Goal: Download file/media: Obtain a digital file from the website

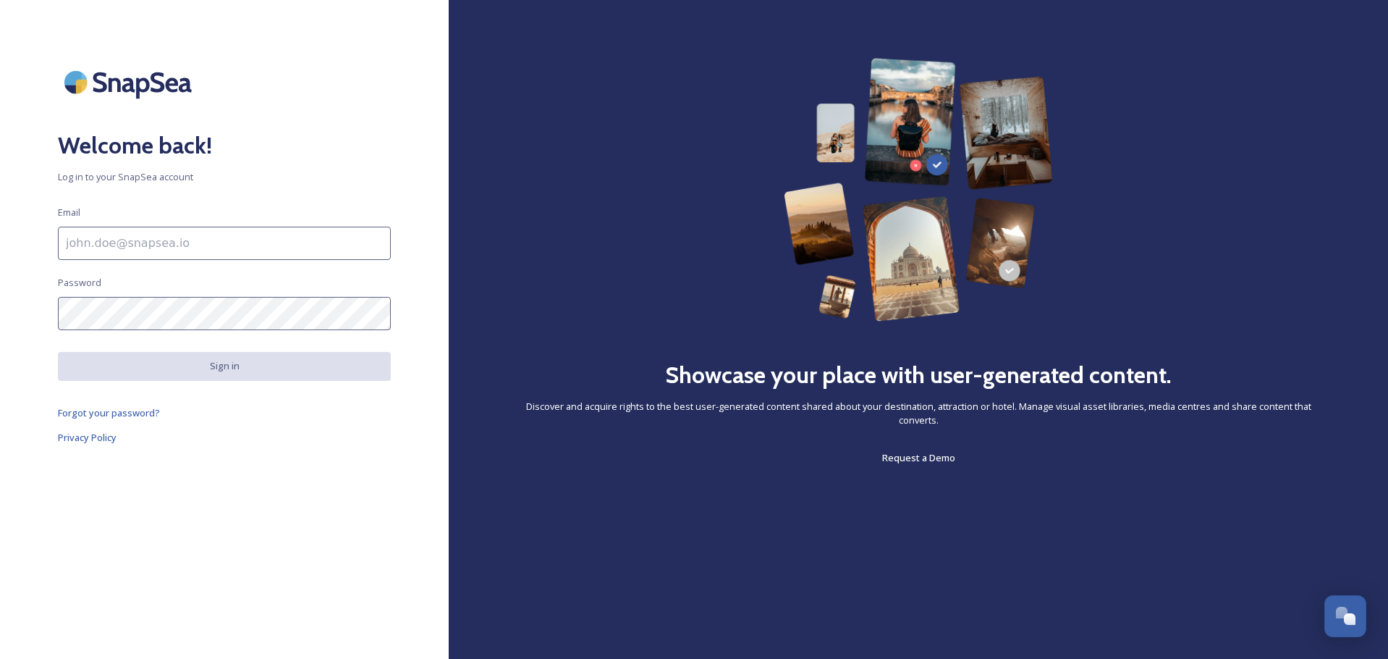
click at [112, 240] on input at bounding box center [224, 243] width 333 height 33
type input "[EMAIL_ADDRESS][DOMAIN_NAME]"
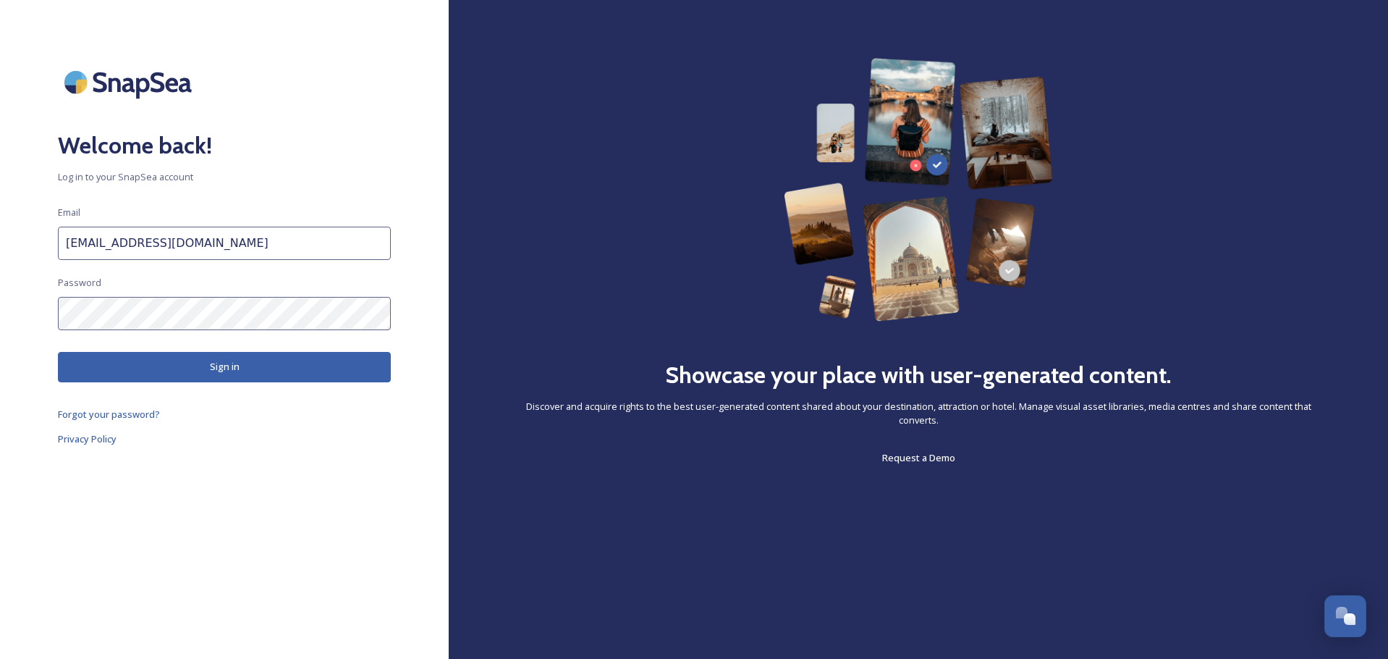
click at [165, 367] on button "Sign in" at bounding box center [224, 367] width 333 height 30
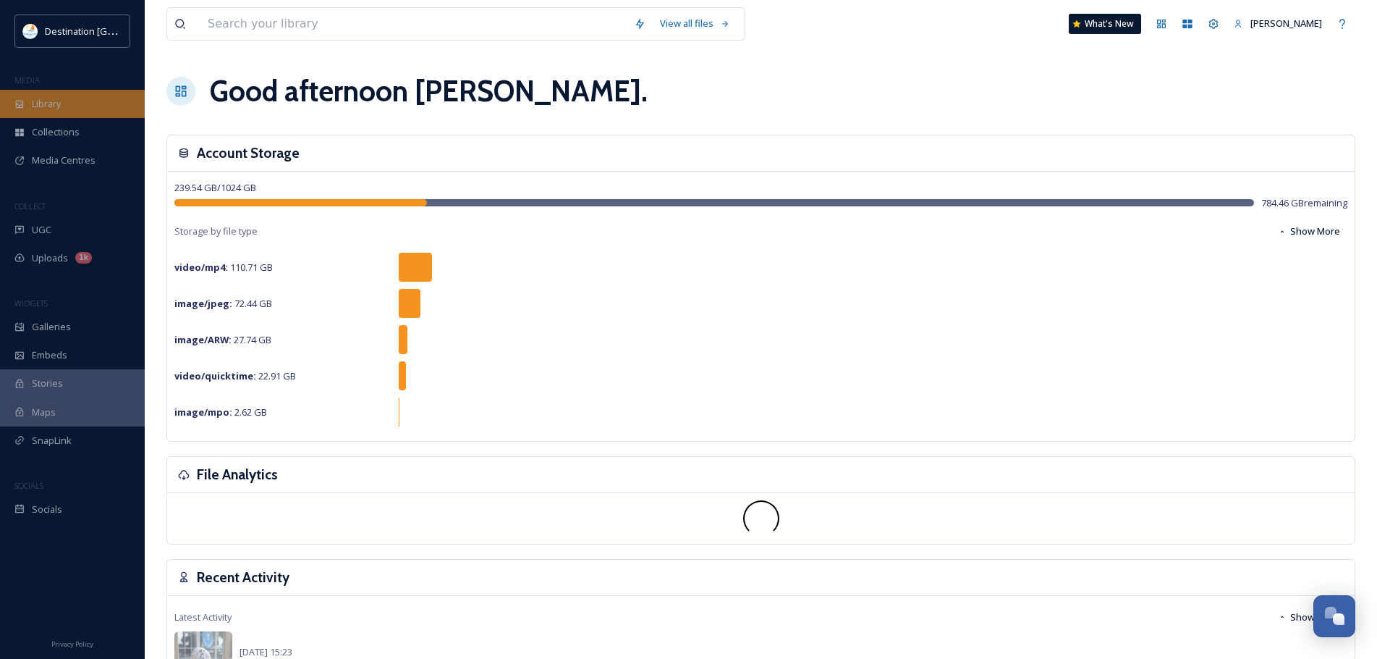
click at [109, 106] on div "Library" at bounding box center [72, 104] width 145 height 28
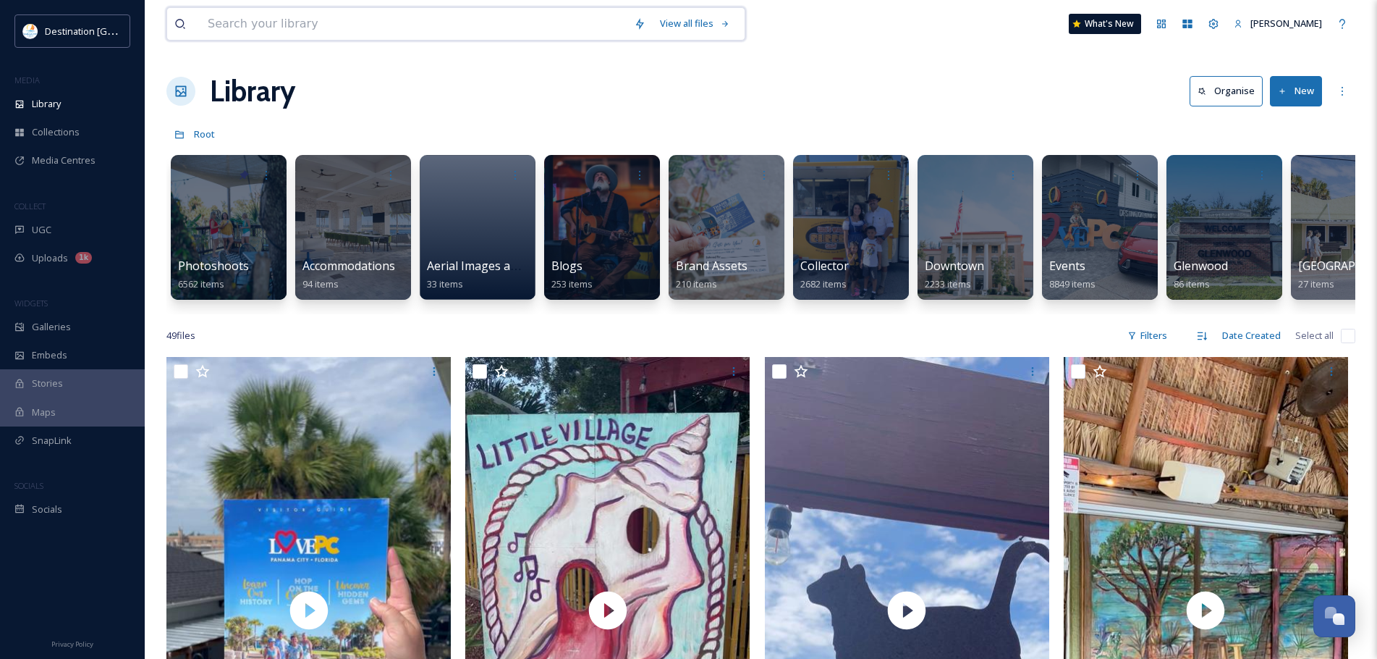
click at [467, 15] on input at bounding box center [413, 24] width 426 height 32
type input "christmas"
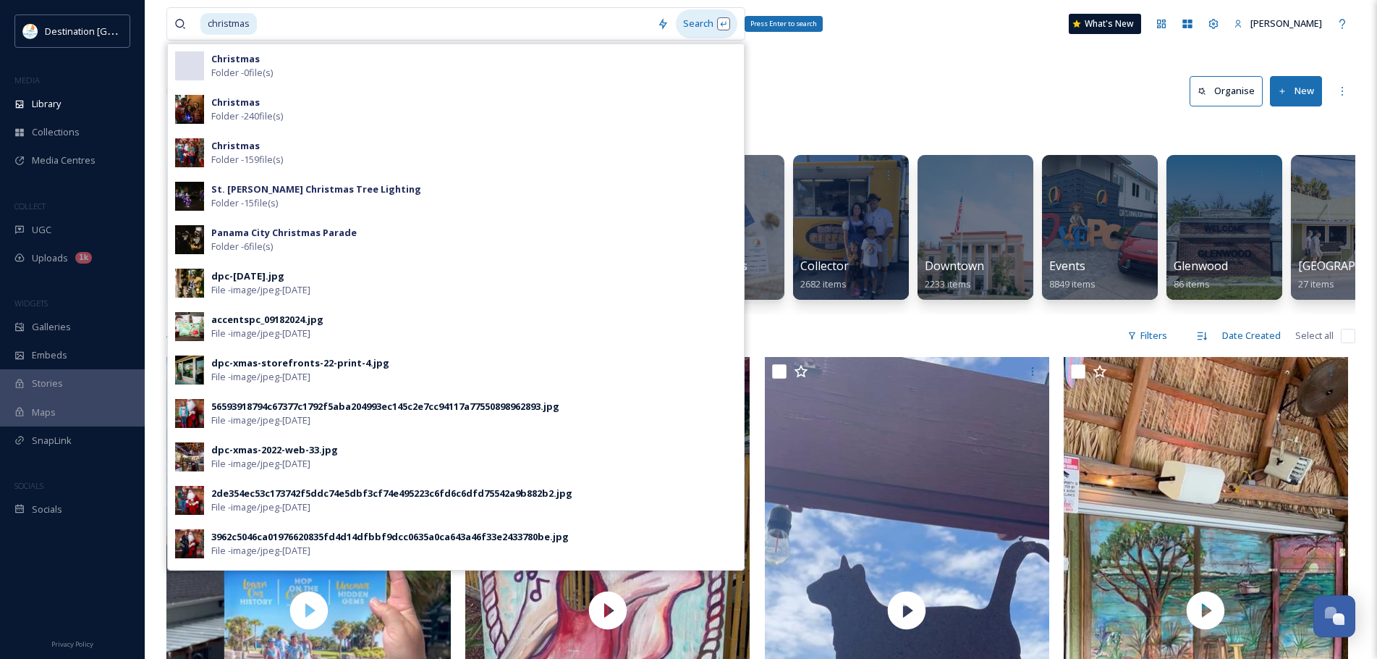
click at [707, 21] on div "Search Press Enter to search" at bounding box center [707, 23] width 62 height 28
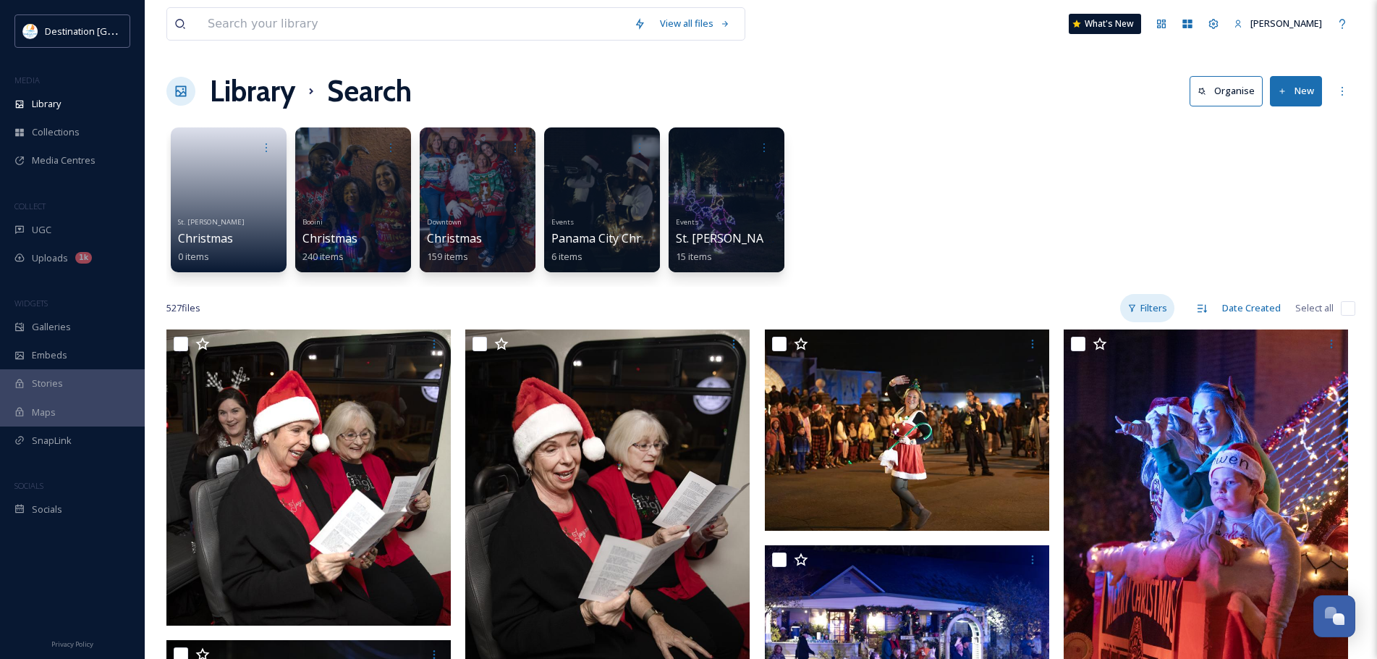
click at [1156, 302] on div "Filters" at bounding box center [1147, 308] width 54 height 28
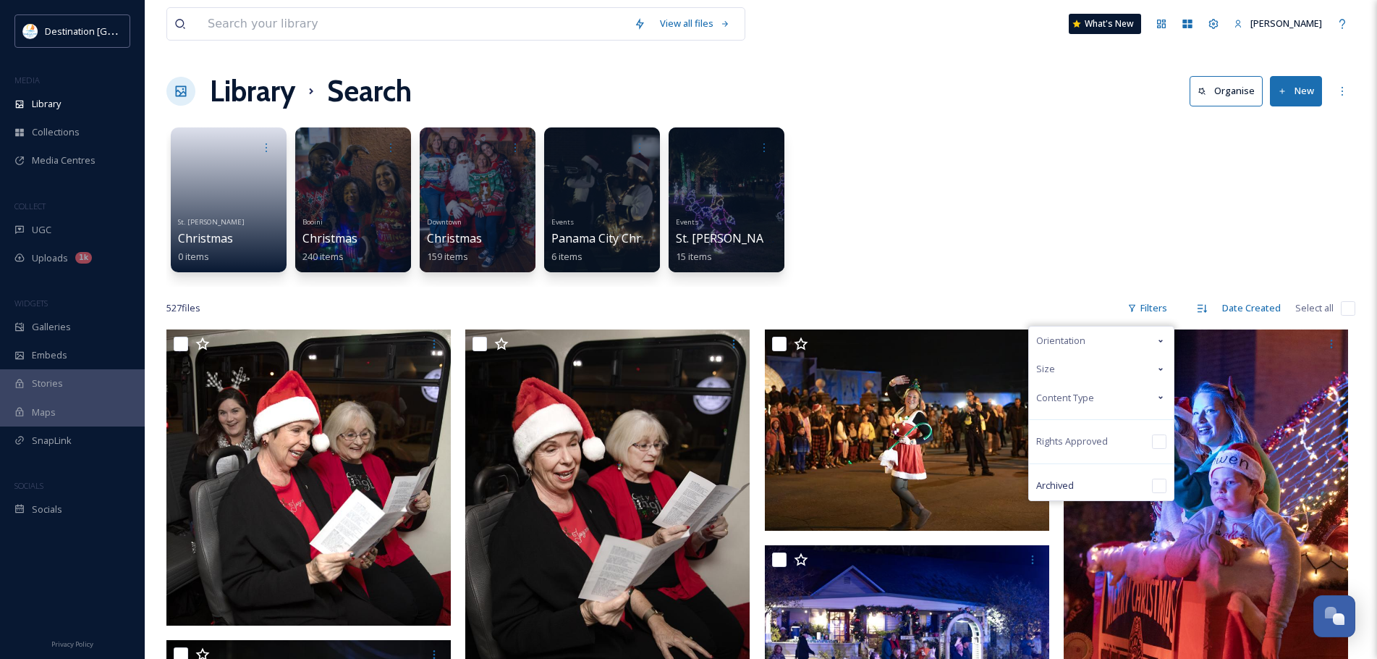
click at [1112, 399] on div "Content Type" at bounding box center [1101, 398] width 145 height 28
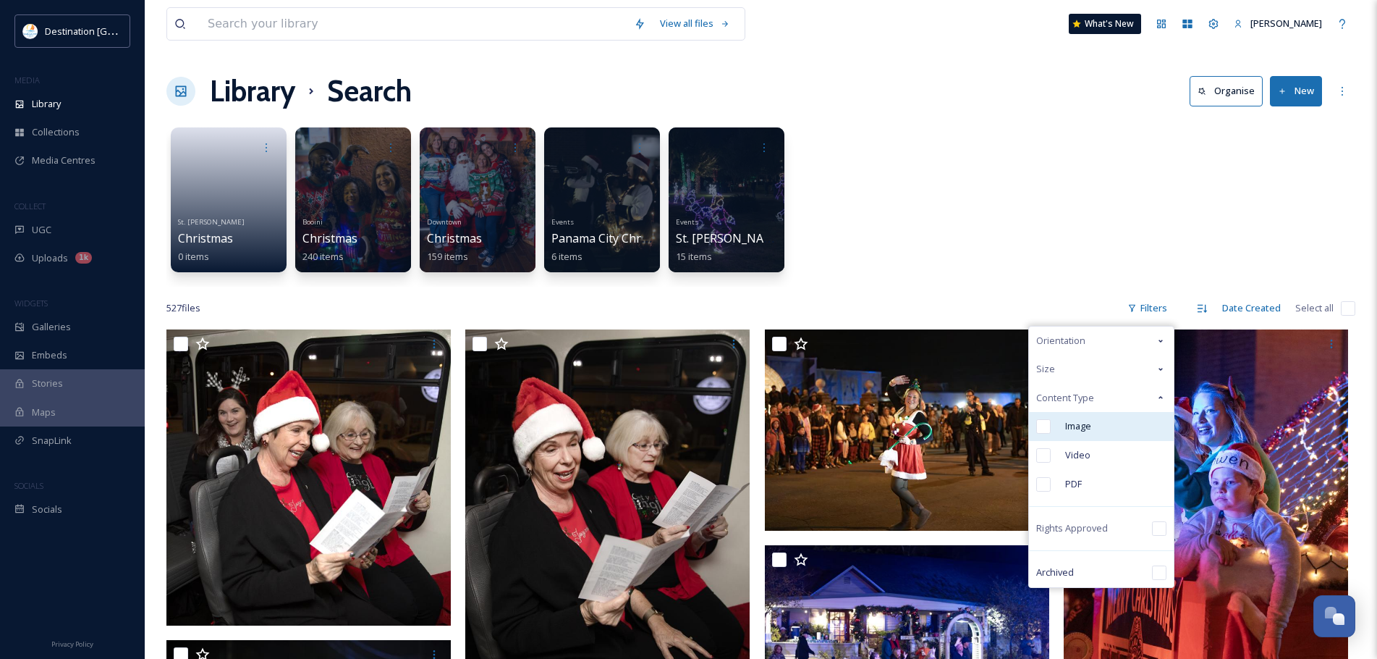
click at [1109, 418] on div "Image" at bounding box center [1101, 426] width 145 height 29
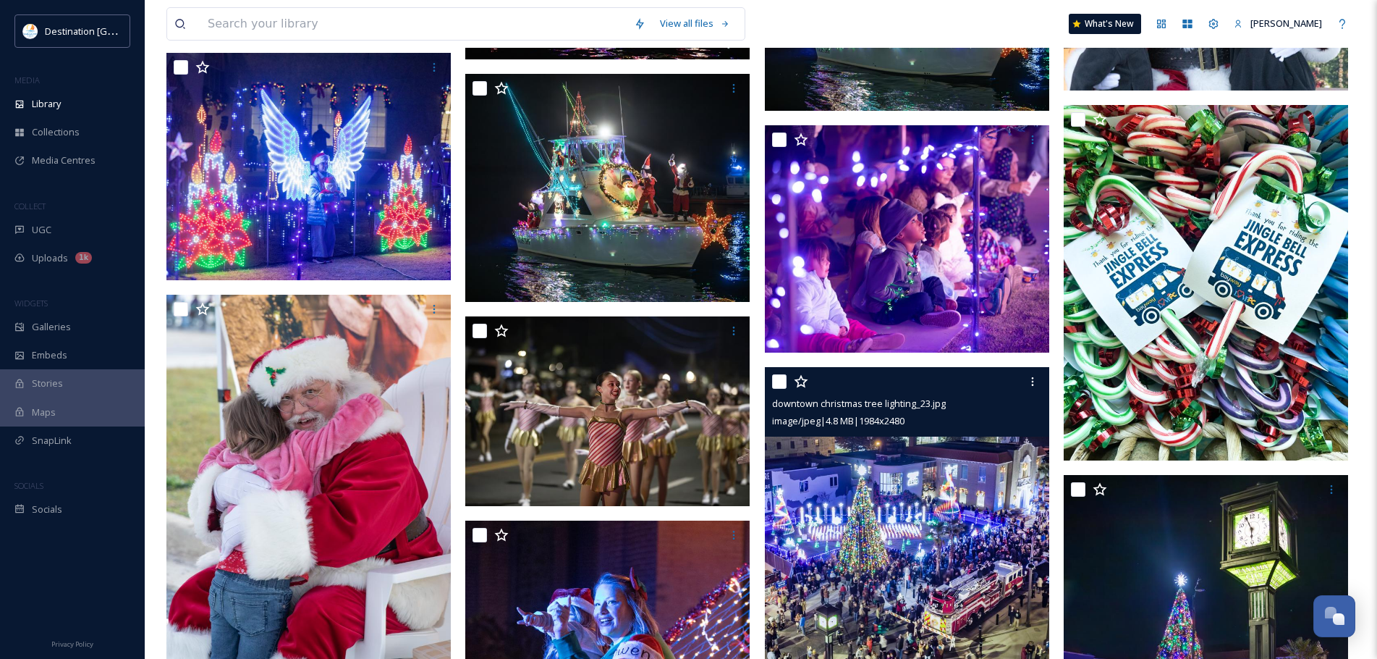
scroll to position [1737, 0]
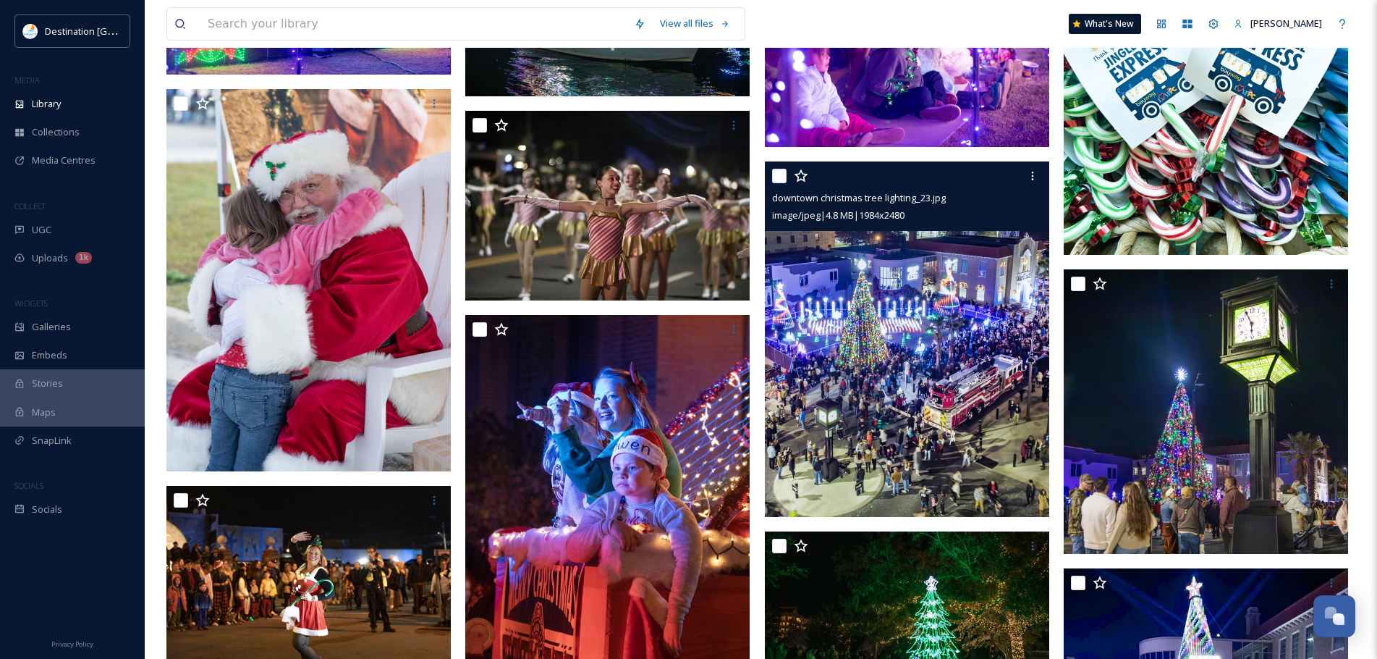
click at [898, 357] on img at bounding box center [907, 338] width 284 height 355
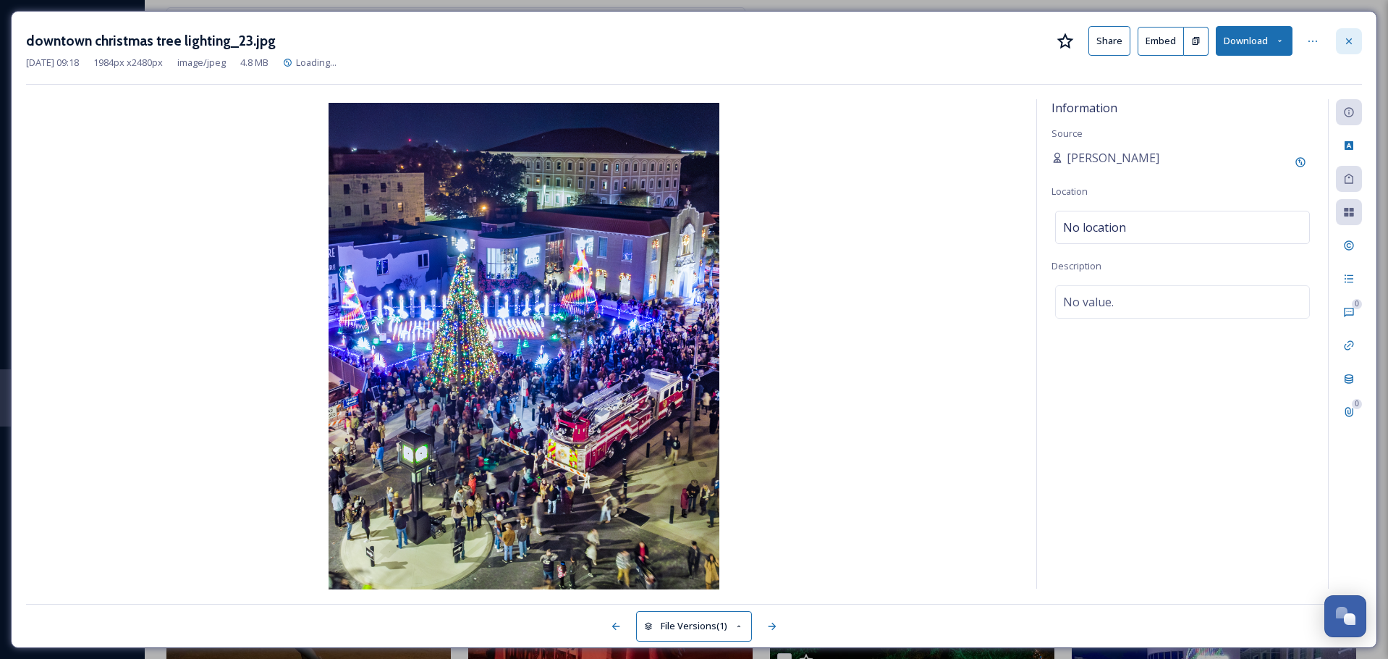
click at [1340, 43] on div at bounding box center [1349, 41] width 26 height 26
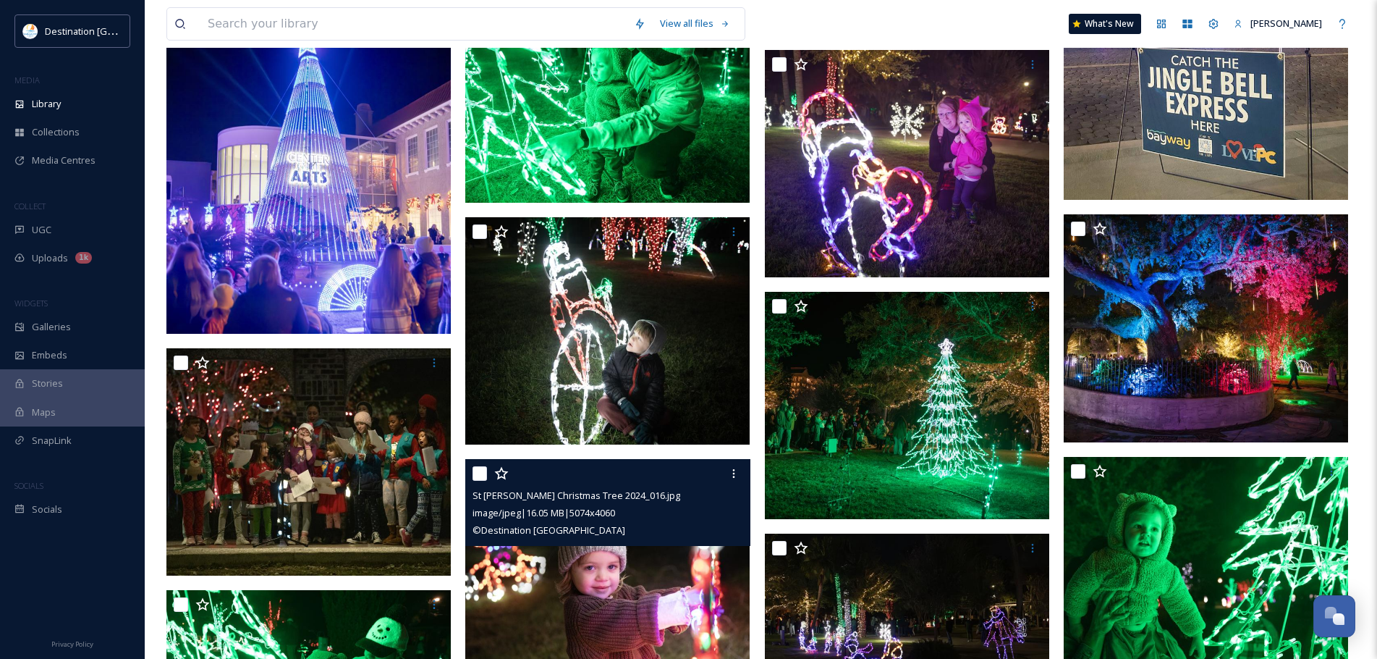
scroll to position [2533, 0]
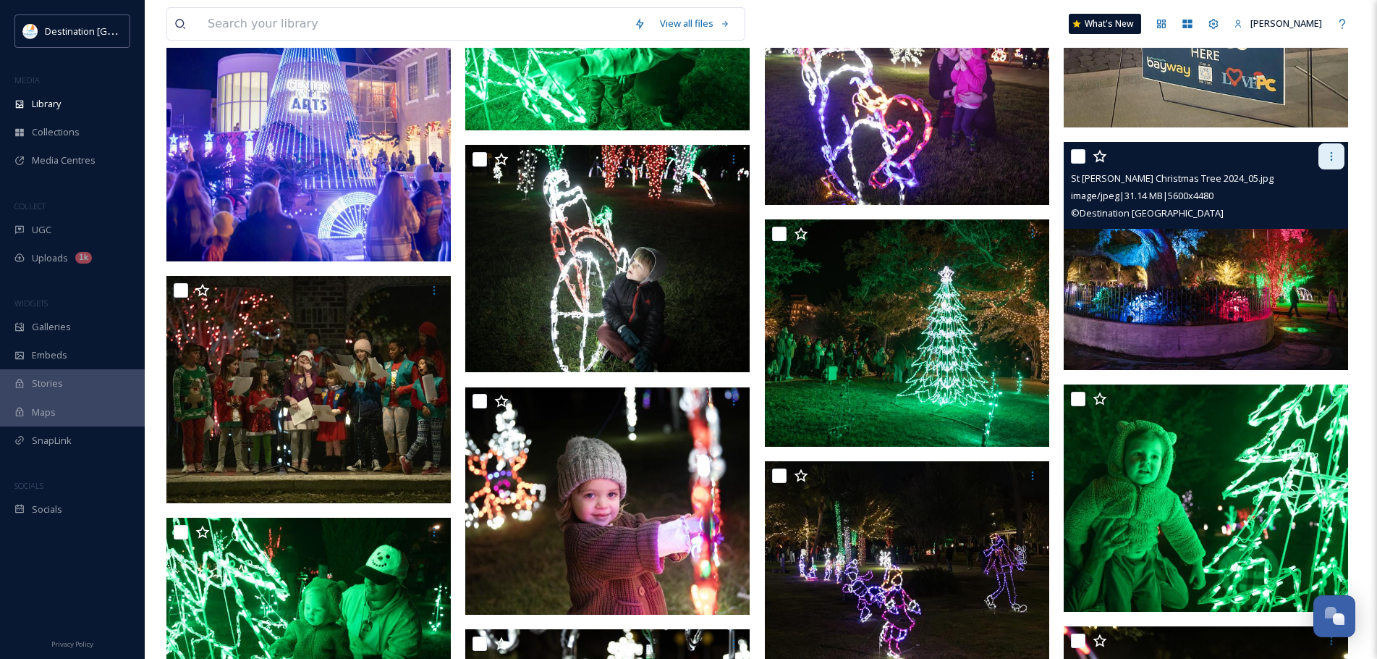
click at [1335, 158] on icon at bounding box center [1332, 157] width 12 height 12
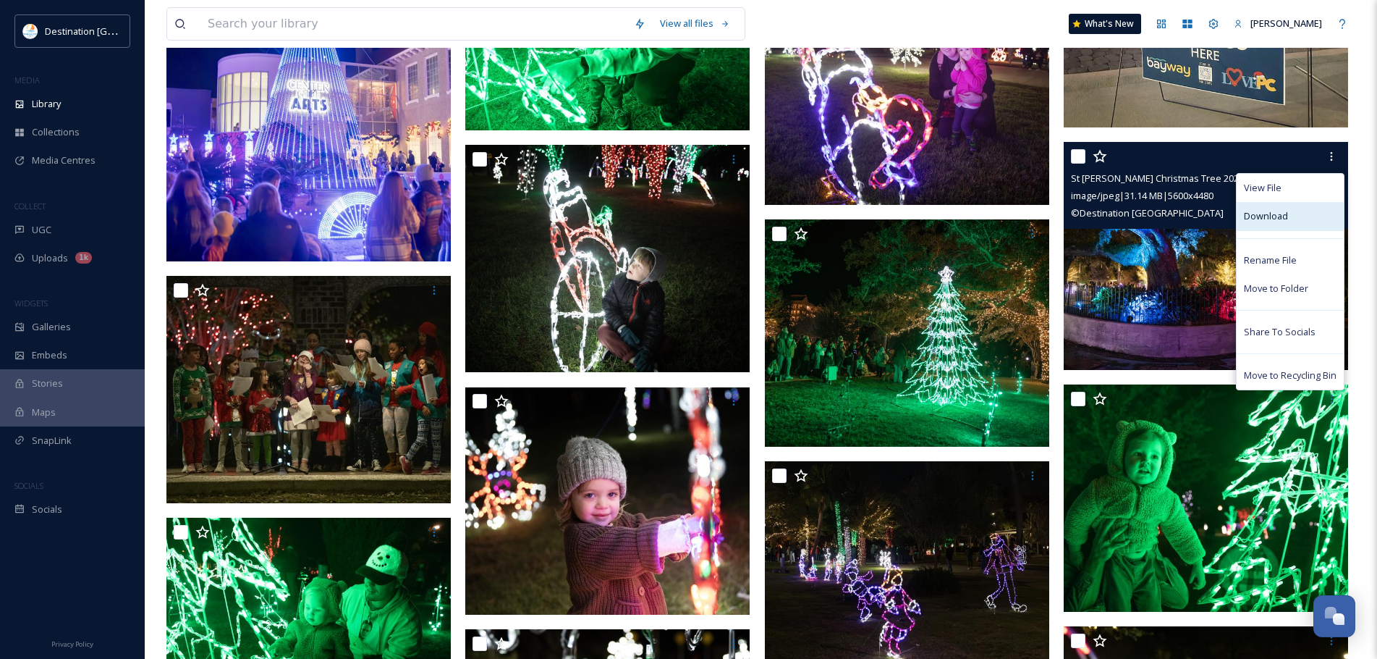
click at [1269, 218] on span "Download" at bounding box center [1266, 216] width 44 height 14
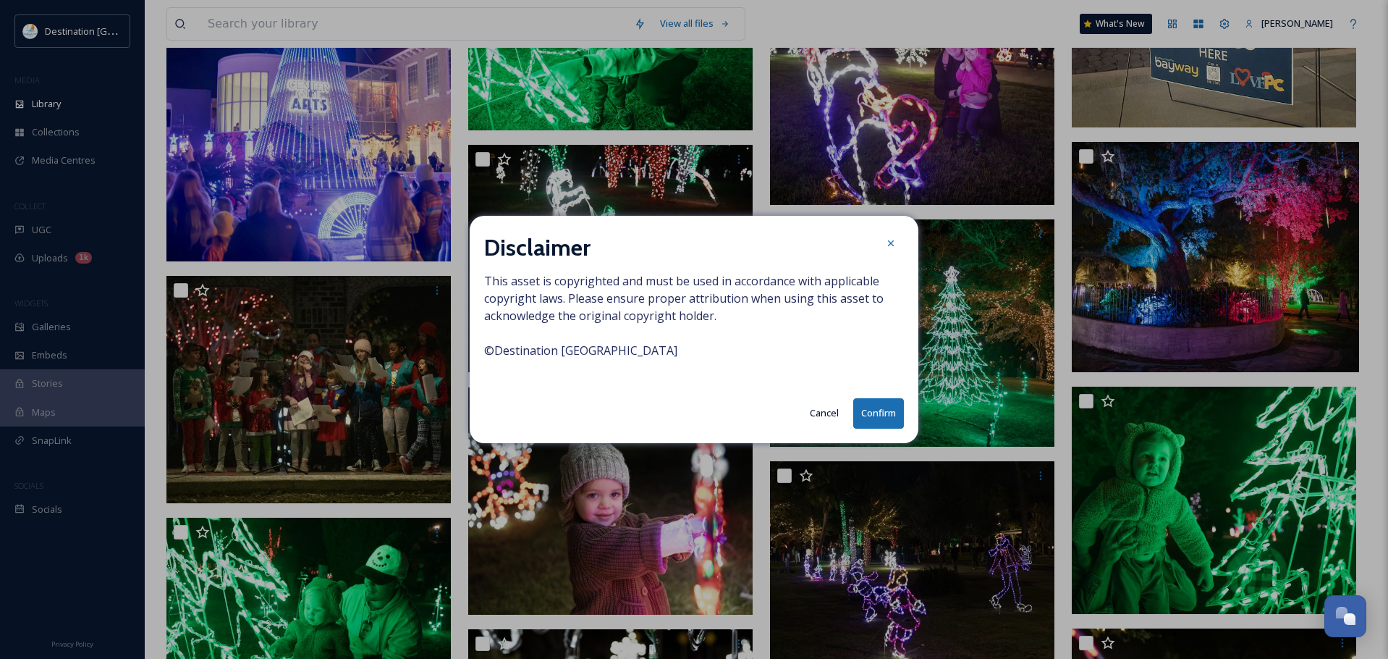
click at [861, 404] on button "Confirm" at bounding box center [878, 413] width 51 height 30
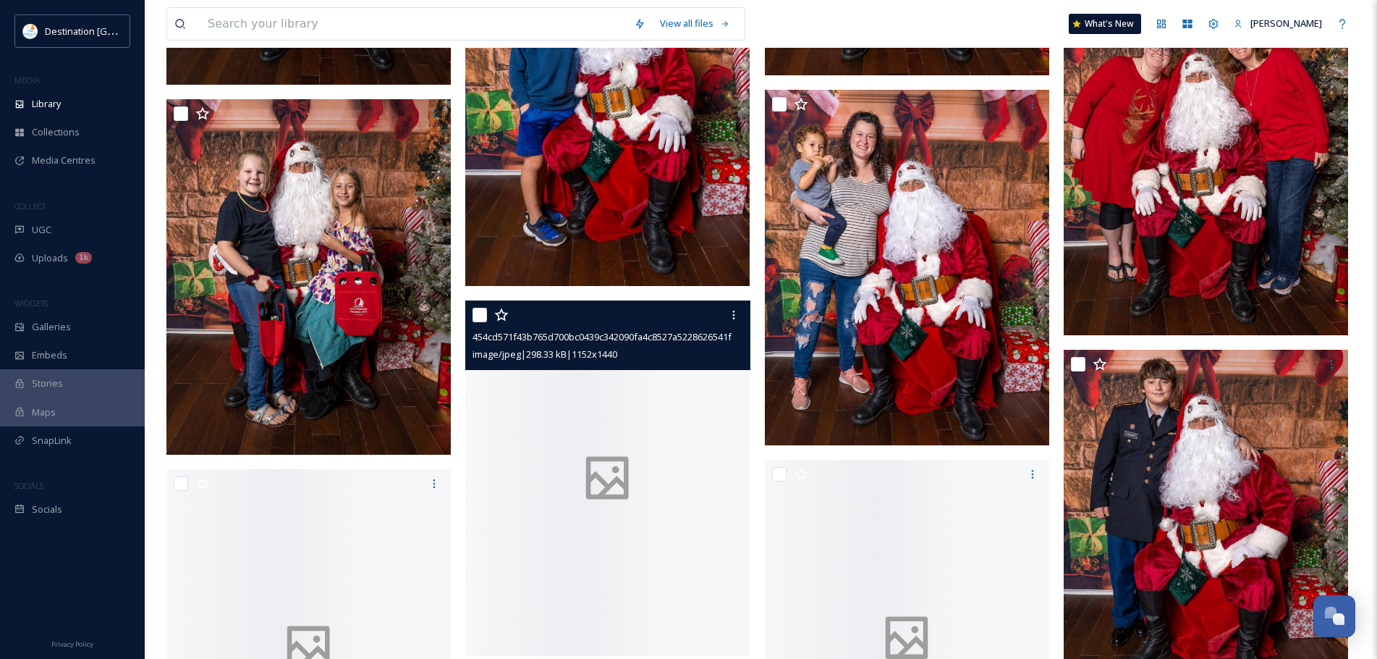
scroll to position [12036, 0]
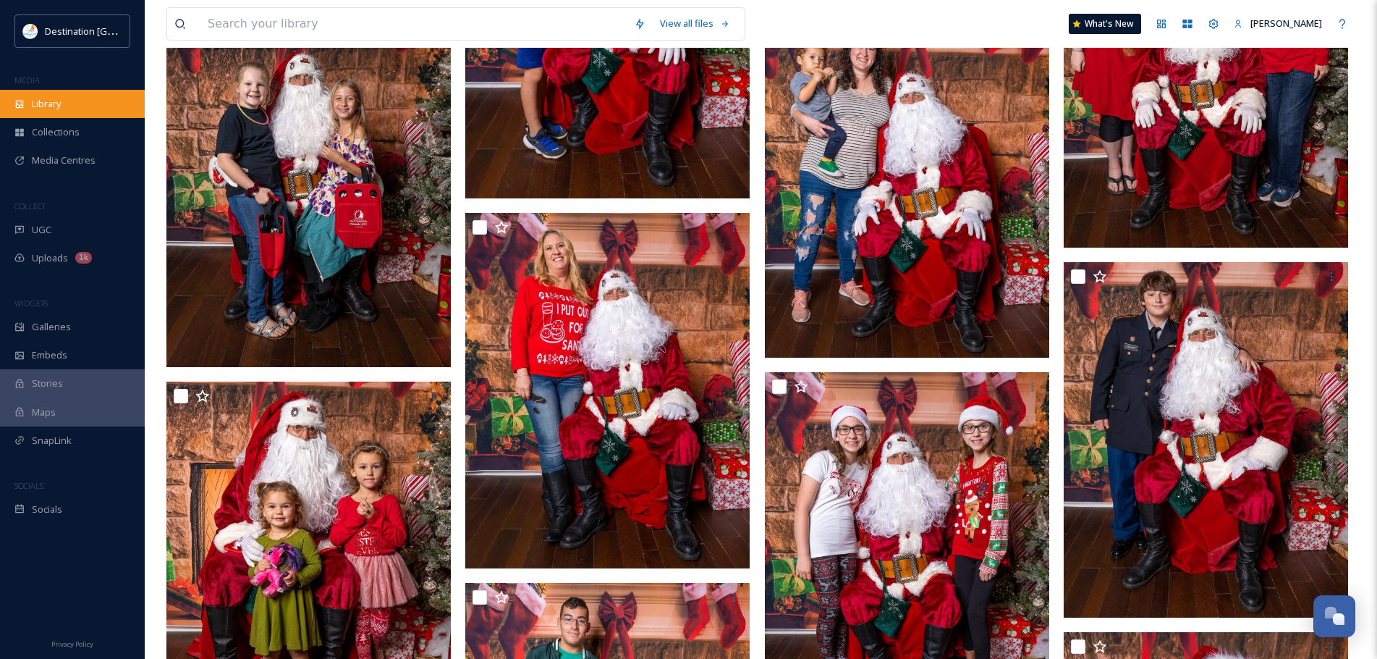
click at [101, 112] on div "Library" at bounding box center [72, 104] width 145 height 28
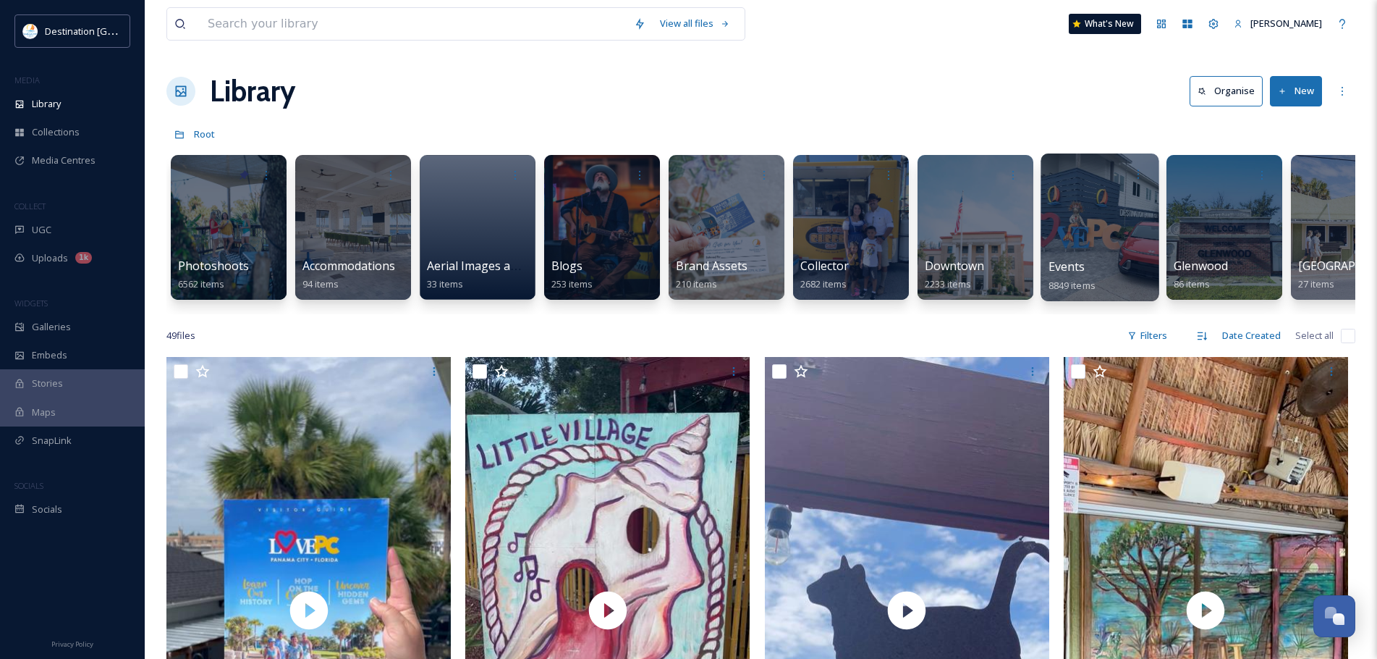
click at [1080, 227] on div at bounding box center [1100, 227] width 118 height 148
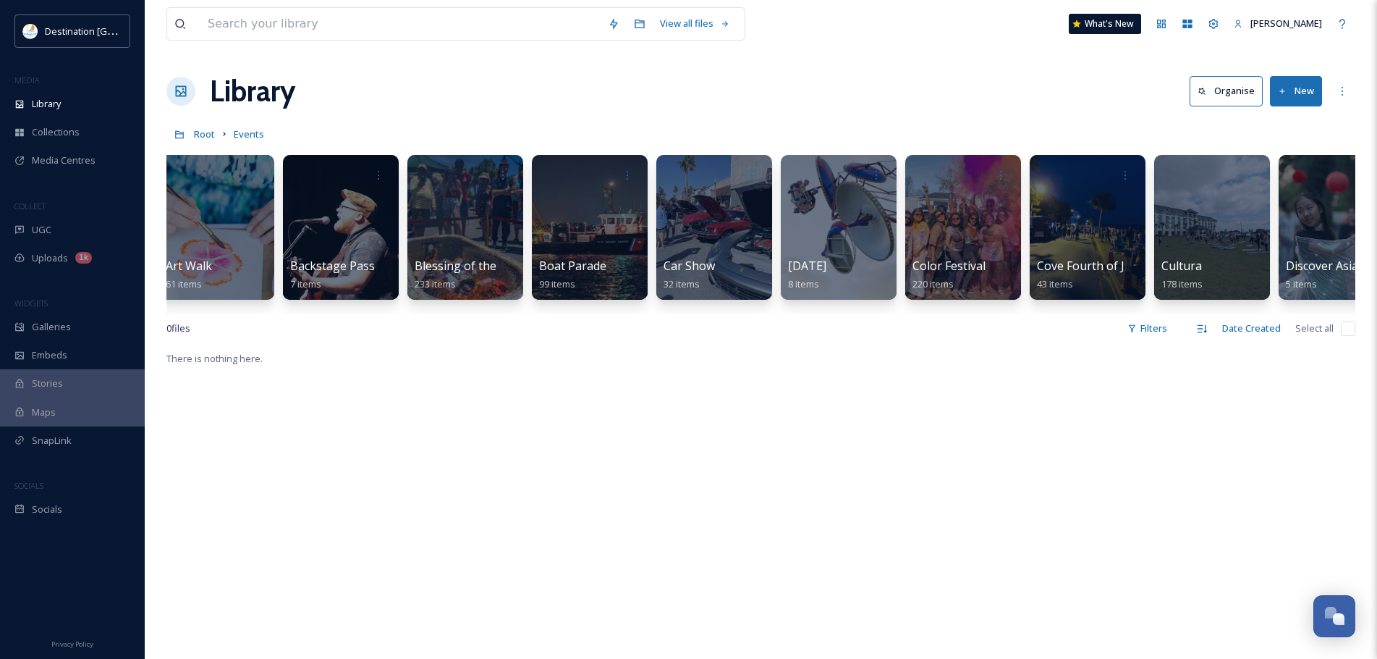
scroll to position [0, 114]
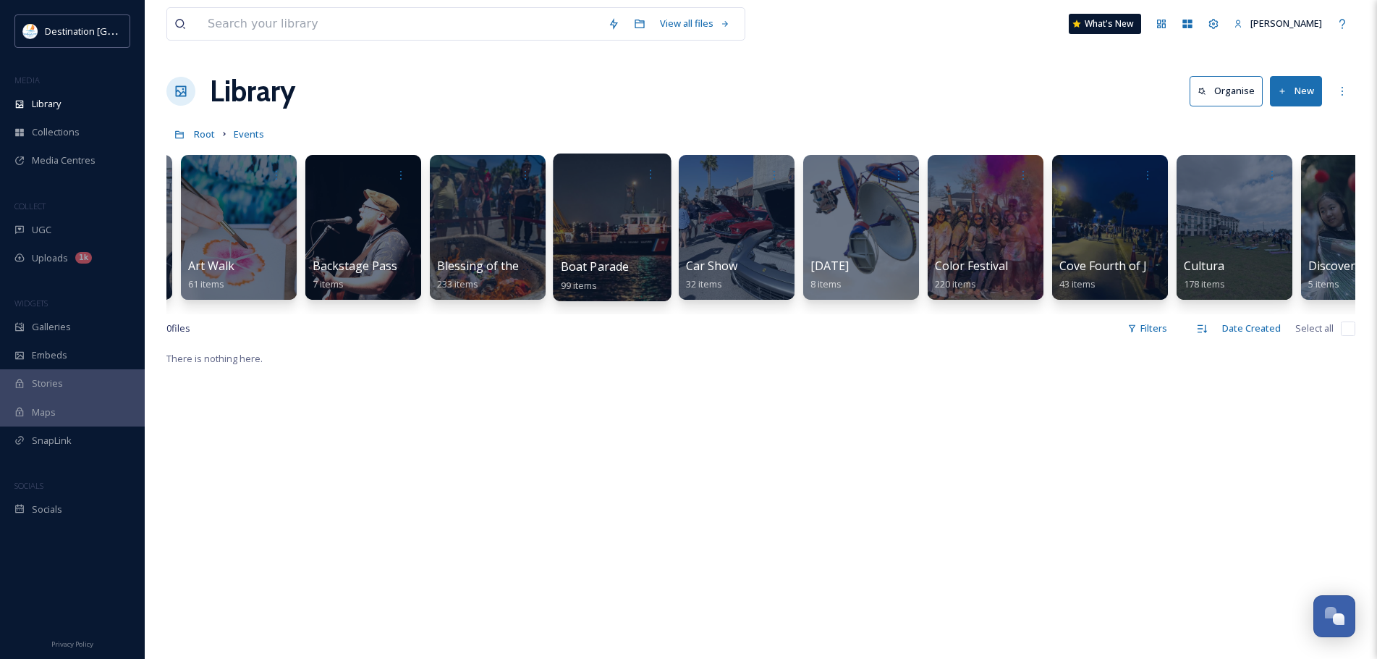
click at [621, 215] on div at bounding box center [612, 227] width 118 height 148
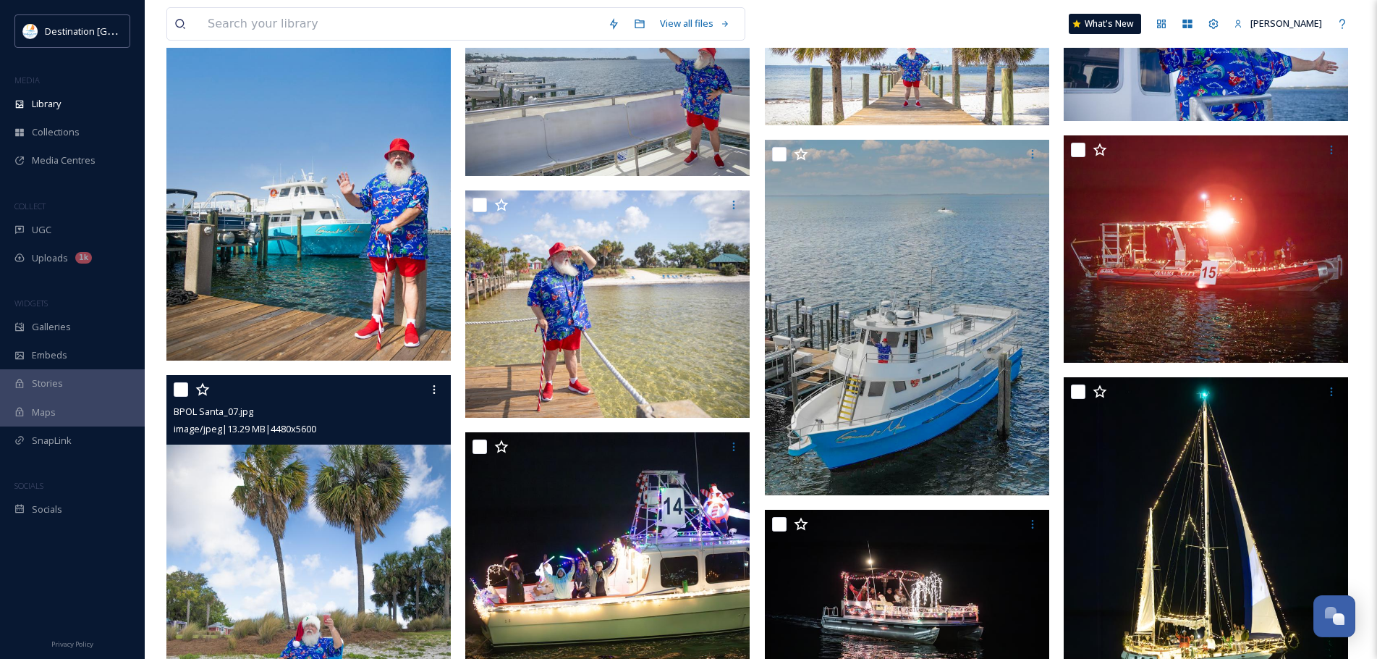
scroll to position [72, 0]
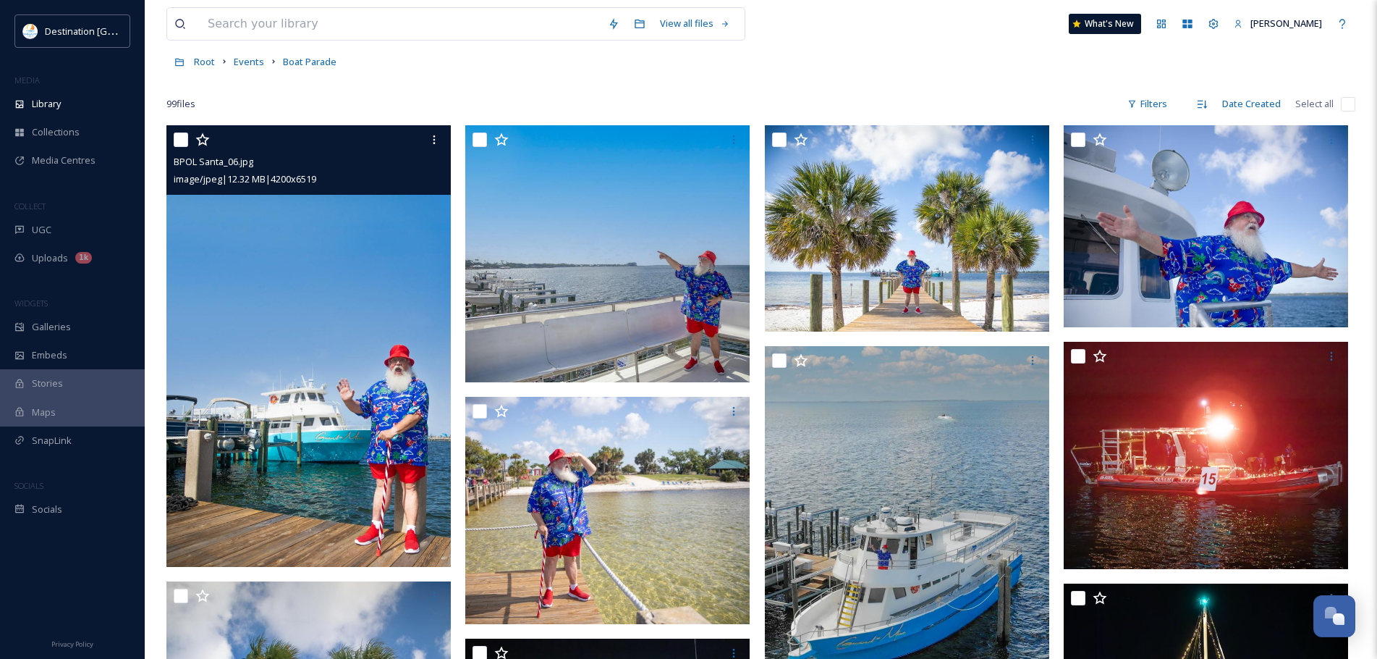
click at [402, 373] on img at bounding box center [308, 346] width 284 height 442
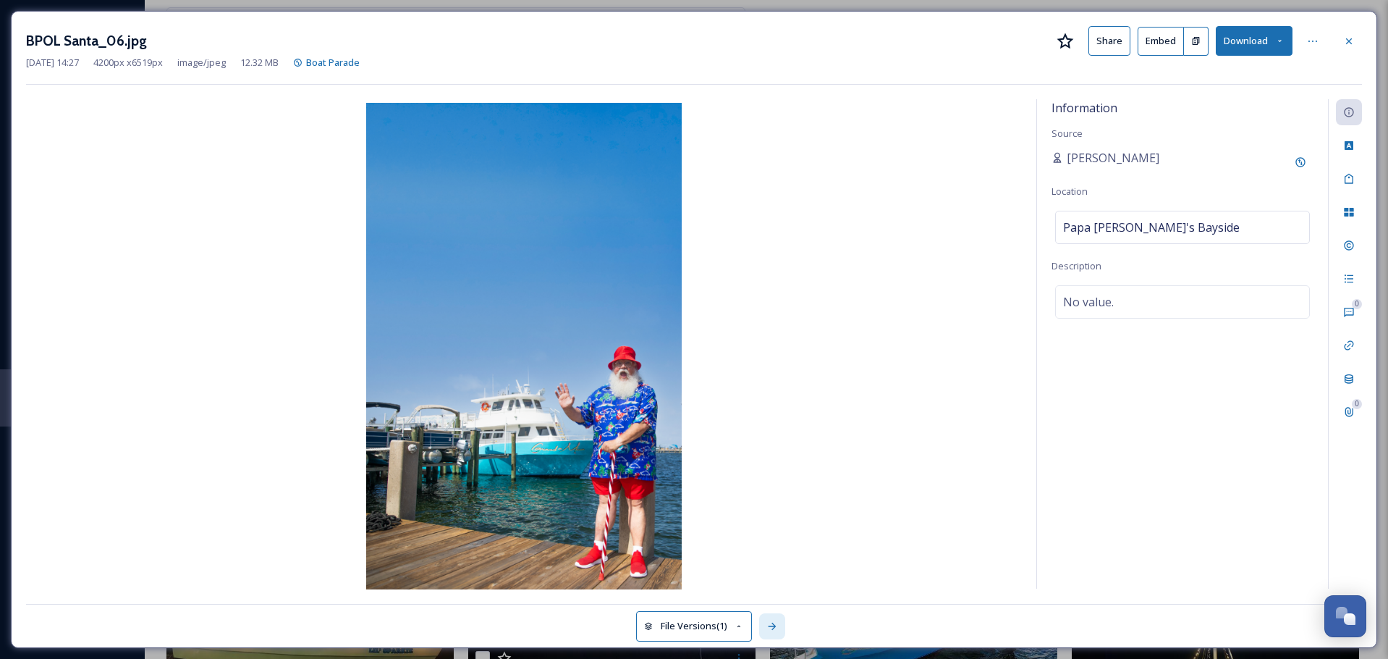
click at [774, 630] on icon at bounding box center [773, 626] width 12 height 12
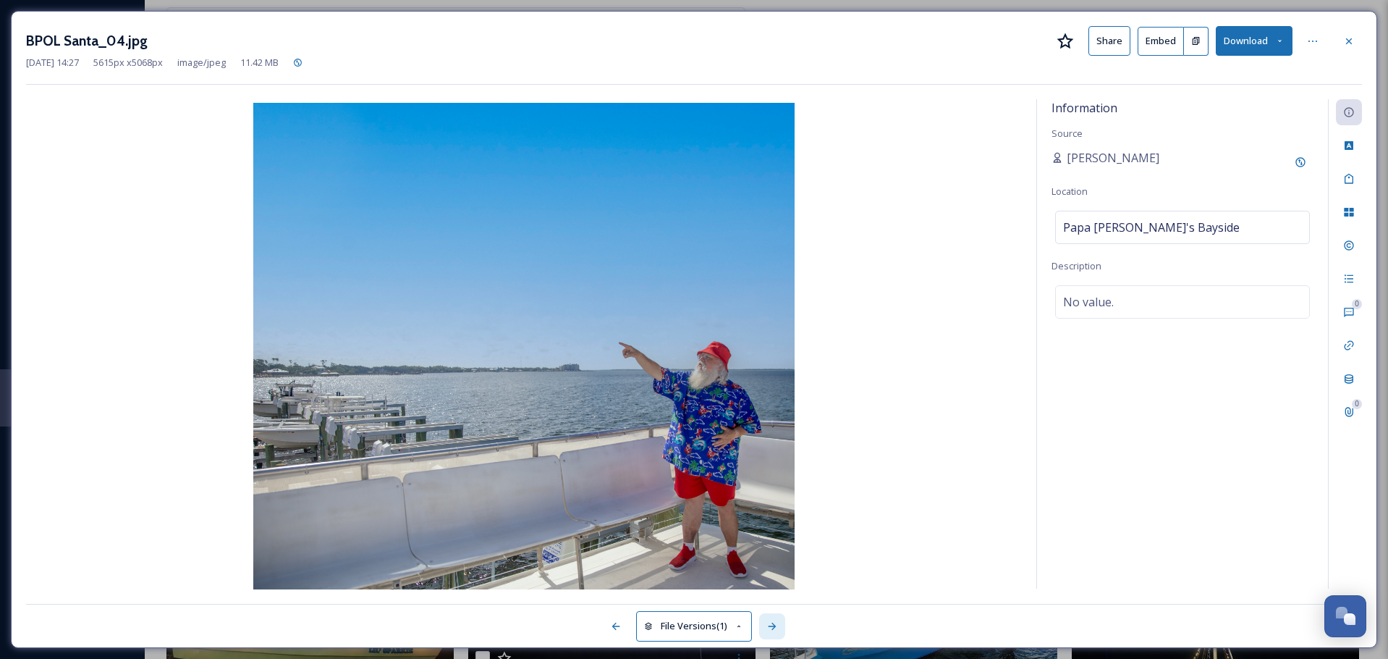
click at [774, 630] on icon at bounding box center [773, 626] width 12 height 12
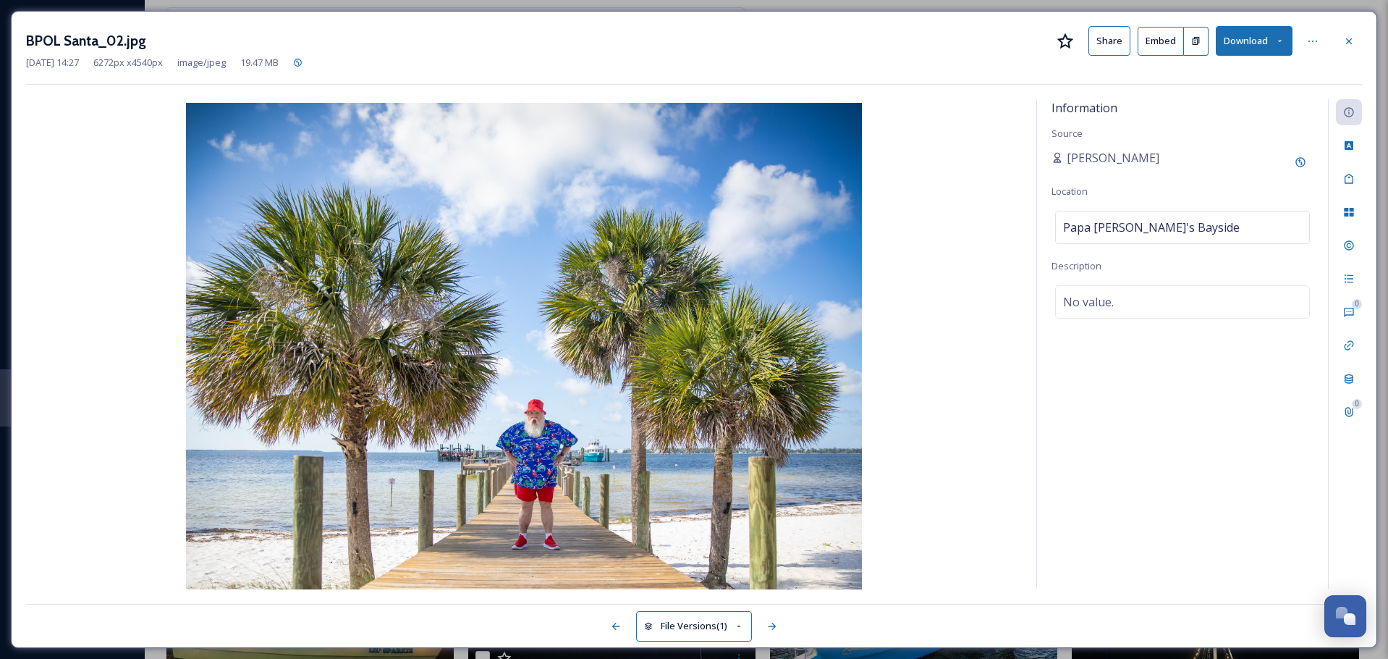
click at [1227, 39] on button "Download" at bounding box center [1254, 41] width 77 height 30
click at [1170, 81] on span "Download Original (6272 x 4540)" at bounding box center [1216, 74] width 137 height 14
click at [781, 624] on div at bounding box center [772, 626] width 26 height 26
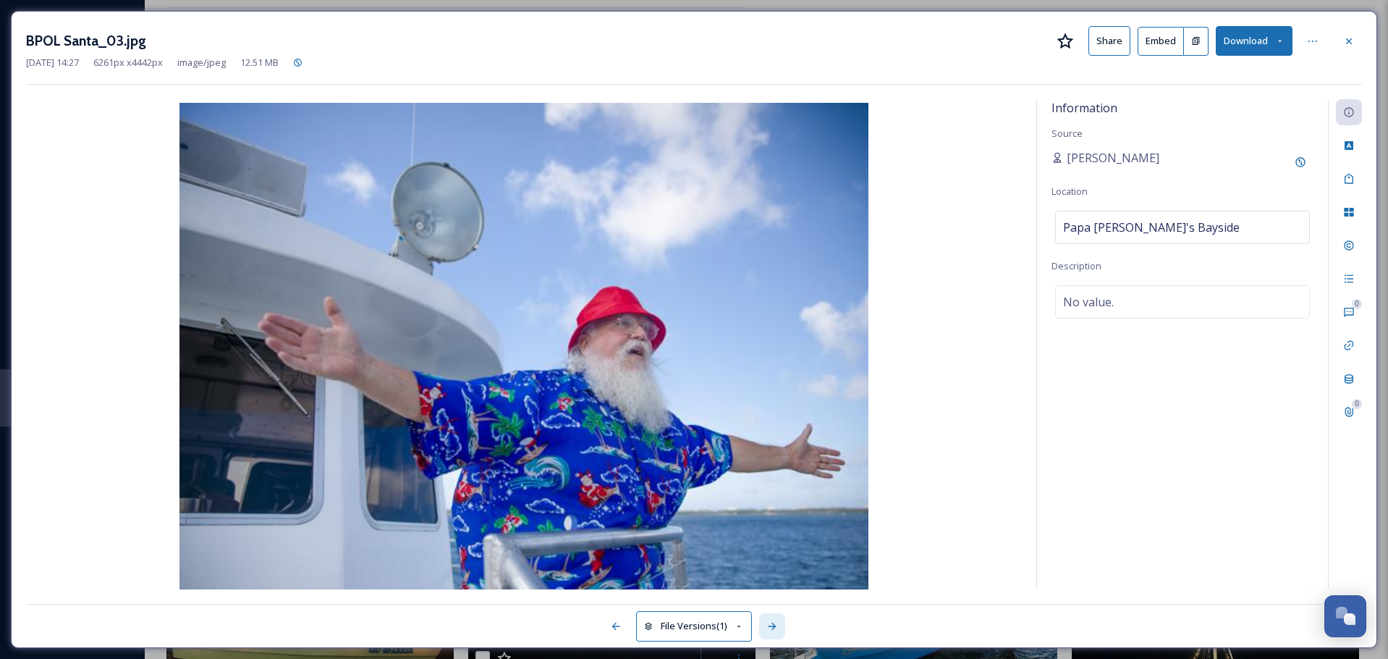
click at [781, 624] on div at bounding box center [772, 626] width 26 height 26
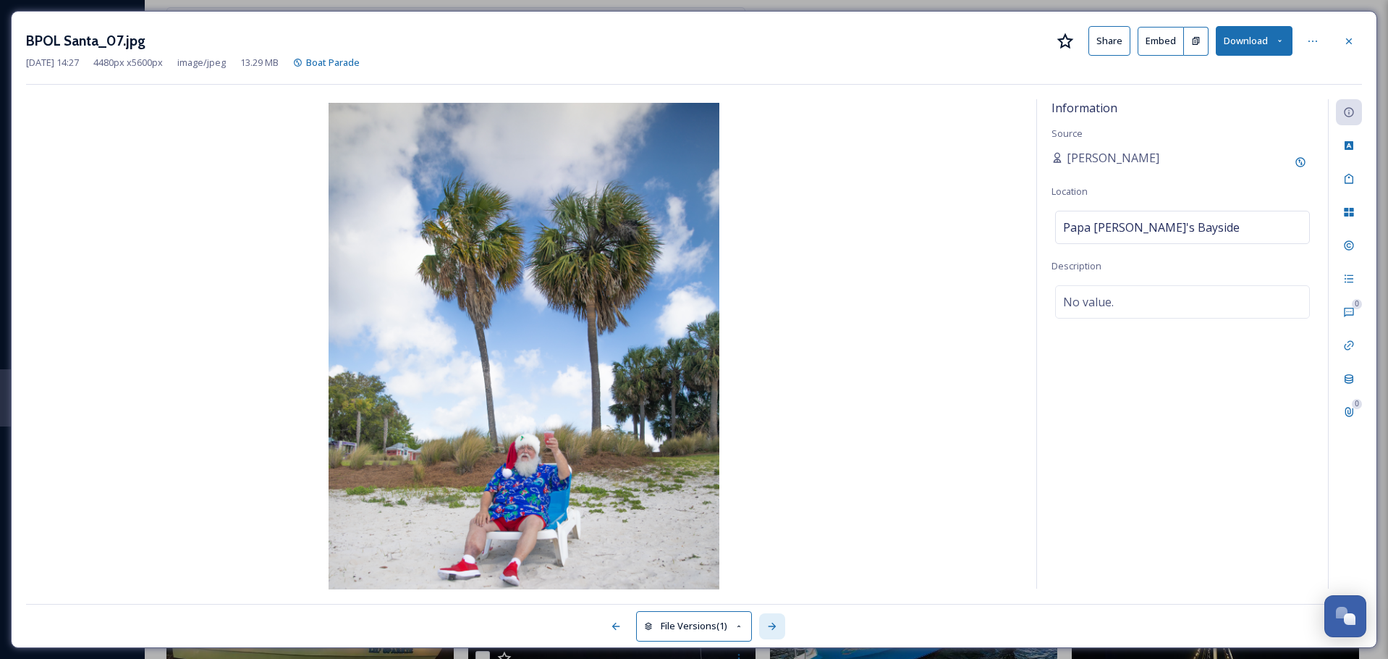
click at [770, 626] on icon at bounding box center [772, 625] width 8 height 7
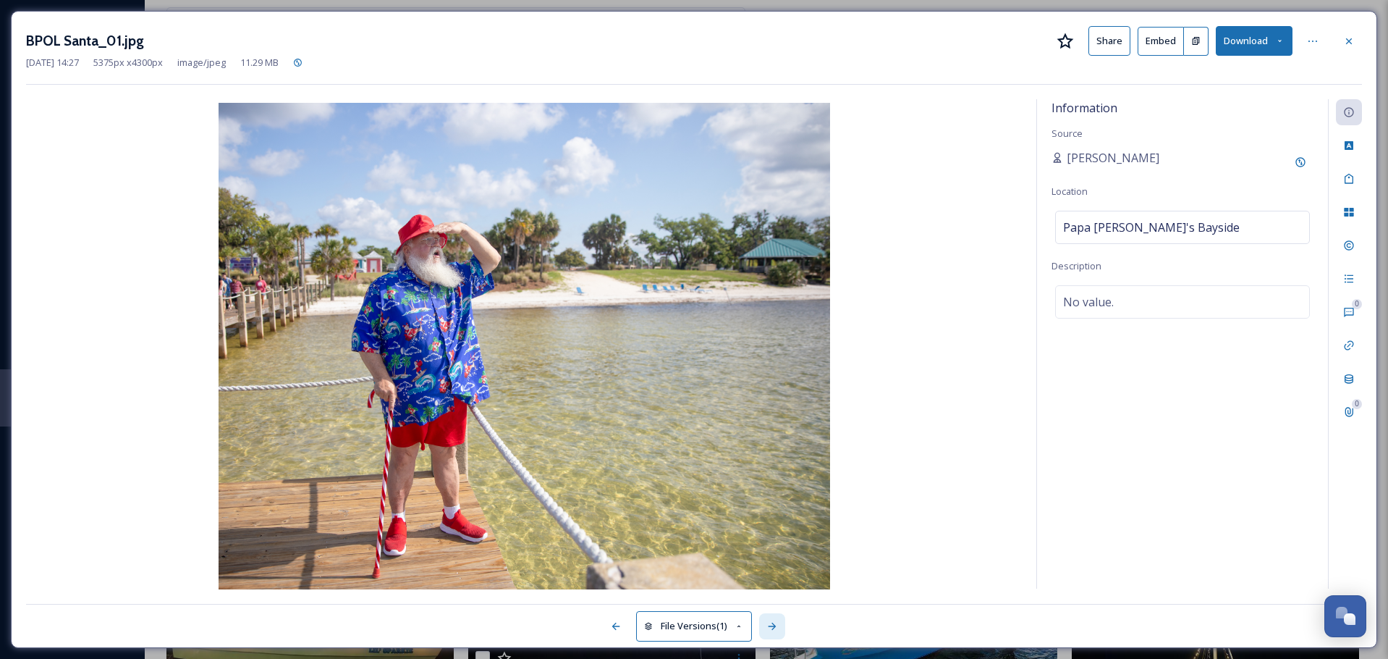
click at [770, 626] on icon at bounding box center [772, 625] width 8 height 7
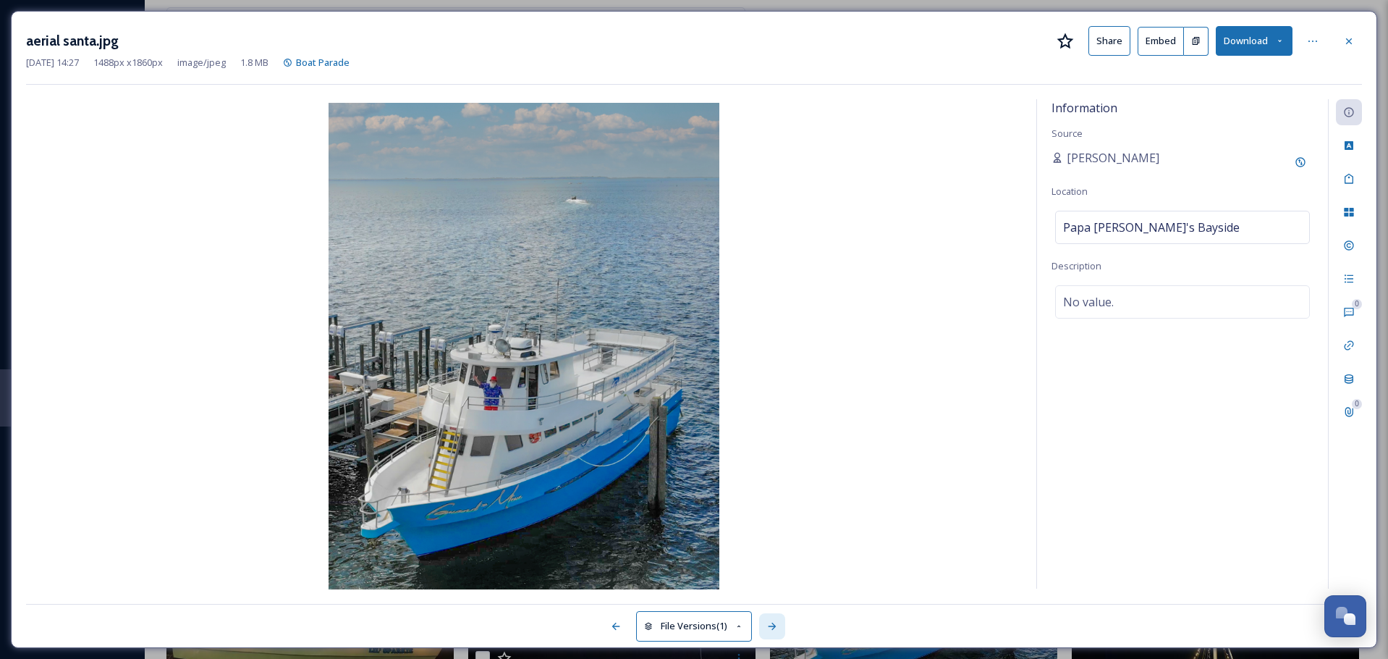
click at [770, 626] on icon at bounding box center [772, 625] width 8 height 7
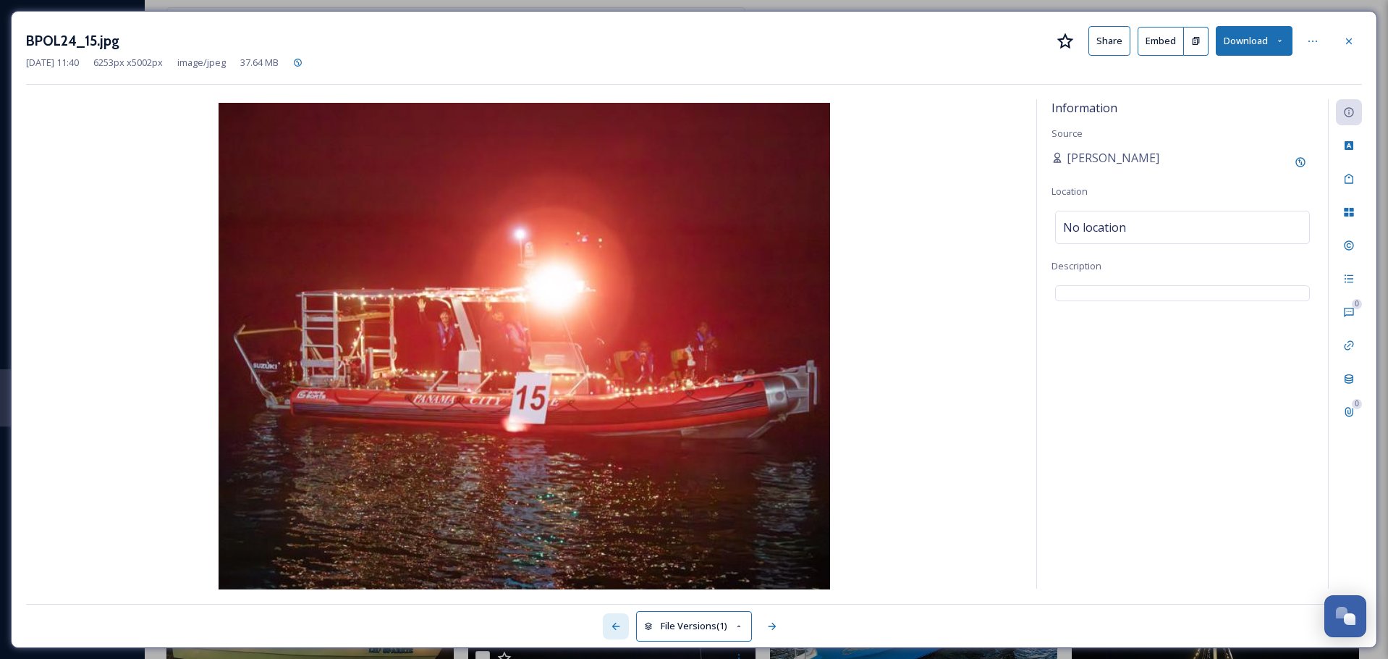
click at [616, 628] on icon at bounding box center [616, 626] width 12 height 12
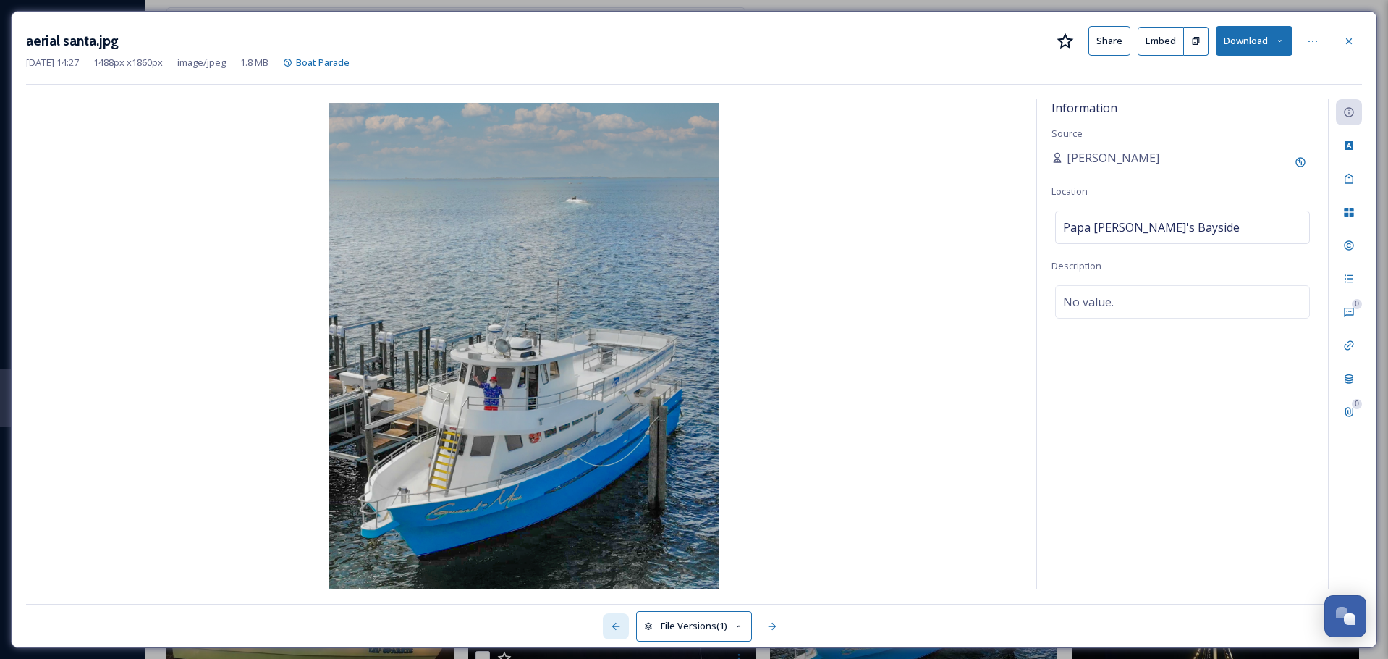
click at [616, 628] on icon at bounding box center [616, 626] width 12 height 12
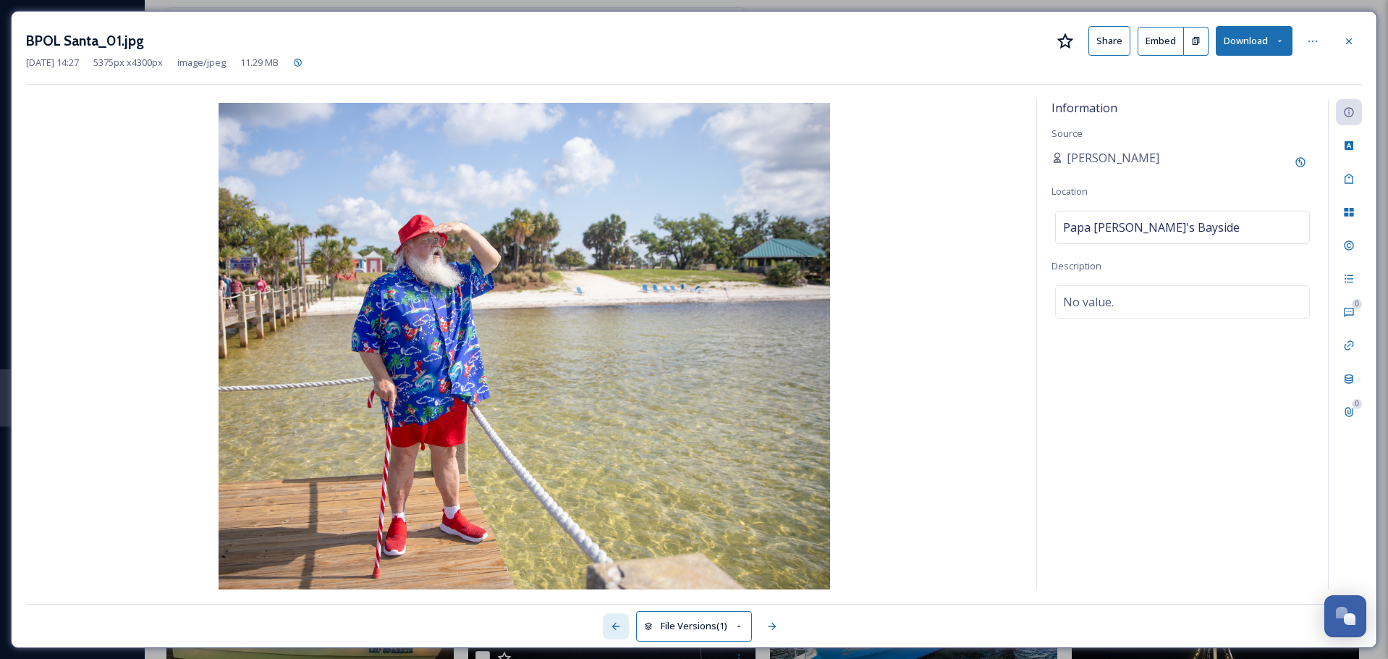
click at [616, 628] on icon at bounding box center [616, 626] width 12 height 12
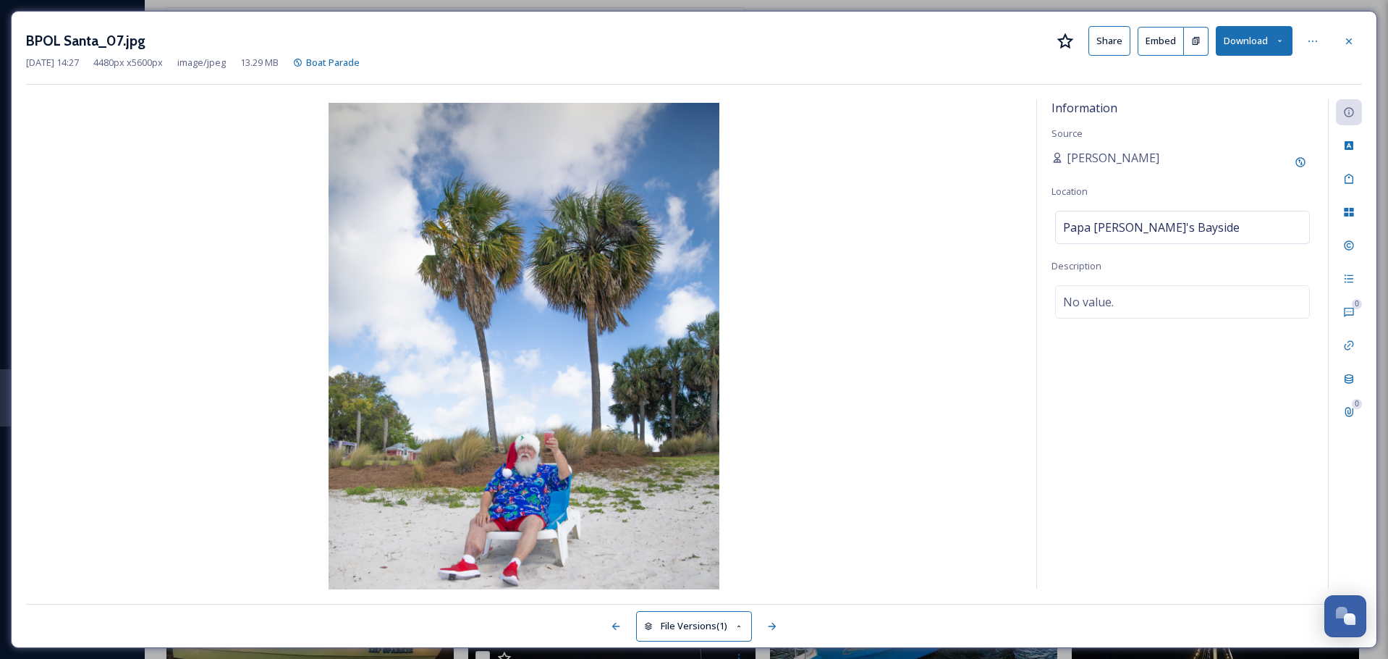
click at [814, 242] on img at bounding box center [524, 347] width 996 height 489
click at [1241, 39] on button "Download" at bounding box center [1254, 41] width 77 height 30
click at [1202, 83] on div "Download Original (4480 x 5600)" at bounding box center [1216, 74] width 151 height 28
click at [47, 137] on img at bounding box center [524, 347] width 996 height 489
click at [1354, 45] on icon at bounding box center [1349, 41] width 12 height 12
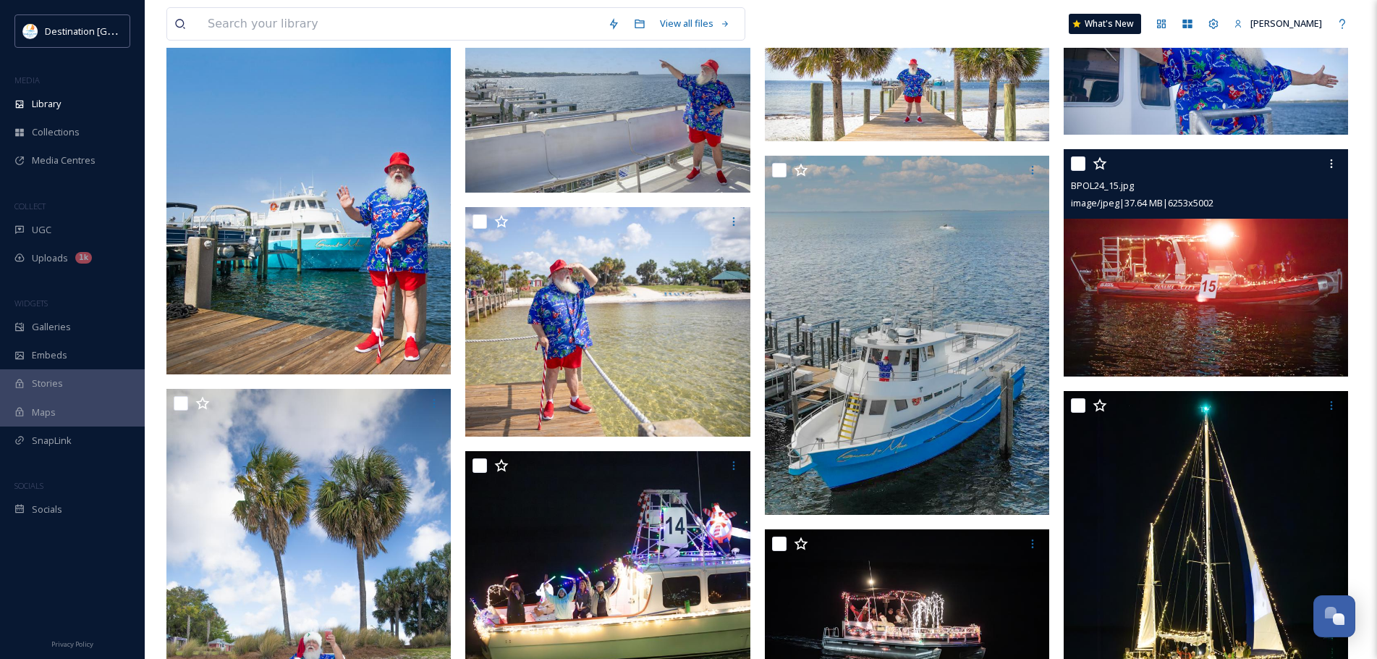
scroll to position [290, 0]
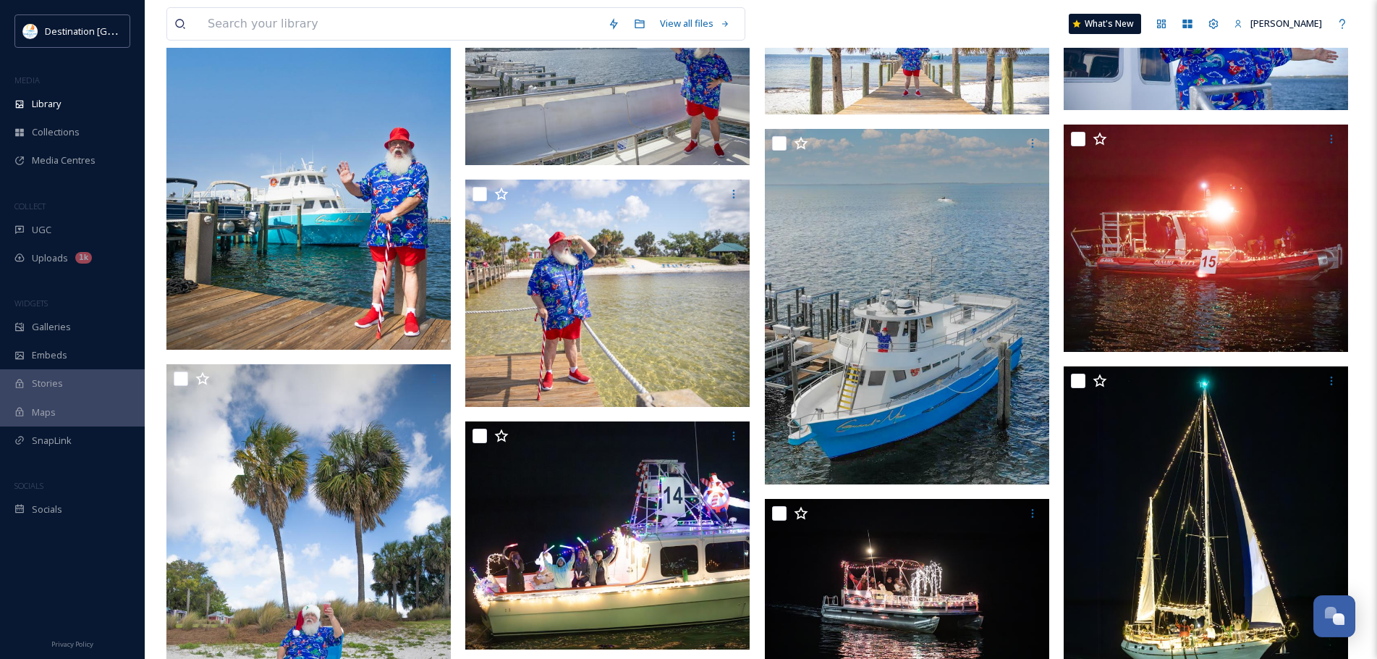
click at [391, 302] on img at bounding box center [308, 129] width 284 height 442
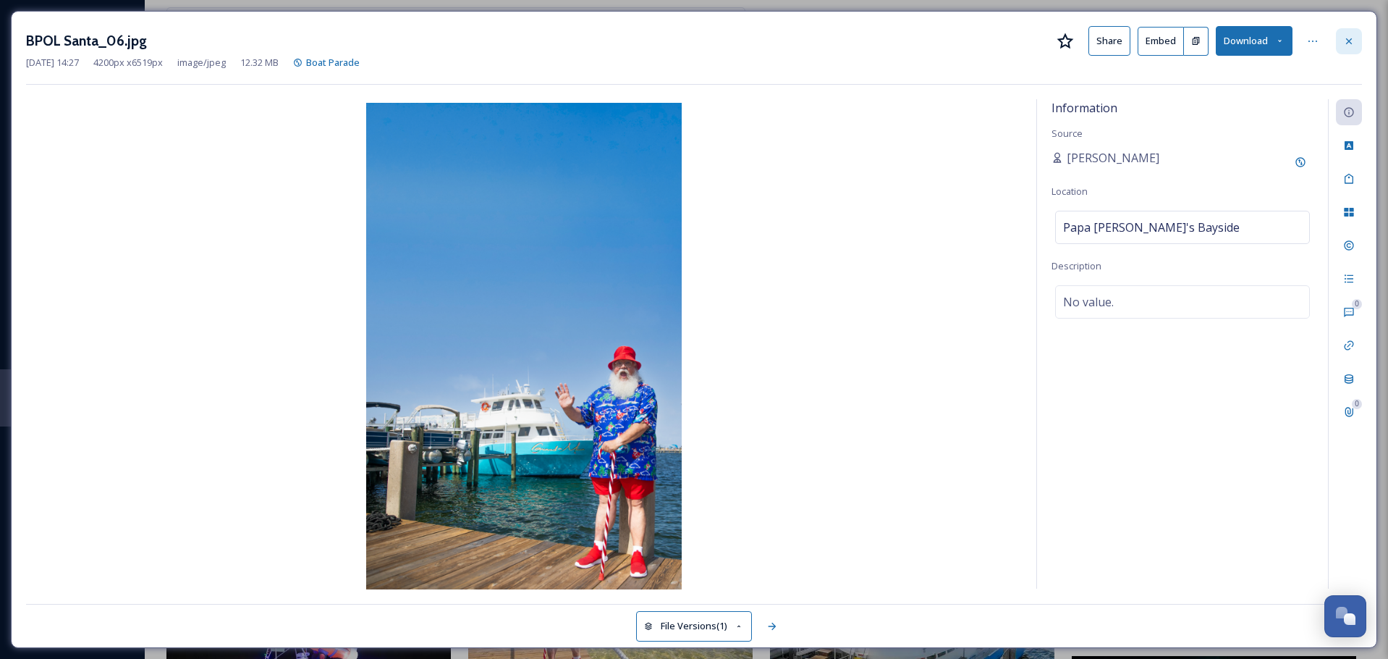
click at [1351, 40] on icon at bounding box center [1349, 41] width 12 height 12
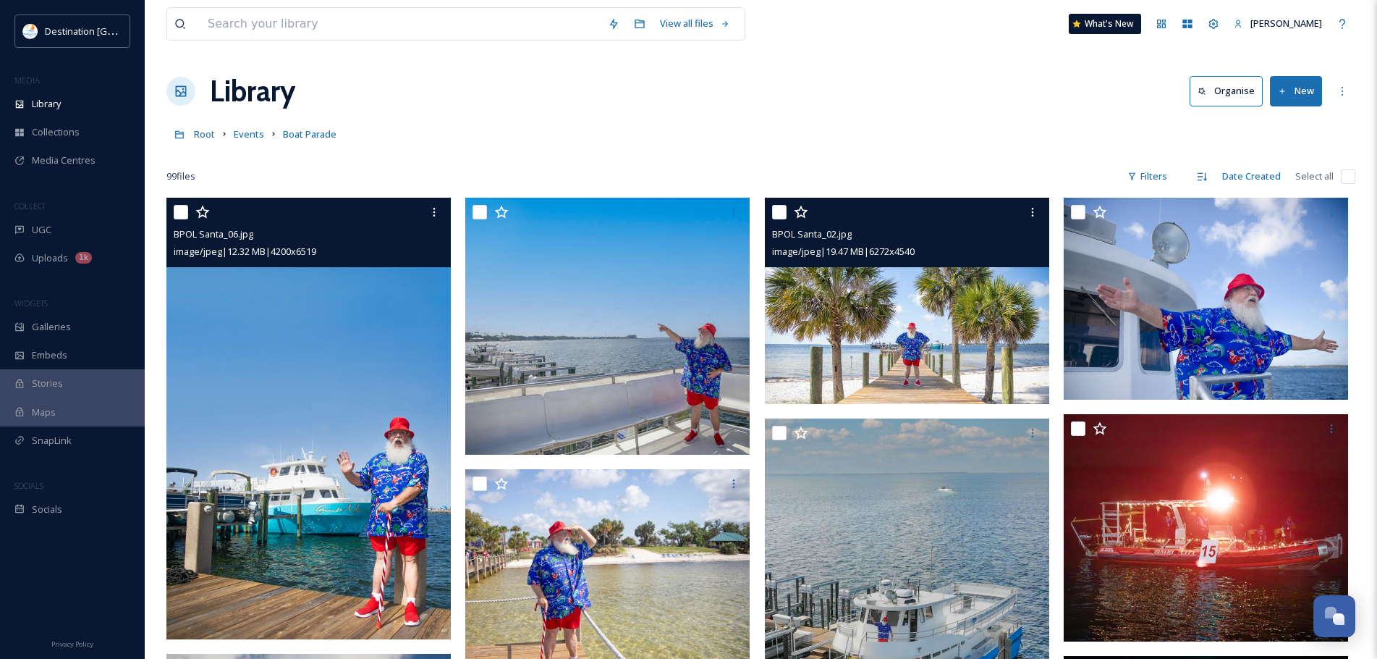
click at [934, 354] on img at bounding box center [907, 301] width 284 height 206
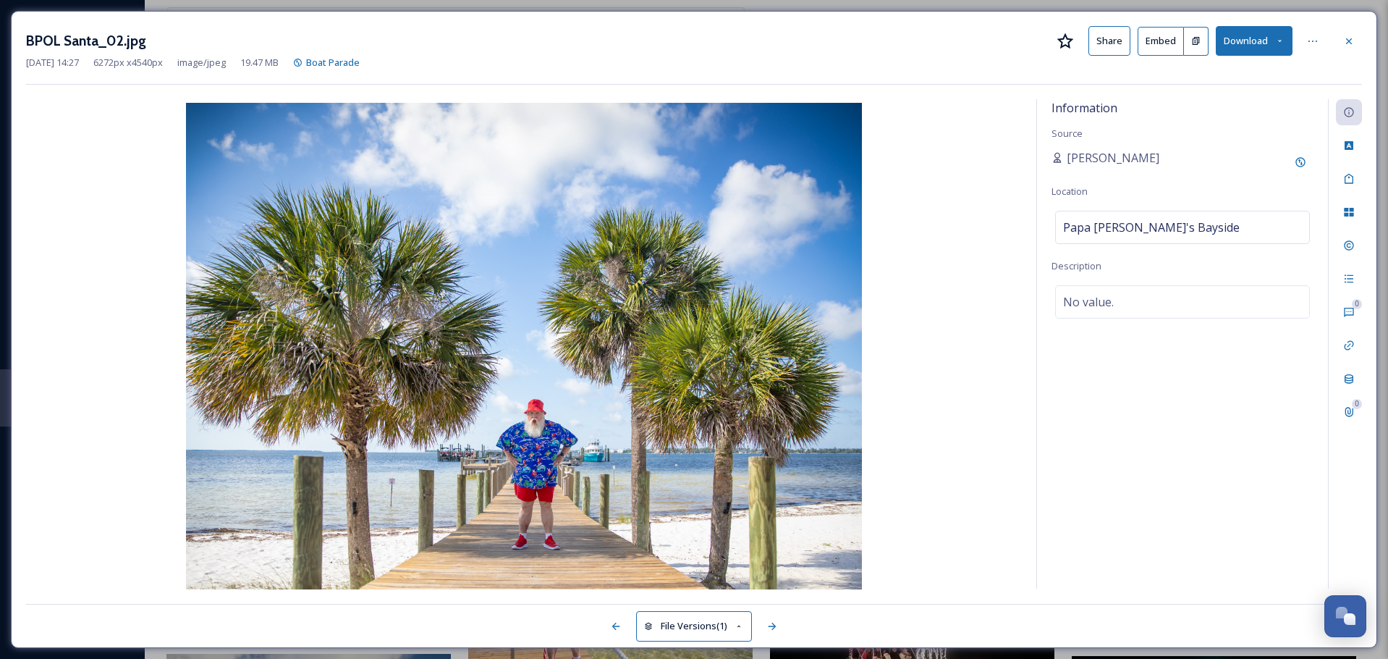
click at [74, 104] on img at bounding box center [524, 347] width 996 height 489
click at [1345, 40] on icon at bounding box center [1349, 41] width 12 height 12
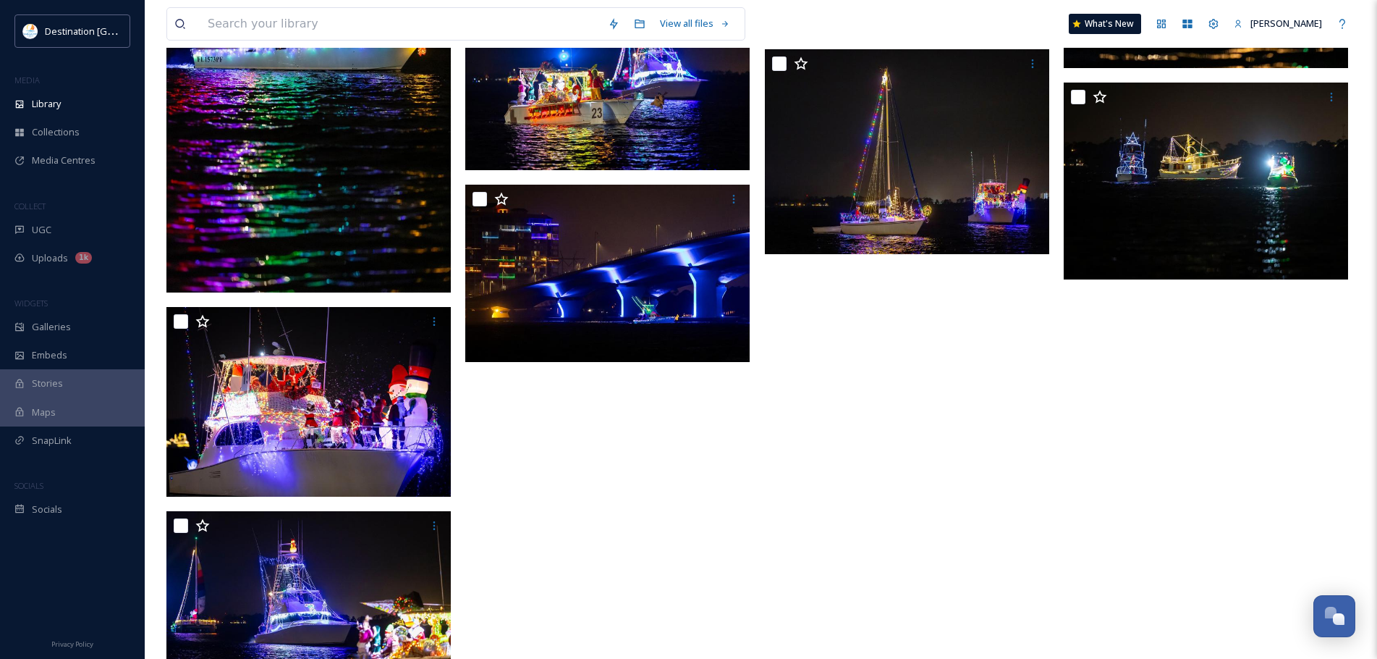
scroll to position [4722, 0]
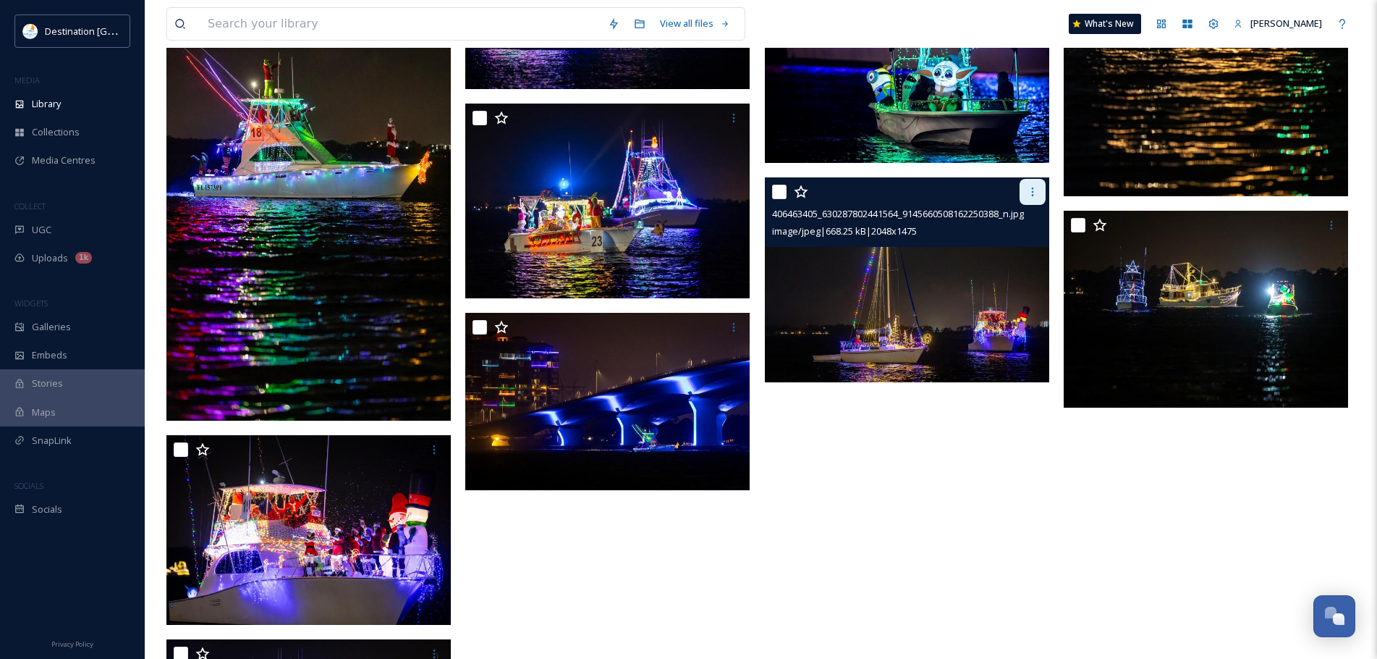
click at [1026, 193] on div at bounding box center [1033, 192] width 26 height 26
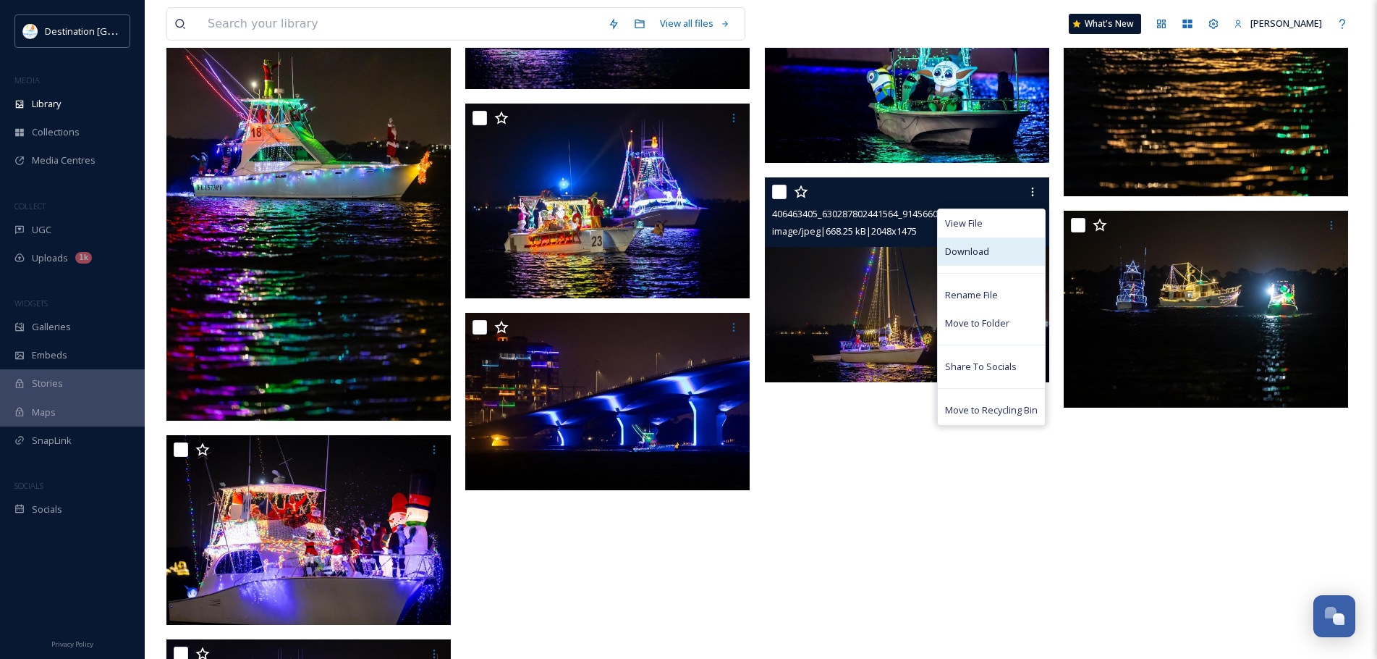
click at [990, 260] on div "Download" at bounding box center [991, 251] width 107 height 28
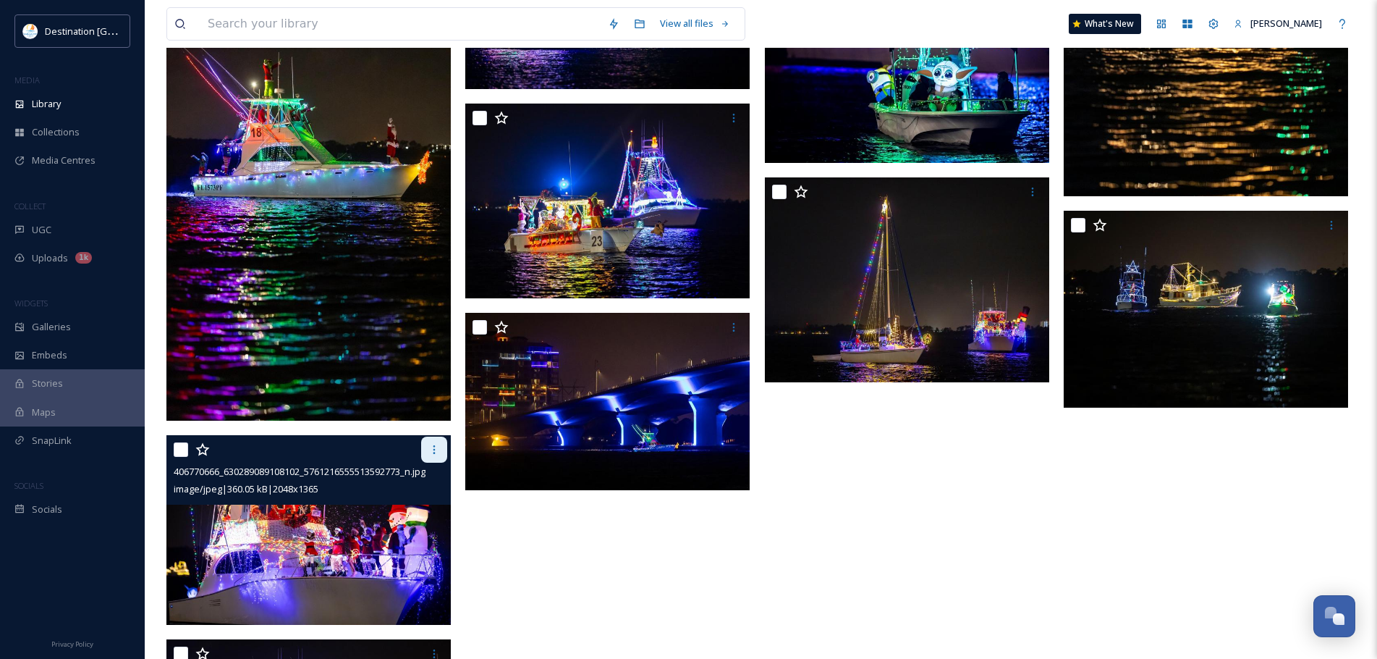
click at [434, 451] on icon at bounding box center [434, 450] width 12 height 12
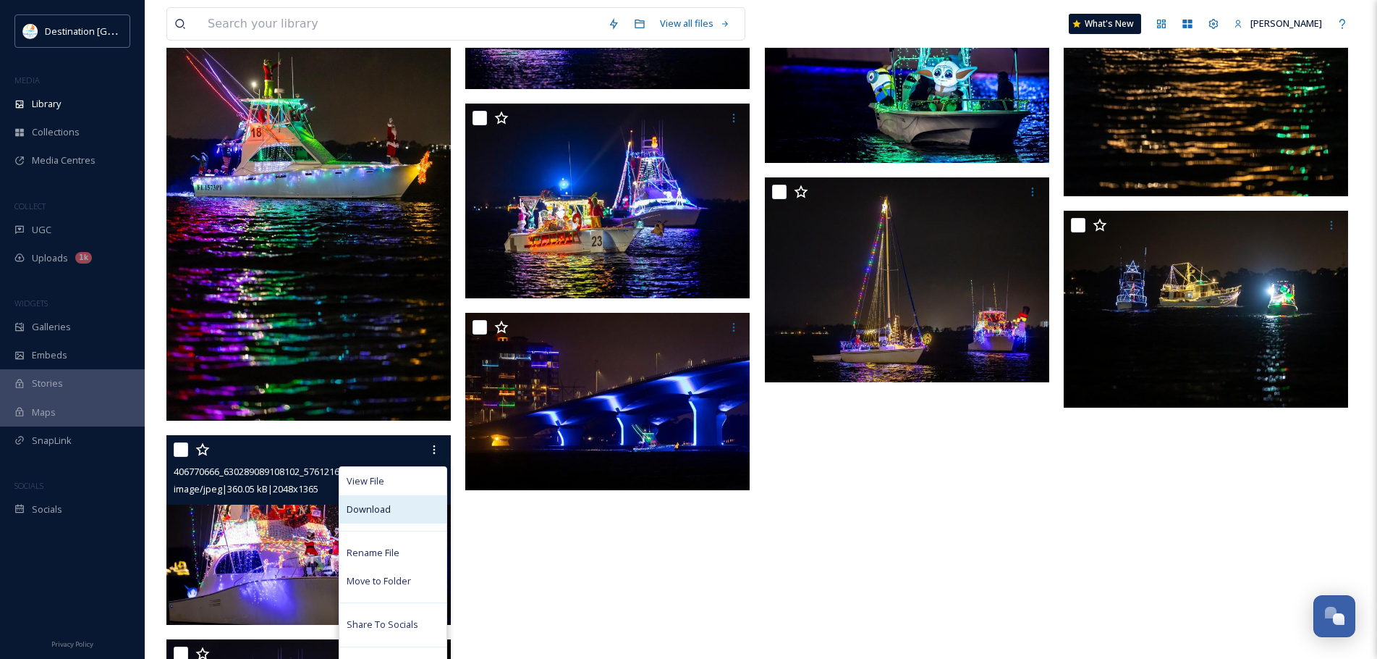
click at [421, 512] on div "Download" at bounding box center [392, 509] width 107 height 28
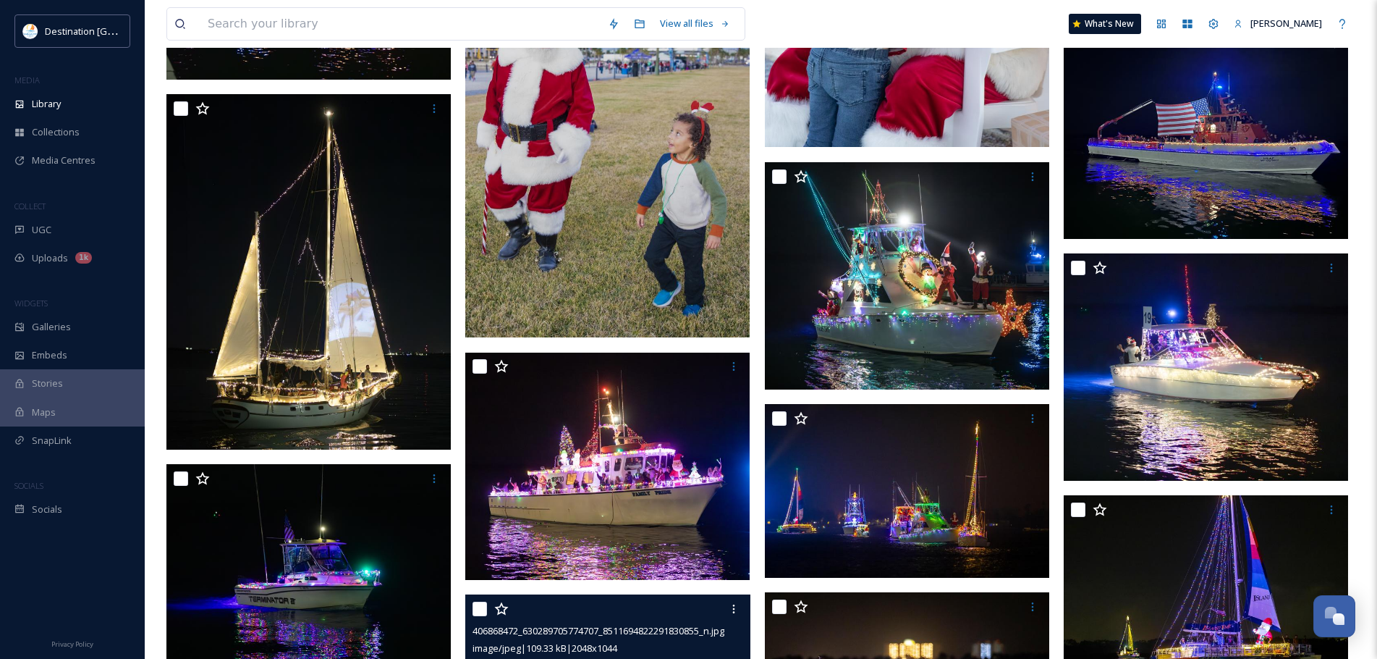
scroll to position [3636, 0]
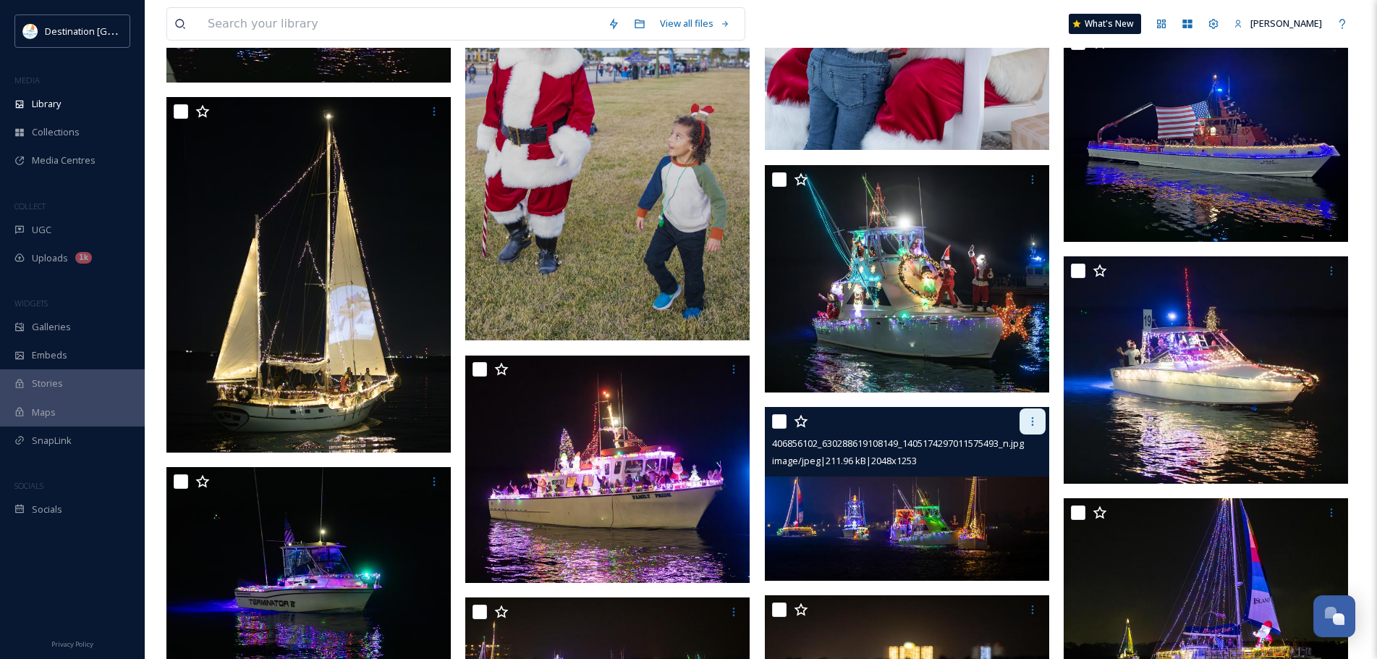
click at [1023, 417] on div at bounding box center [1033, 421] width 26 height 26
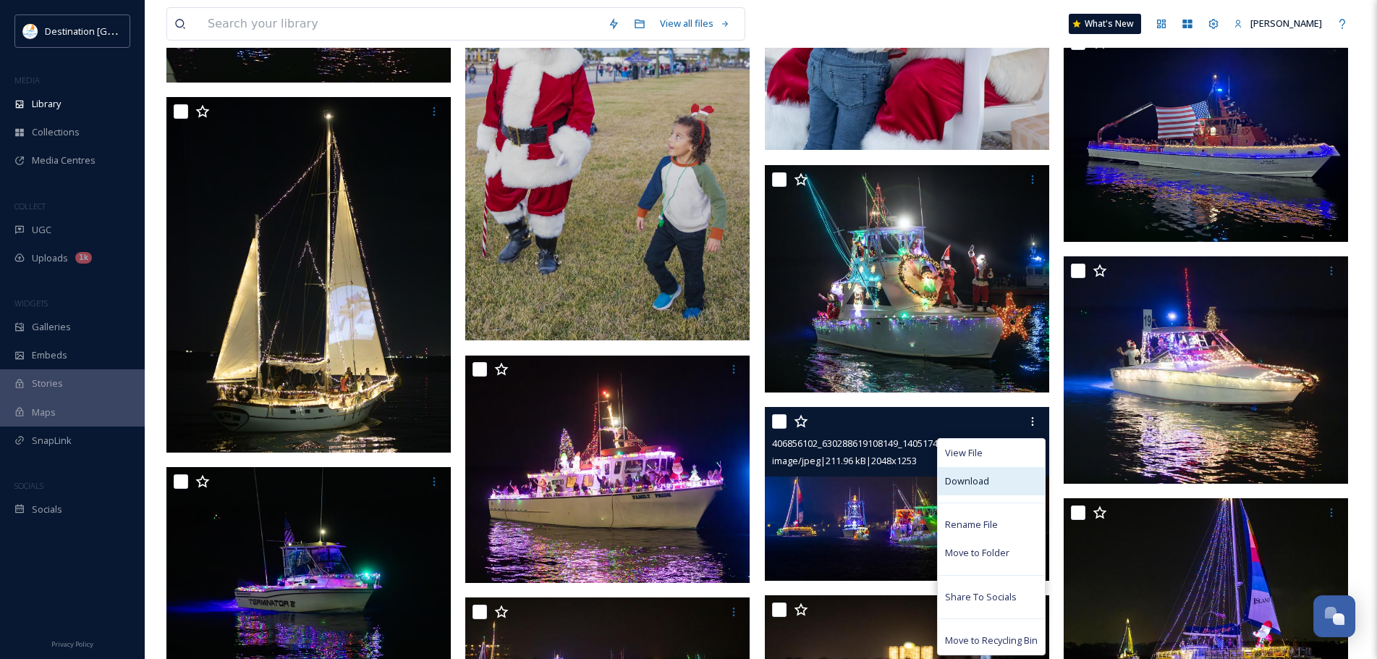
click at [972, 484] on span "Download" at bounding box center [967, 481] width 44 height 14
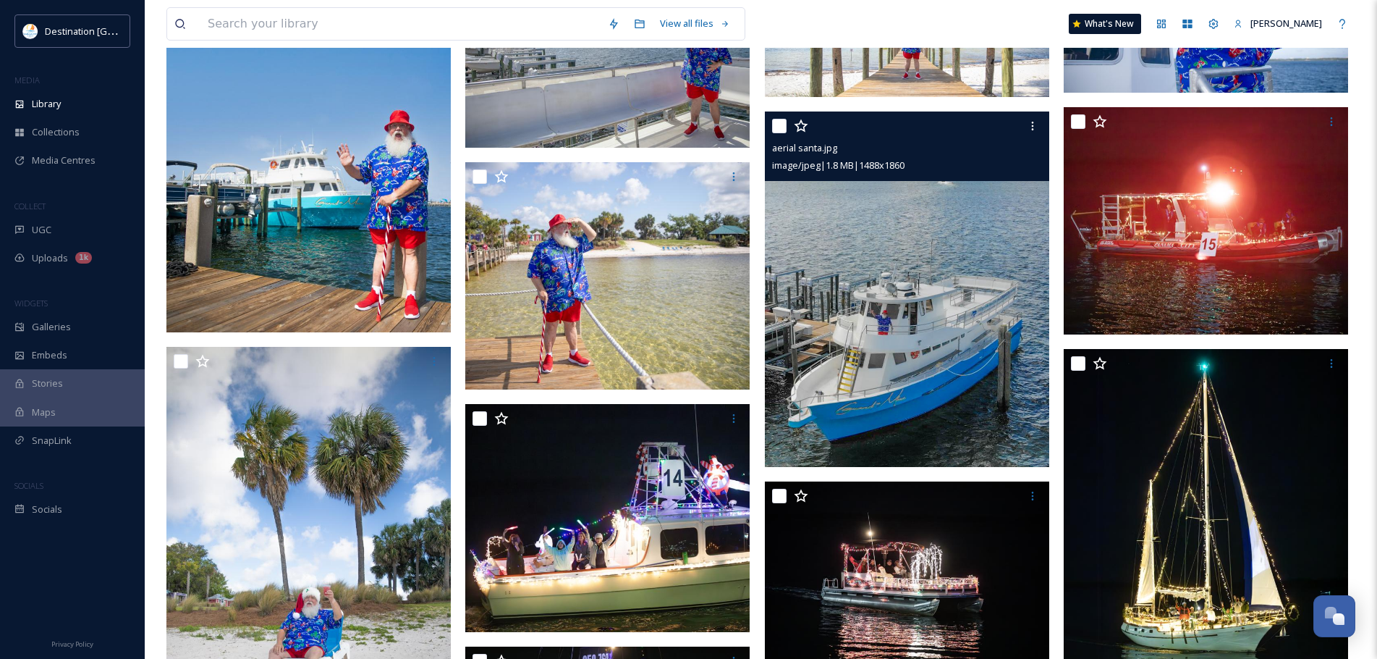
scroll to position [0, 0]
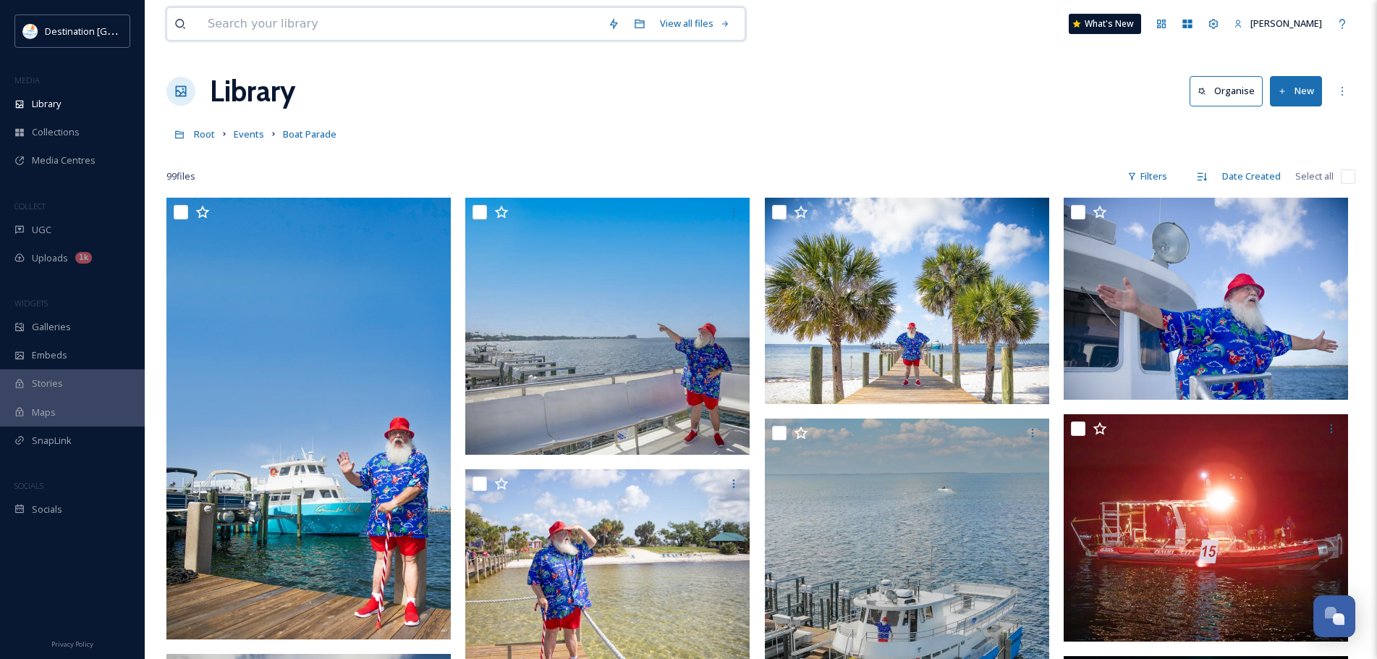
click at [272, 38] on input at bounding box center [400, 24] width 400 height 32
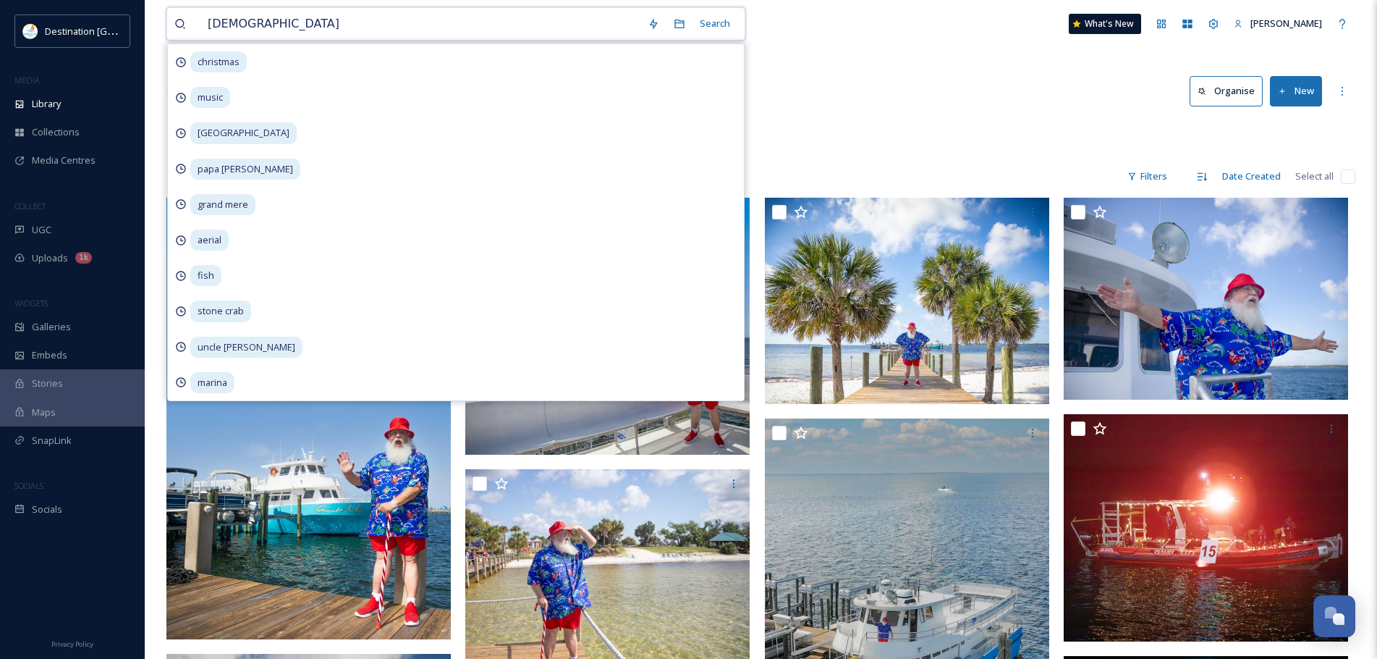
type input "christmas"
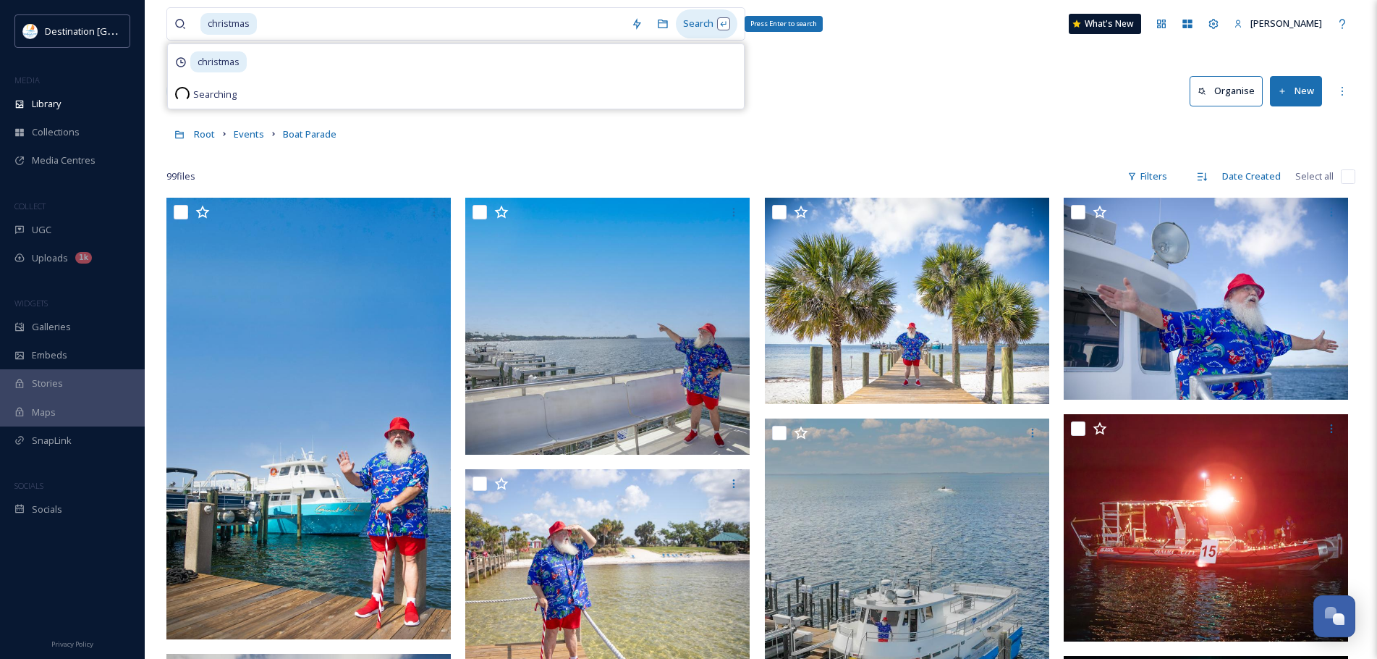
click at [704, 25] on div "Search Press Enter to search" at bounding box center [707, 23] width 62 height 28
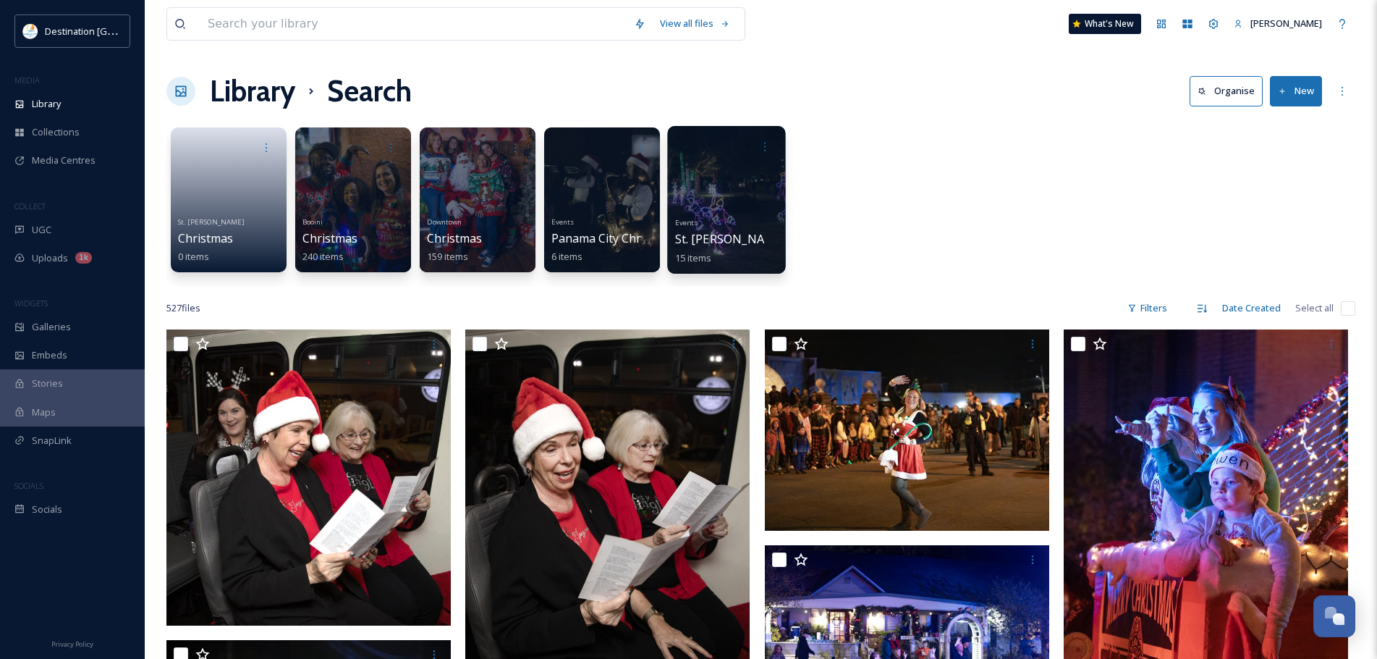
click at [738, 175] on div at bounding box center [726, 200] width 118 height 148
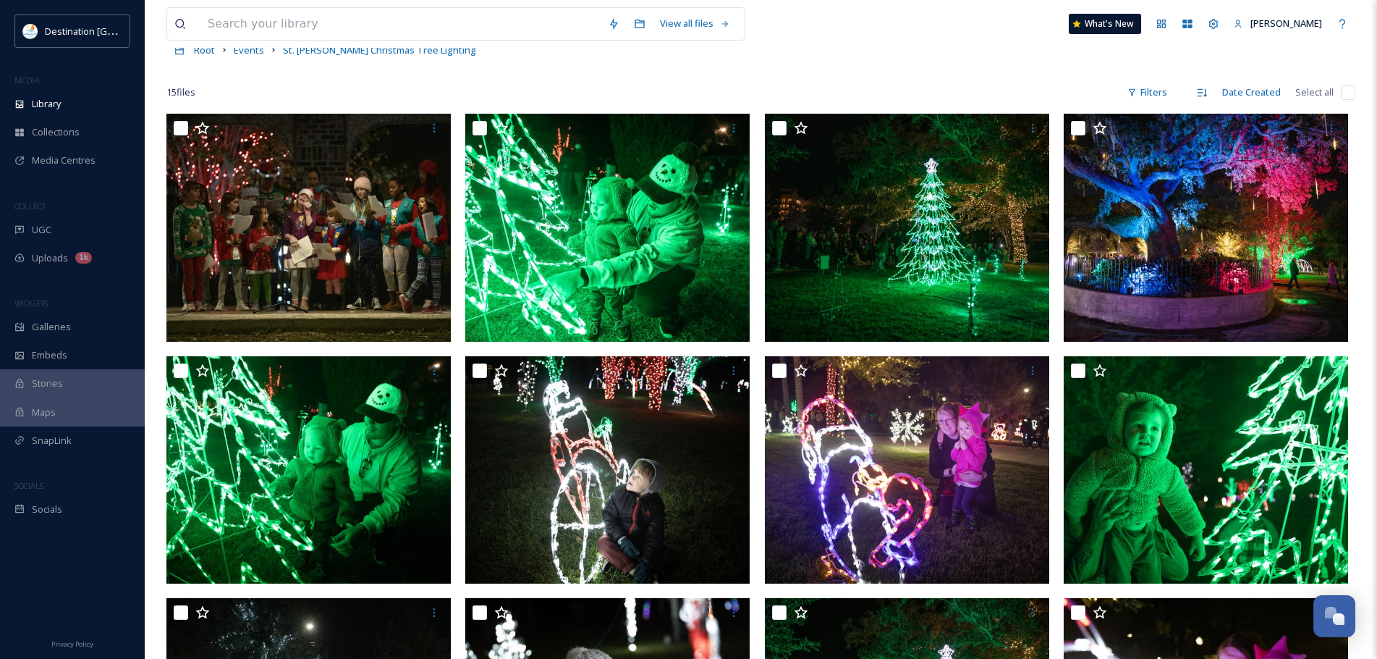
scroll to position [83, 0]
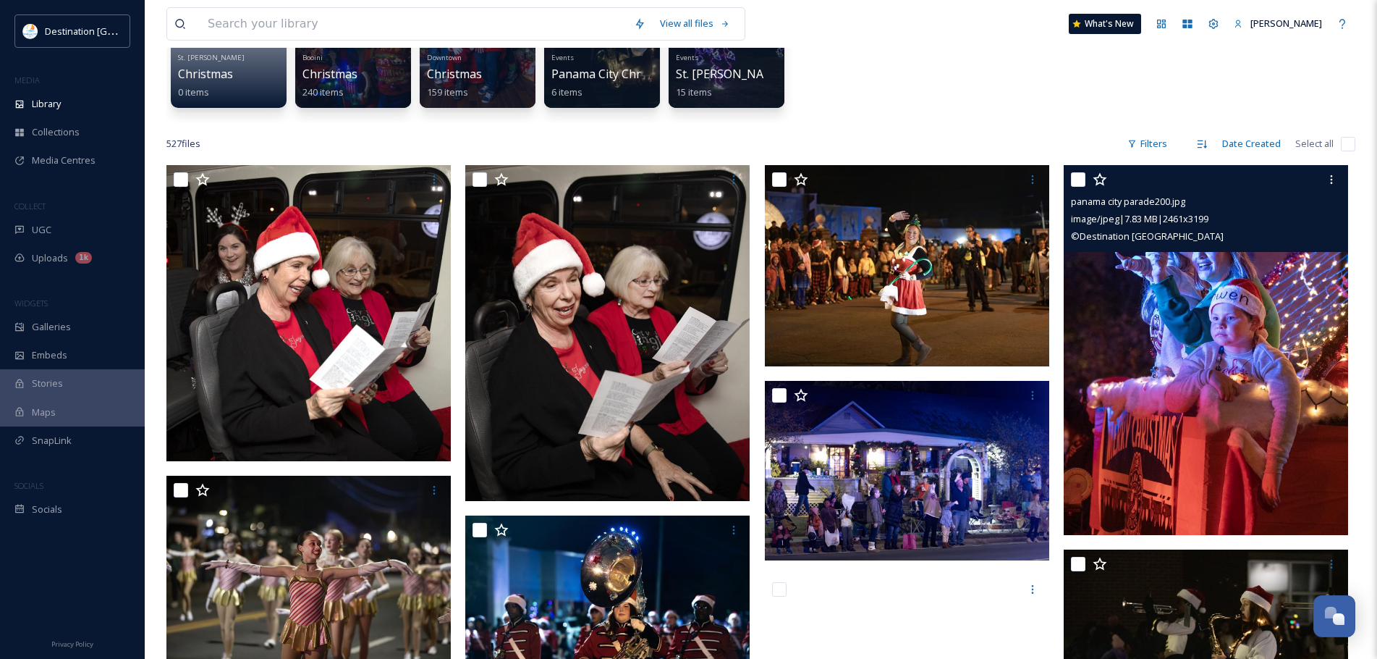
scroll to position [290, 0]
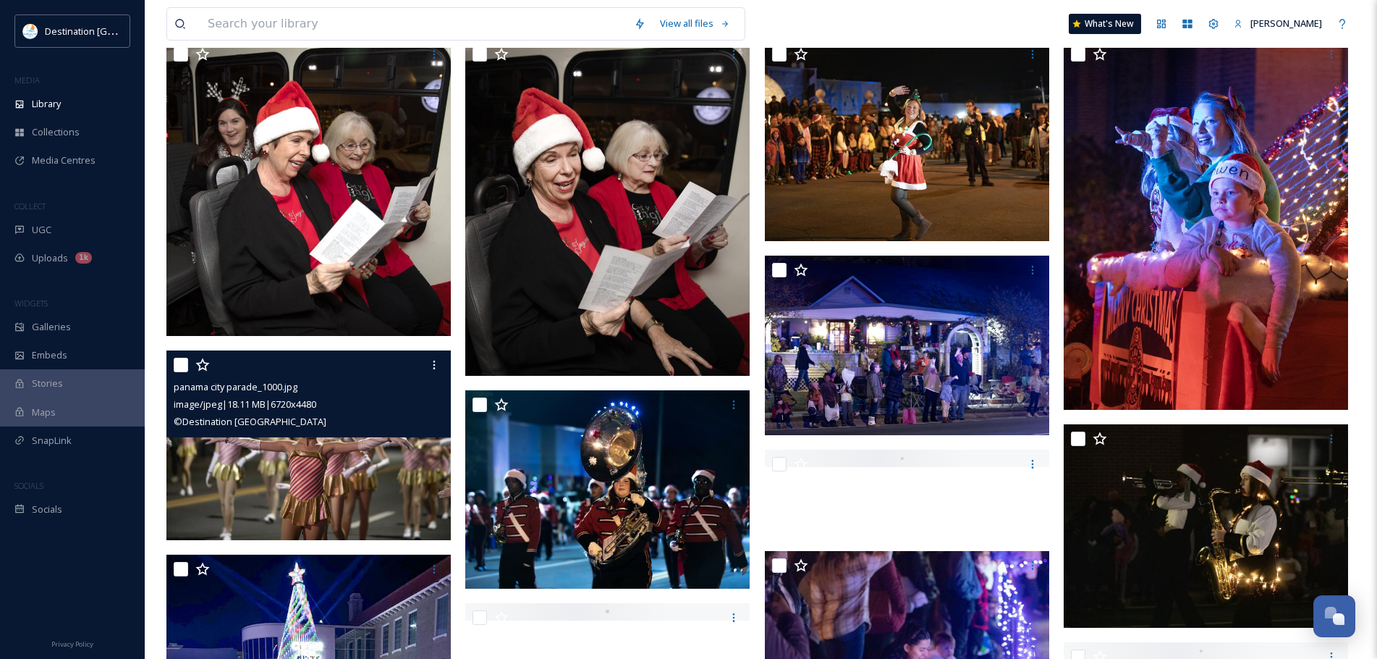
click at [360, 501] on img at bounding box center [308, 445] width 284 height 190
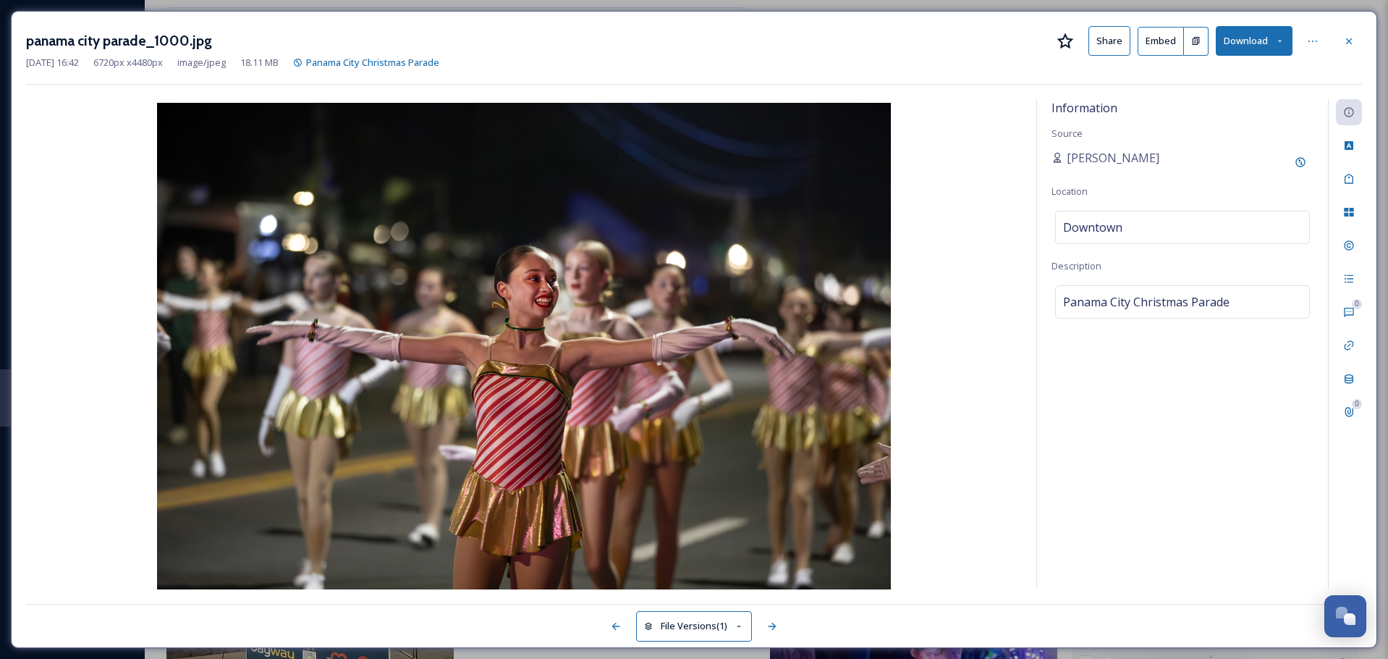
click at [1234, 43] on button "Download" at bounding box center [1254, 41] width 77 height 30
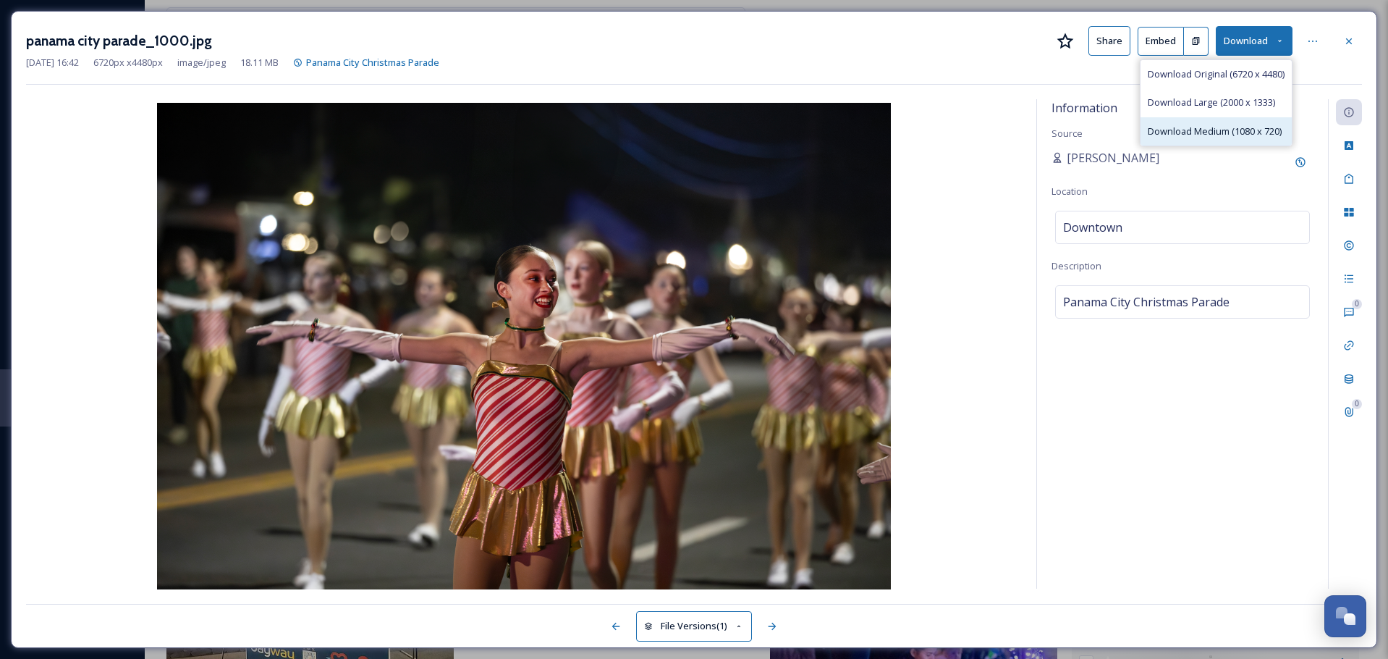
click at [1225, 132] on span "Download Medium (1080 x 720)" at bounding box center [1215, 131] width 134 height 14
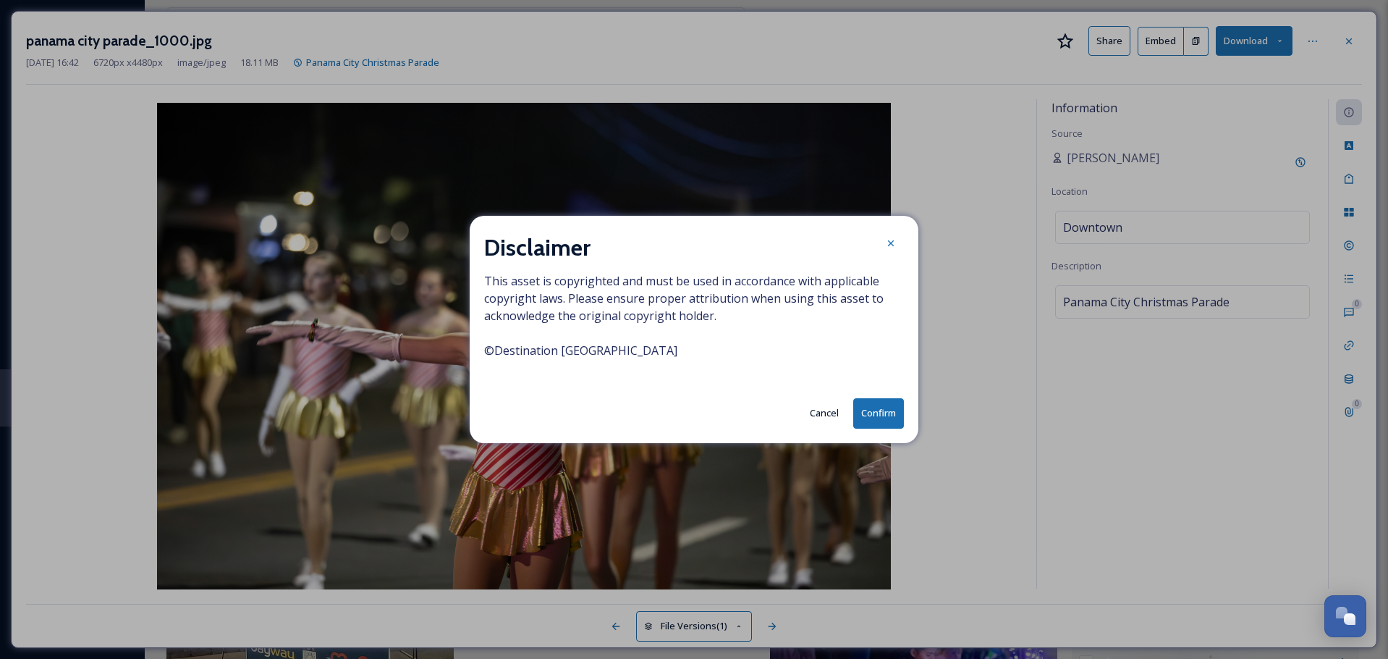
click at [822, 407] on button "Cancel" at bounding box center [824, 413] width 43 height 28
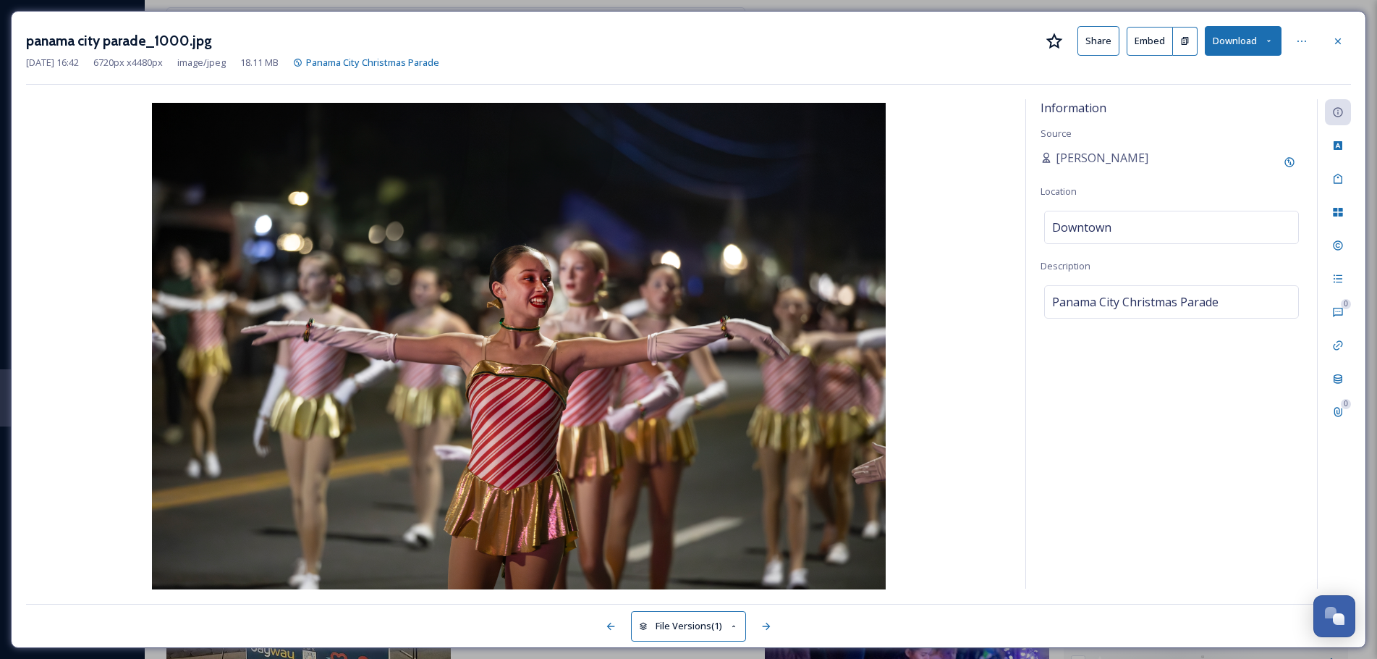
click at [1243, 43] on button "Download" at bounding box center [1243, 41] width 77 height 30
click at [1191, 70] on span "Download Original (6720 x 4480)" at bounding box center [1205, 74] width 137 height 14
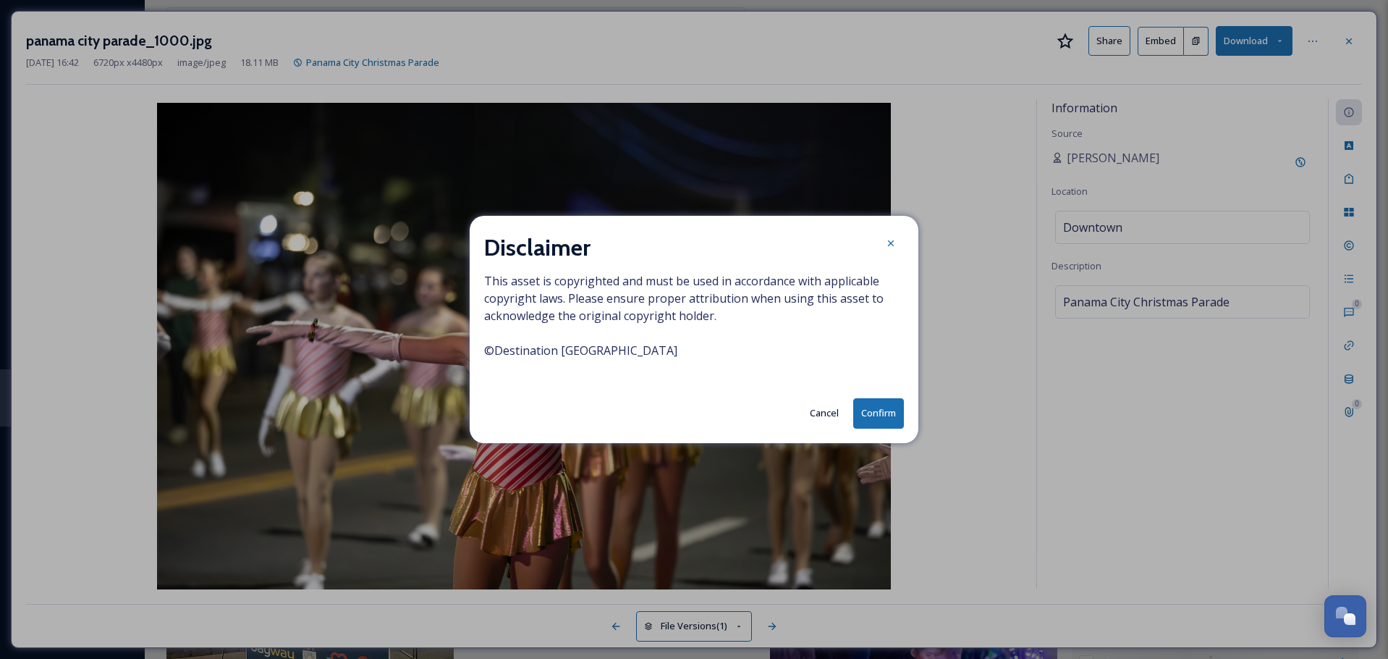
click at [878, 408] on button "Confirm" at bounding box center [878, 413] width 51 height 30
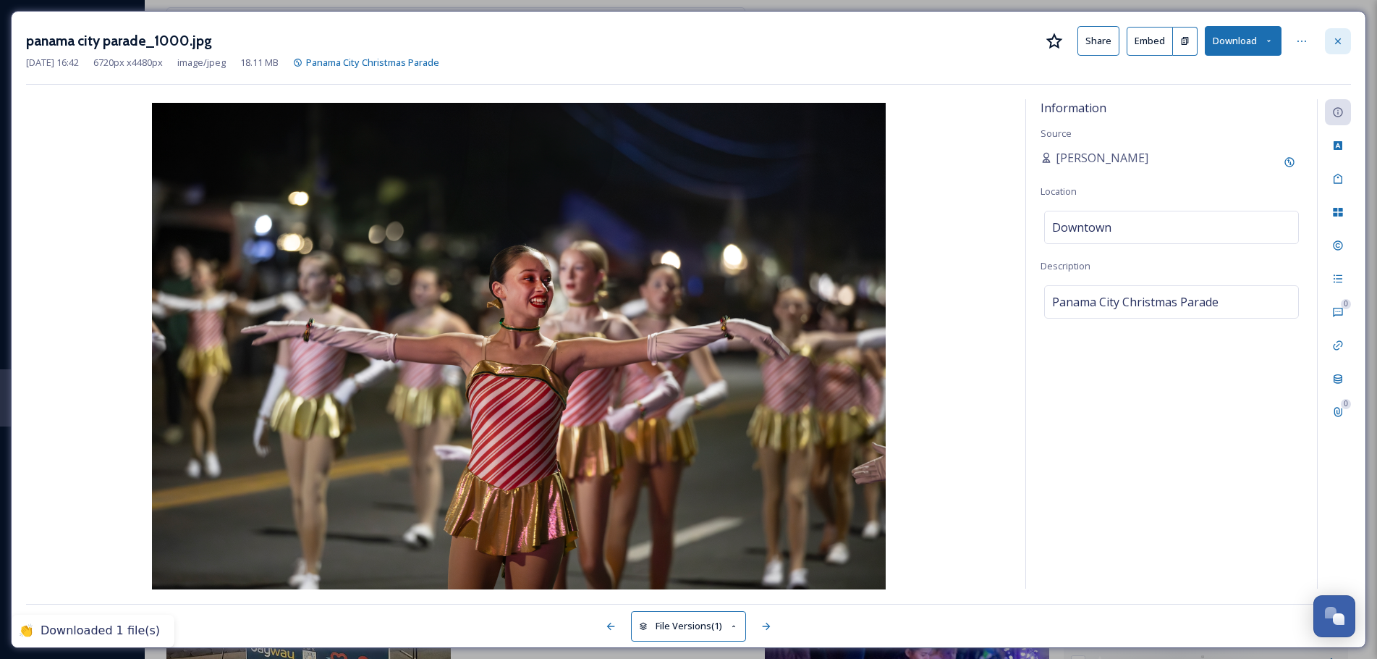
click at [1346, 39] on div at bounding box center [1338, 41] width 26 height 26
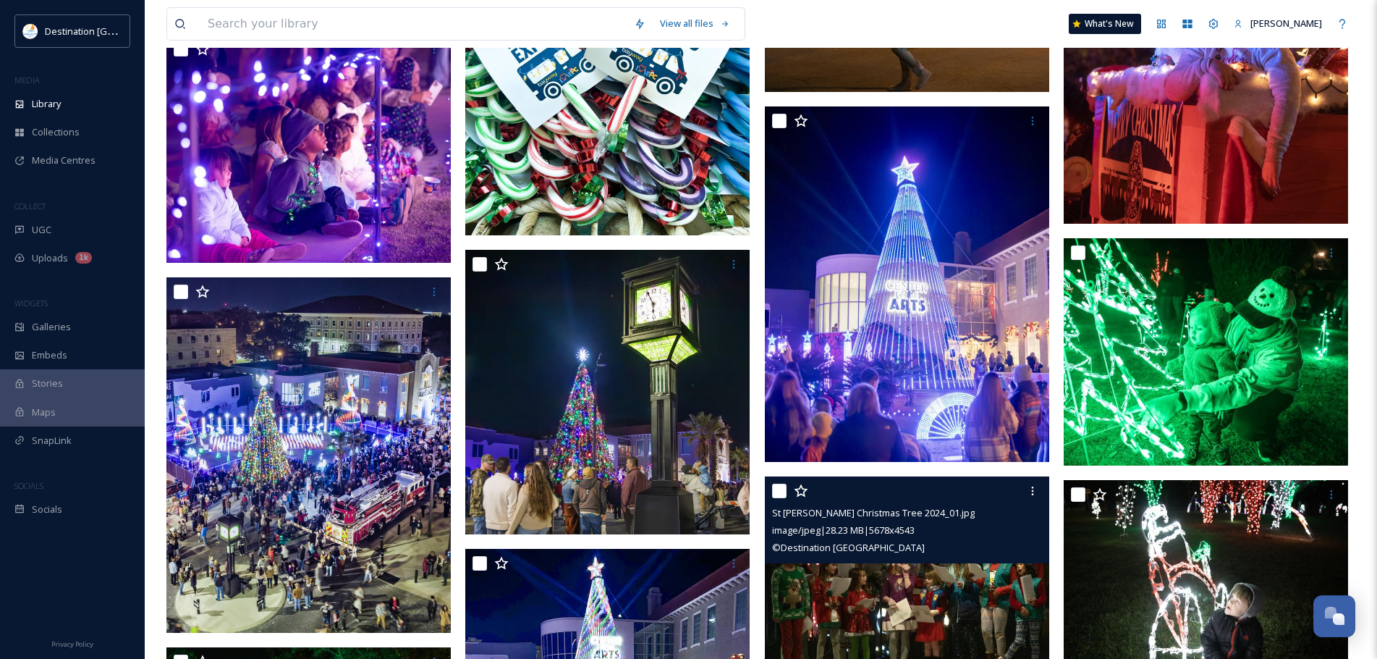
scroll to position [2241, 0]
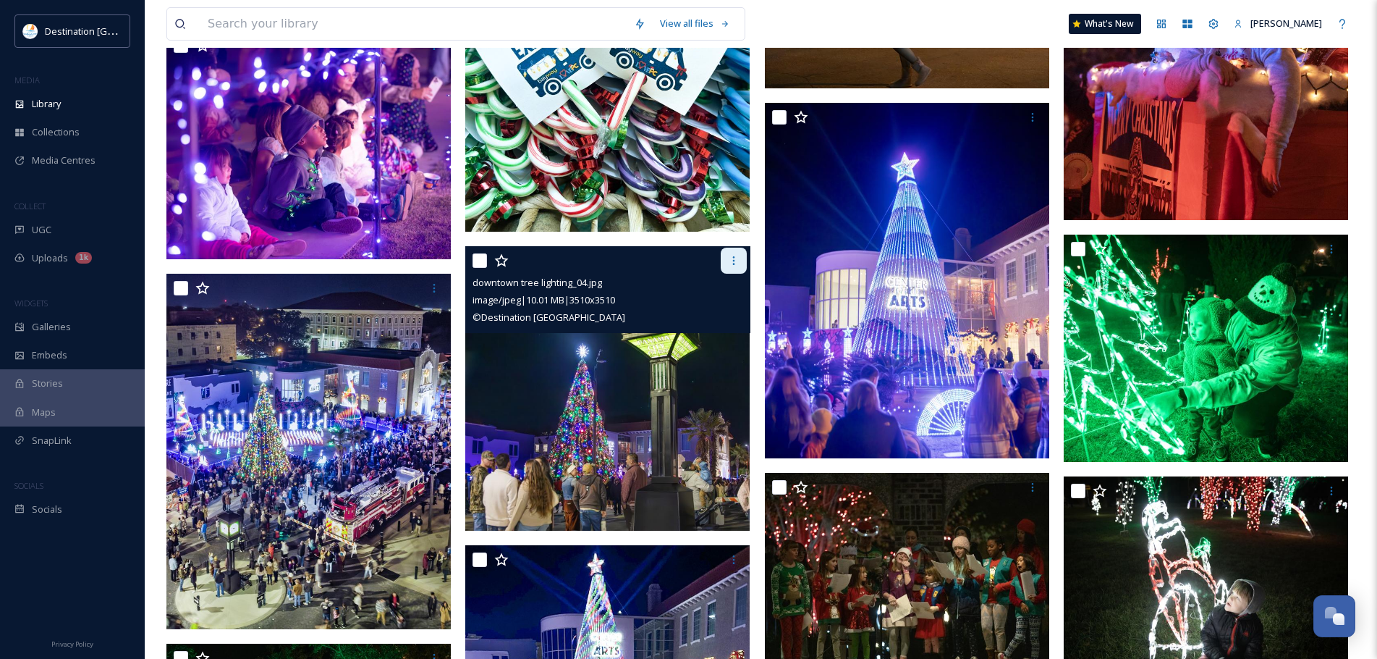
click at [737, 261] on icon at bounding box center [734, 261] width 12 height 12
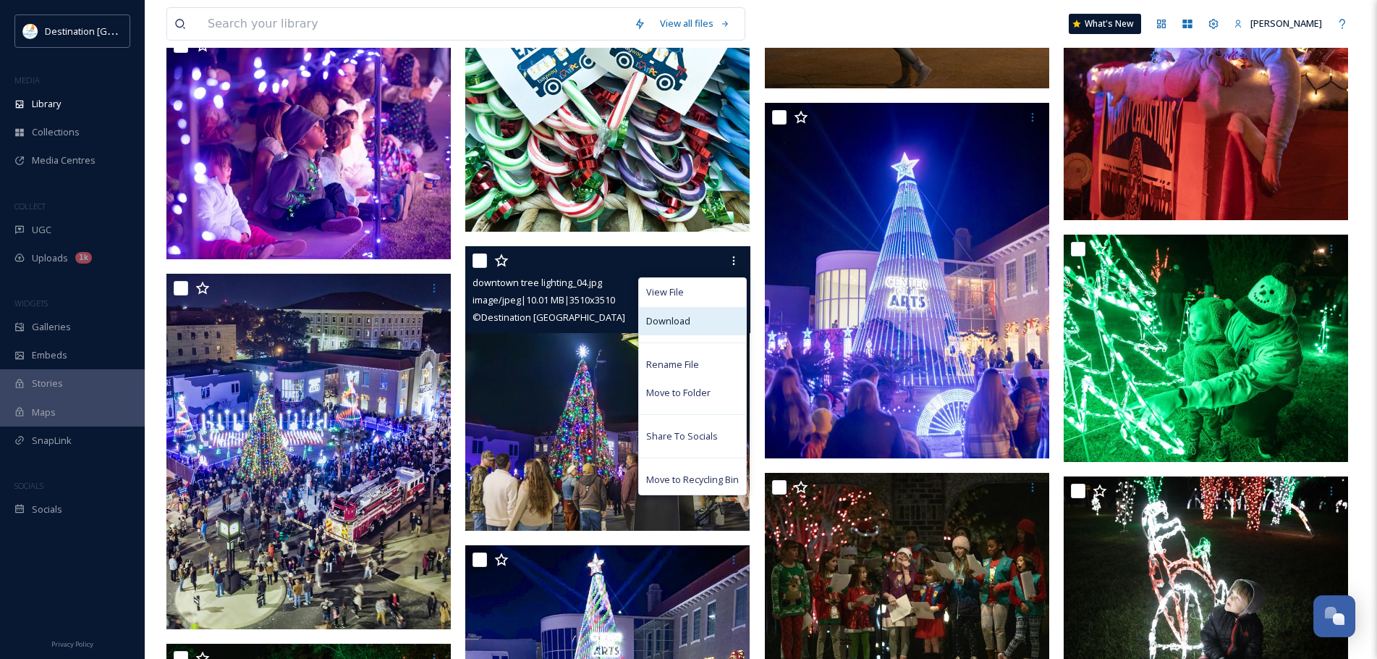
click at [700, 325] on div "Download" at bounding box center [692, 321] width 107 height 28
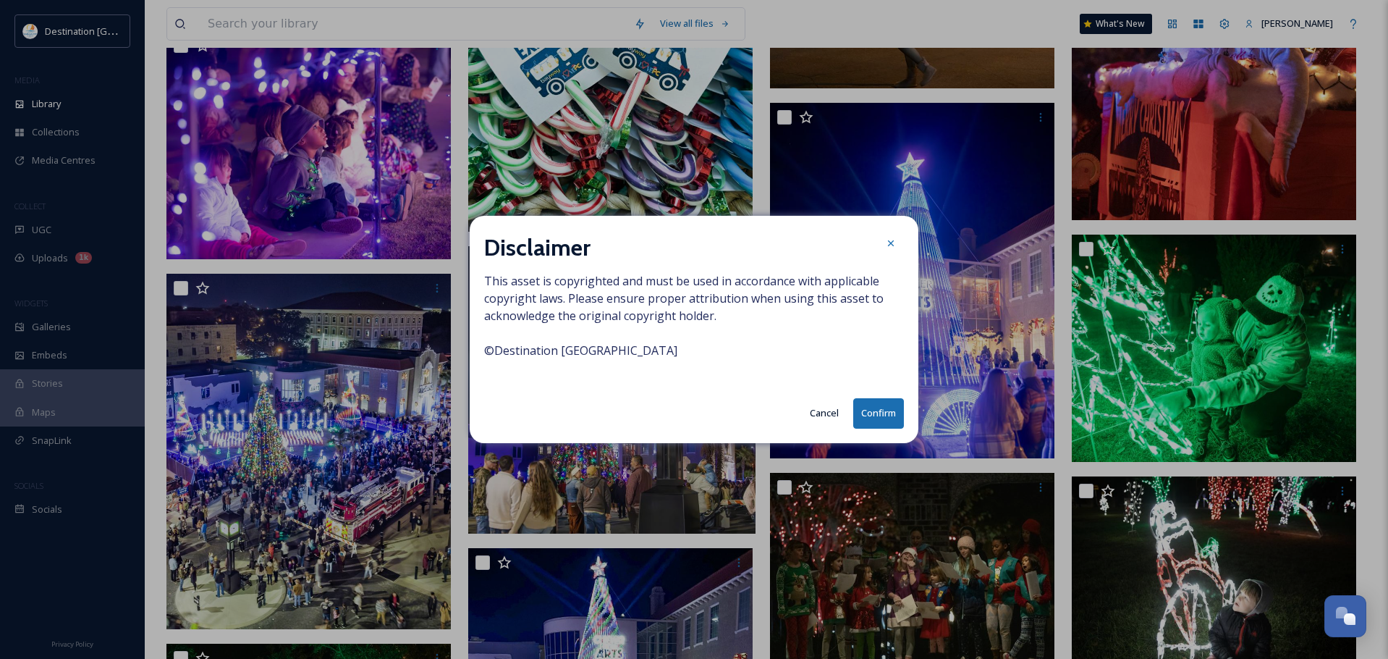
click at [872, 411] on button "Confirm" at bounding box center [878, 413] width 51 height 30
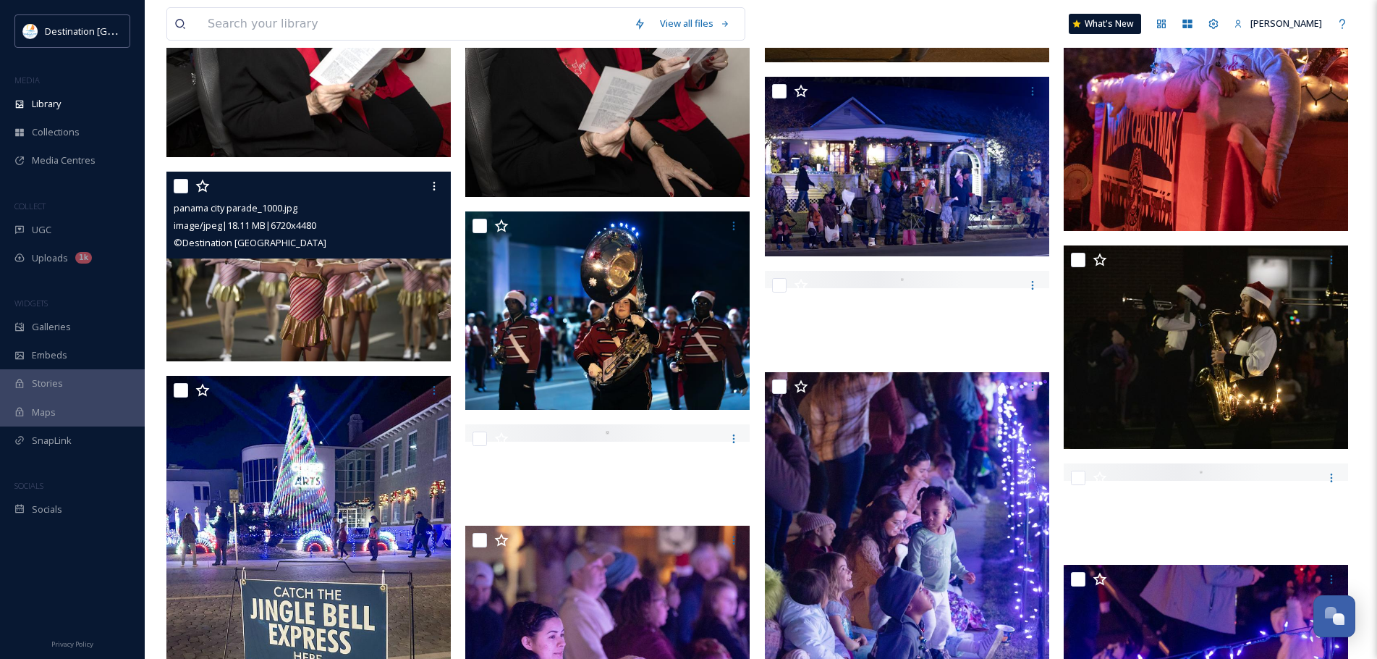
scroll to position [0, 0]
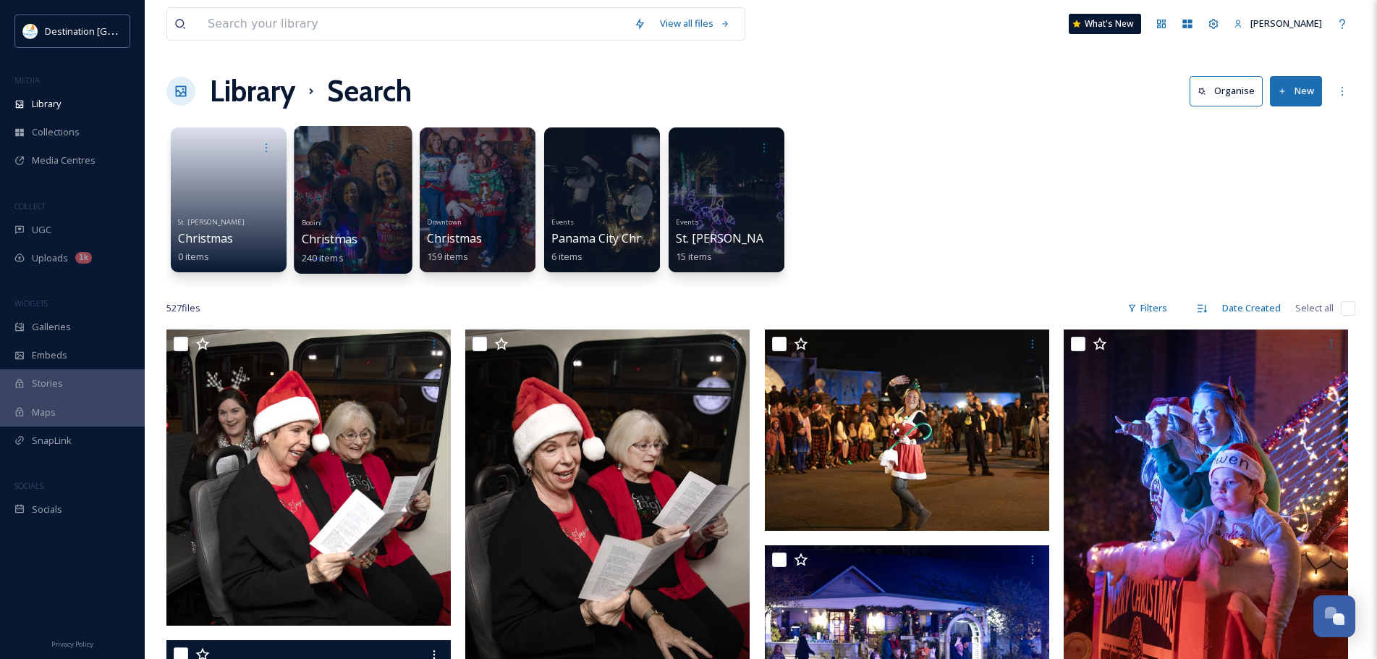
click at [359, 189] on div at bounding box center [353, 200] width 118 height 148
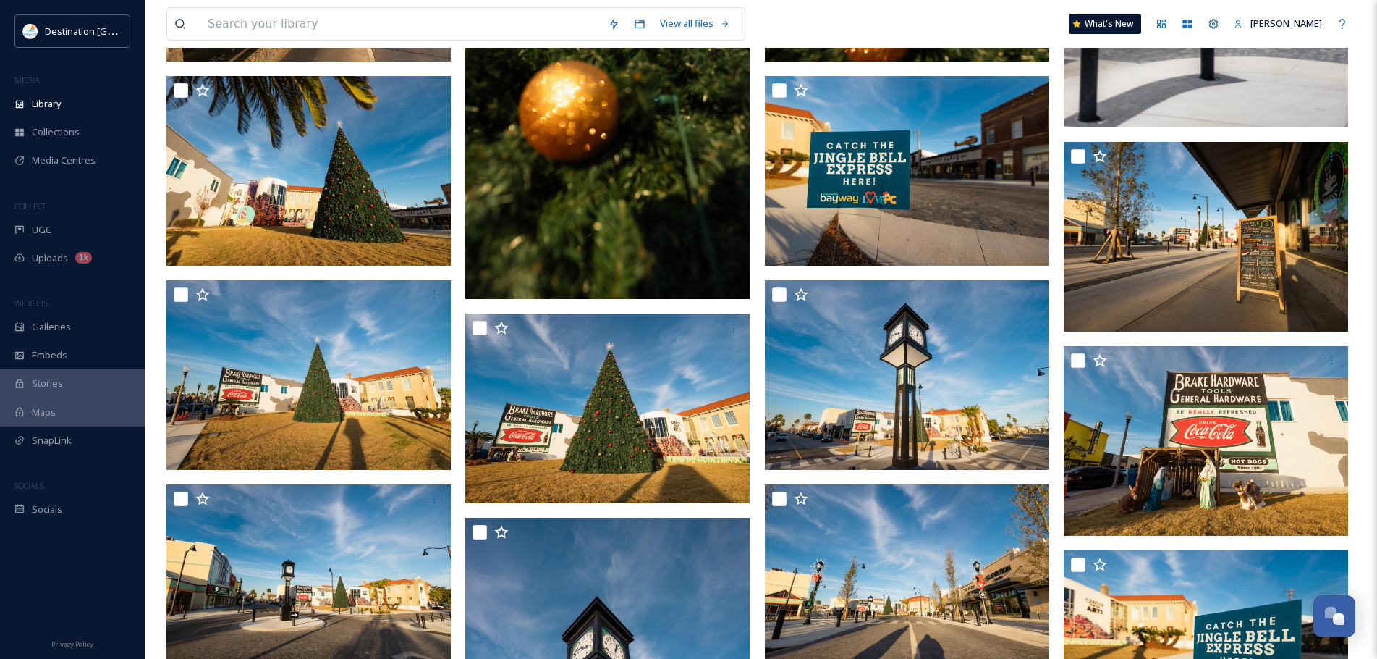
scroll to position [4650, 0]
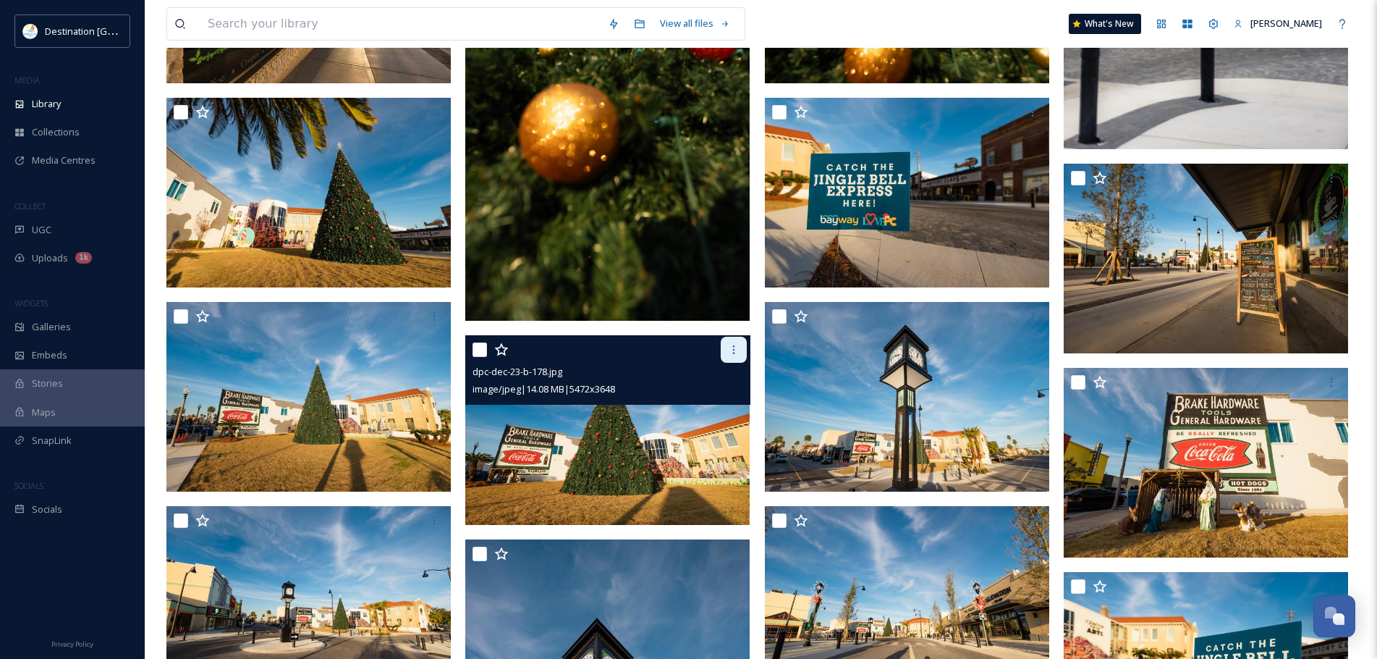
click at [730, 347] on icon at bounding box center [734, 350] width 12 height 12
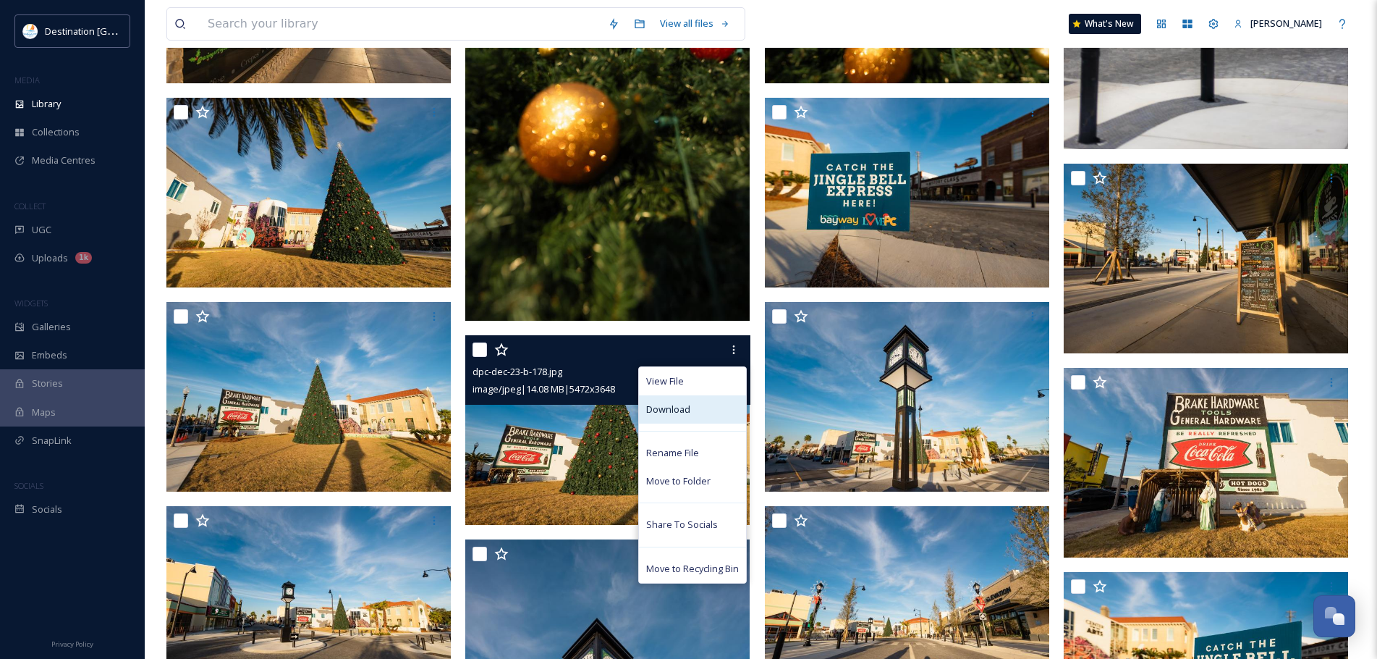
click at [719, 410] on div "Download" at bounding box center [692, 409] width 107 height 28
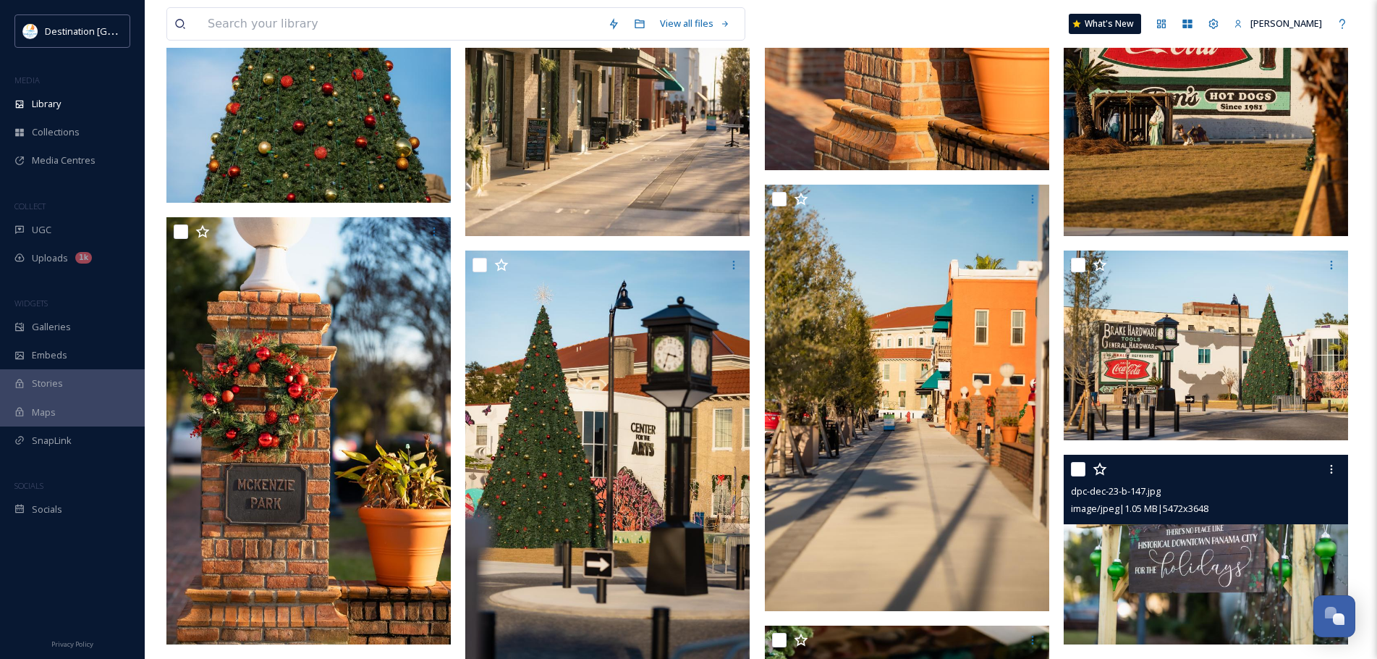
scroll to position [6097, 0]
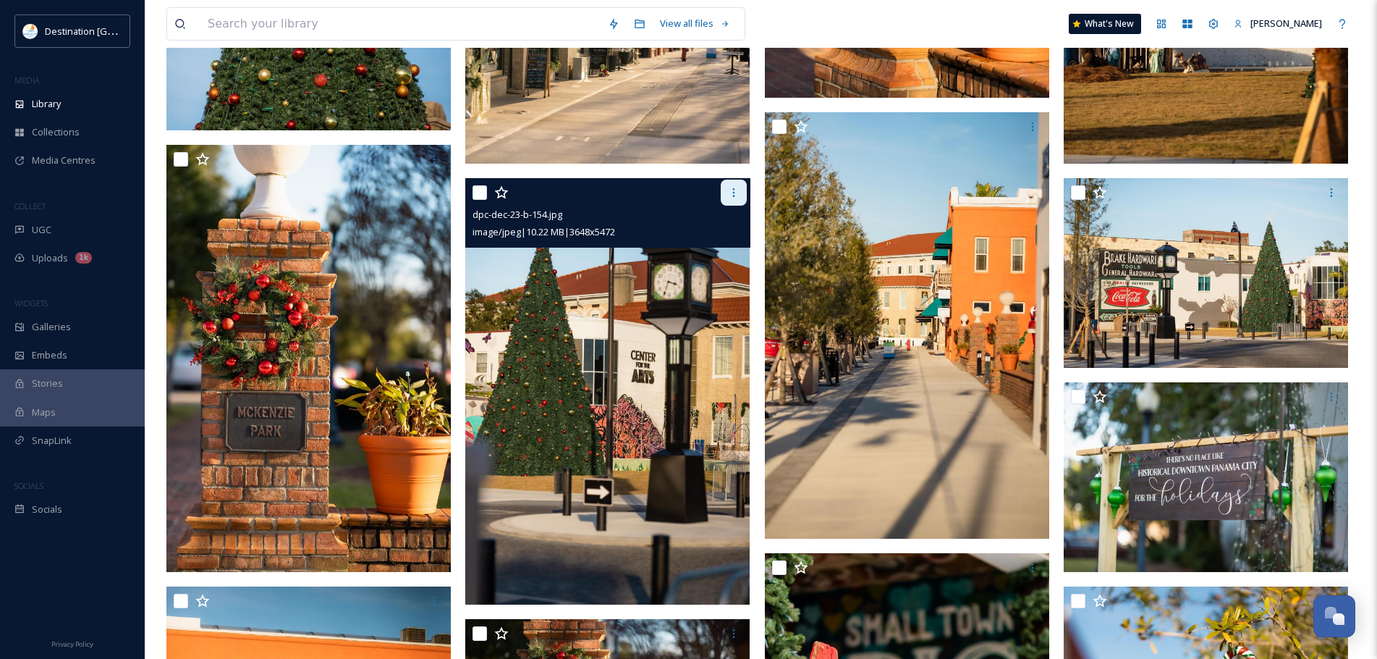
click at [743, 195] on div at bounding box center [734, 193] width 26 height 26
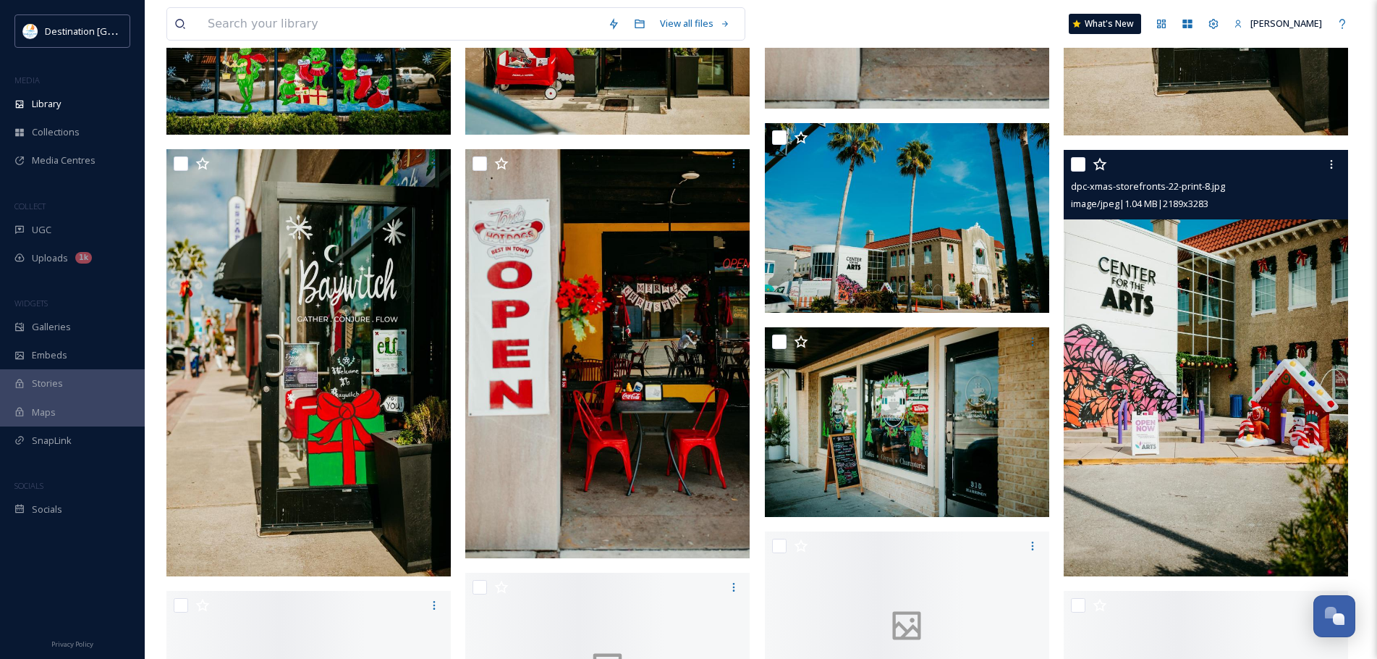
scroll to position [16810, 0]
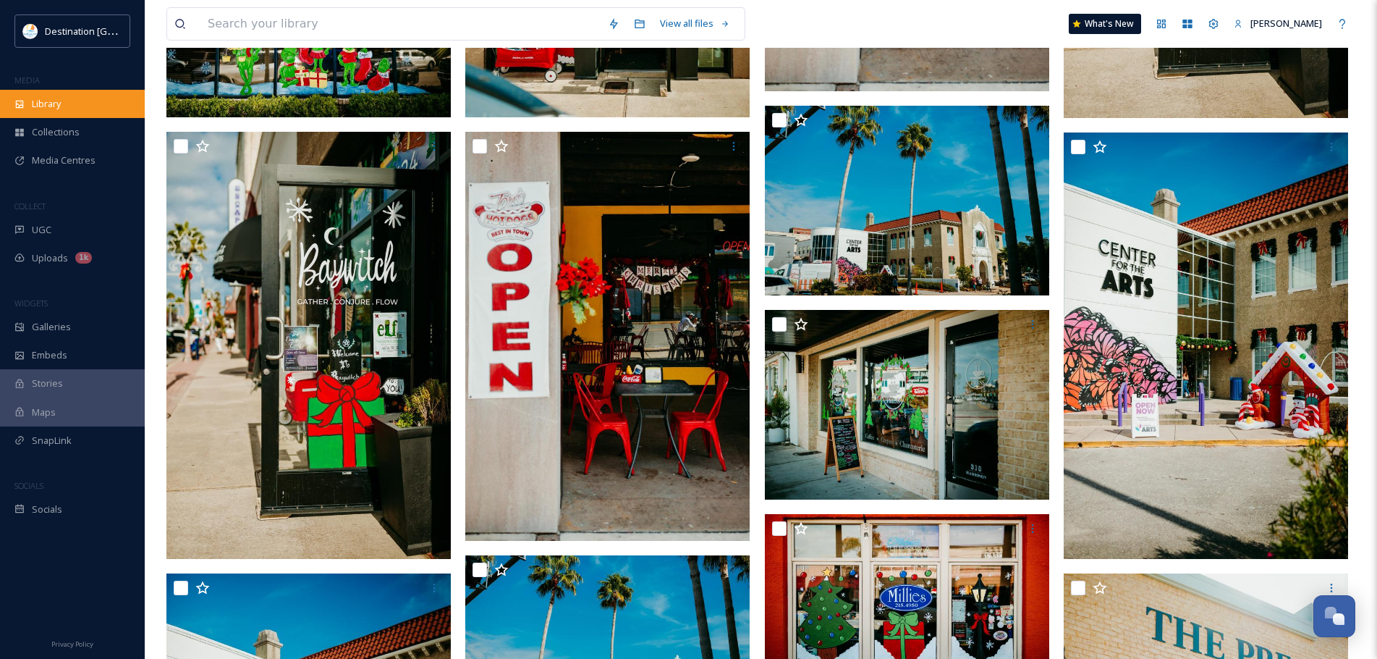
click at [104, 96] on div "Library" at bounding box center [72, 104] width 145 height 28
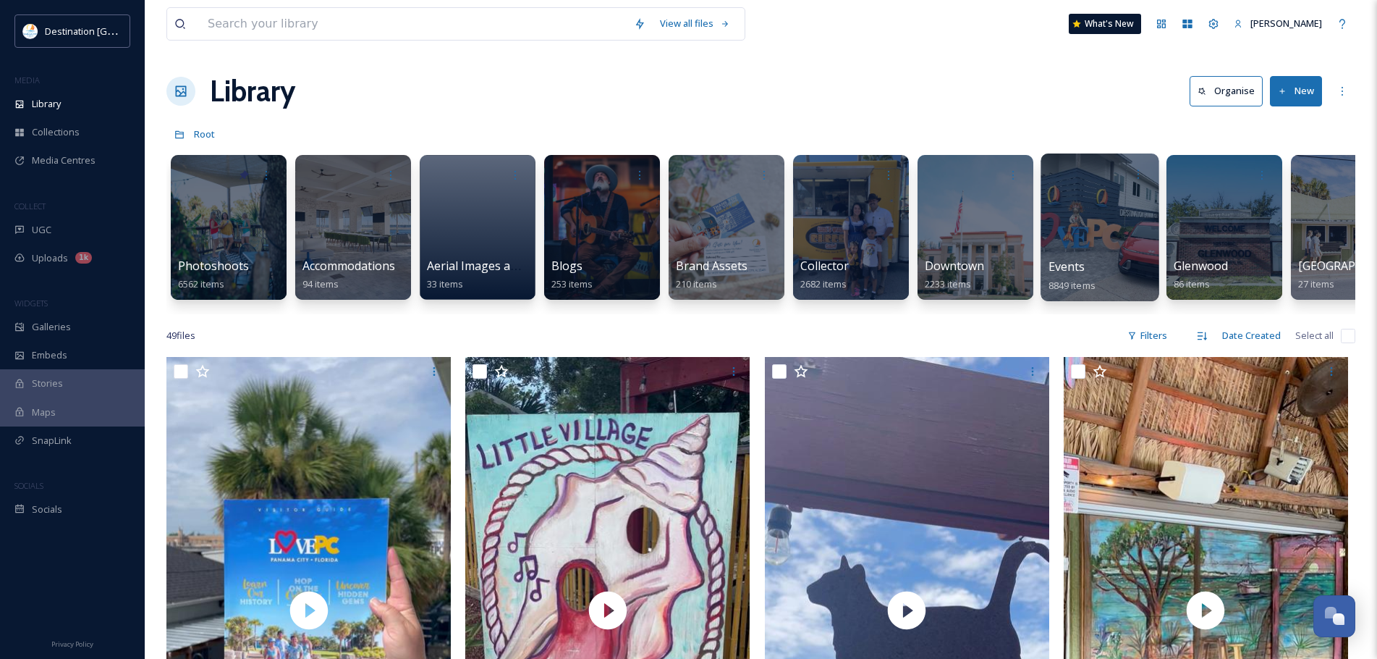
click at [1079, 232] on div at bounding box center [1100, 227] width 118 height 148
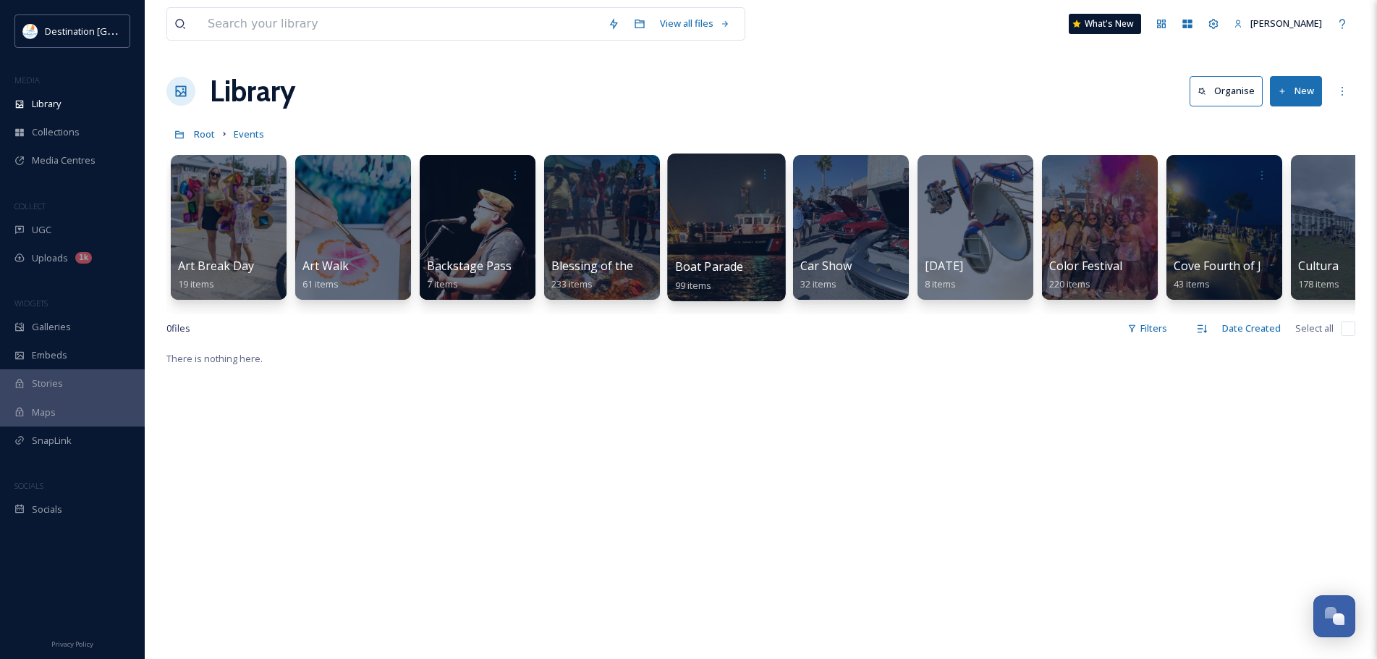
click at [714, 238] on div at bounding box center [726, 227] width 118 height 148
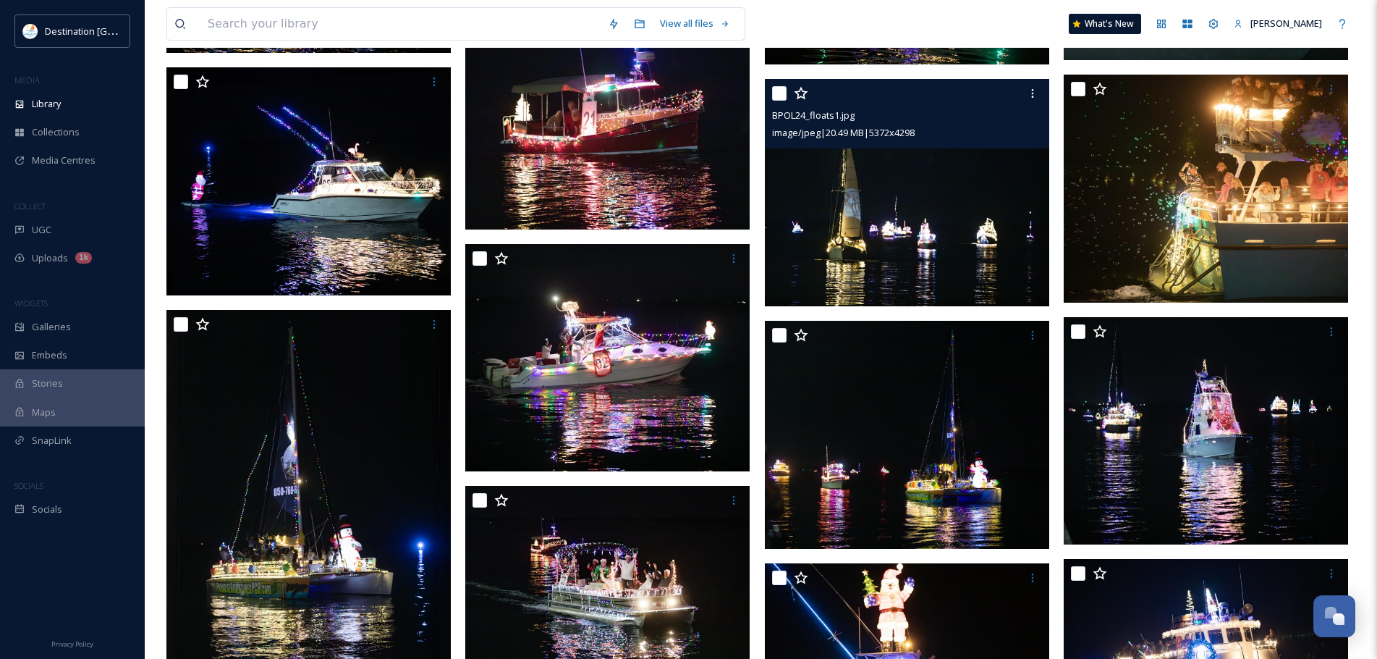
scroll to position [1665, 0]
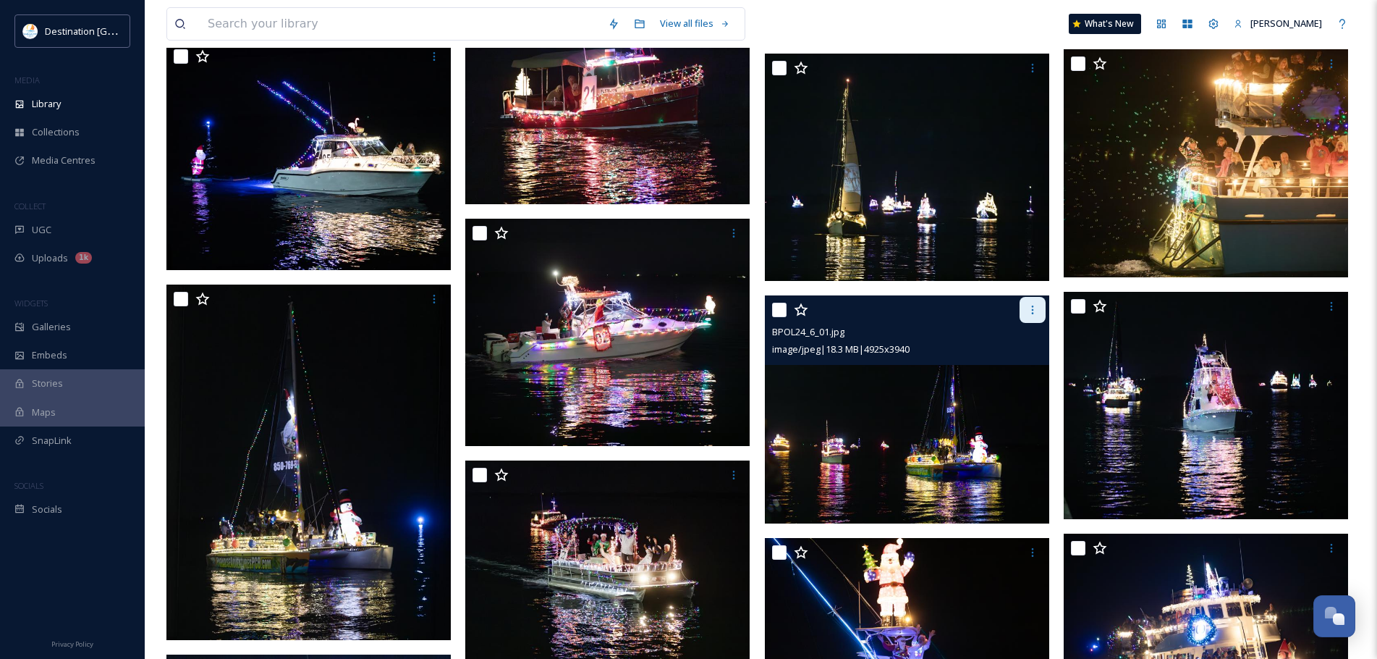
click at [1023, 311] on div at bounding box center [1033, 310] width 26 height 26
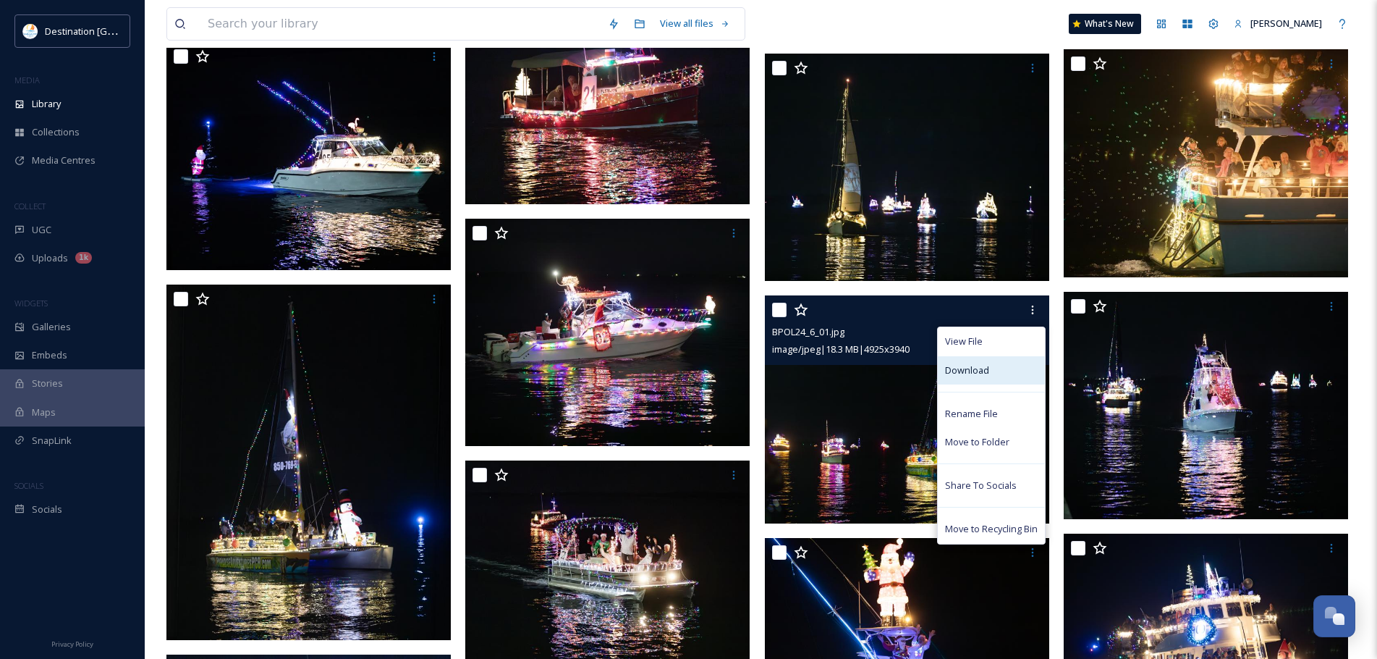
drag, startPoint x: 993, startPoint y: 355, endPoint x: 992, endPoint y: 363, distance: 8.0
click at [992, 363] on div "Download" at bounding box center [991, 370] width 107 height 28
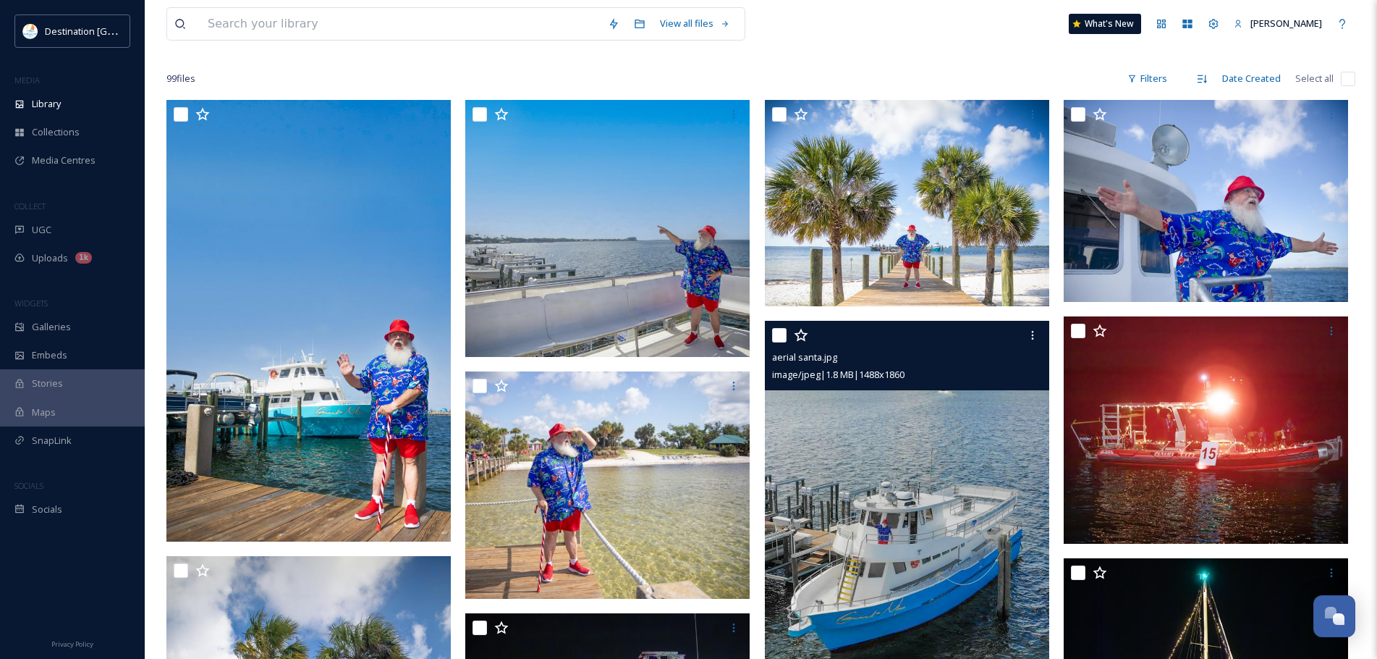
scroll to position [72, 0]
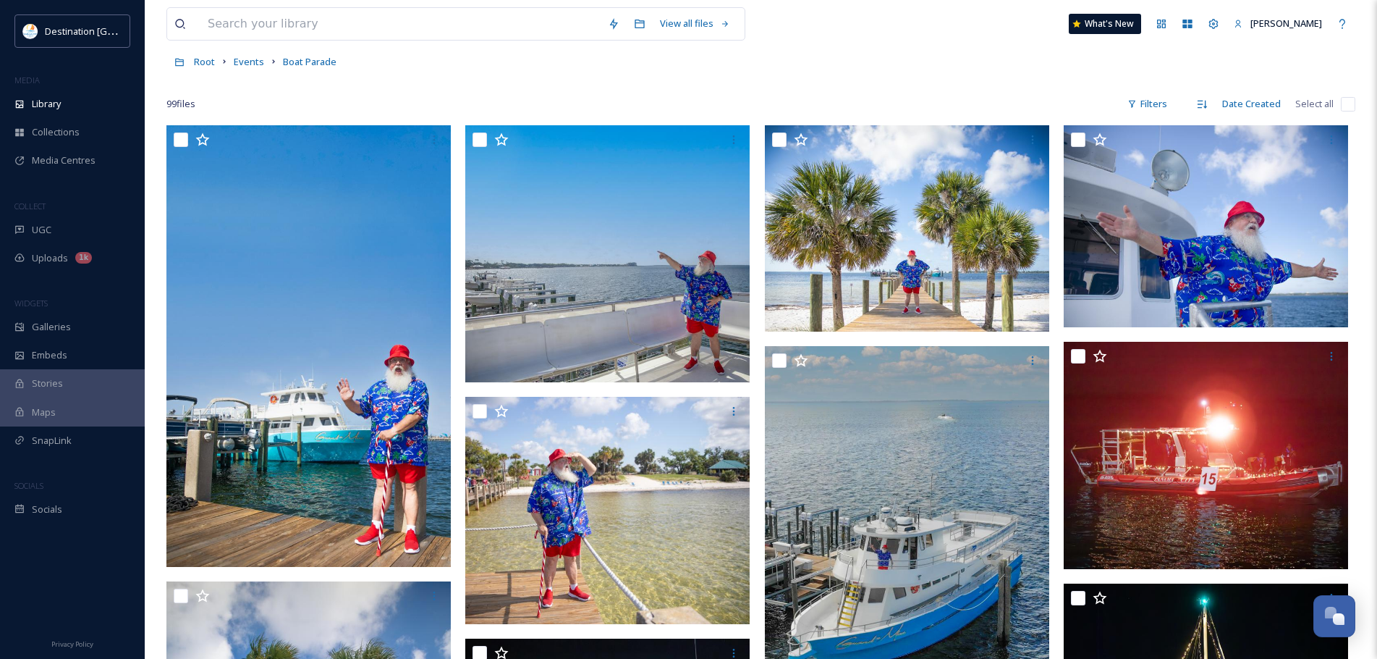
click at [1047, 95] on div "99 file s Filters Date Created Select all" at bounding box center [760, 104] width 1189 height 28
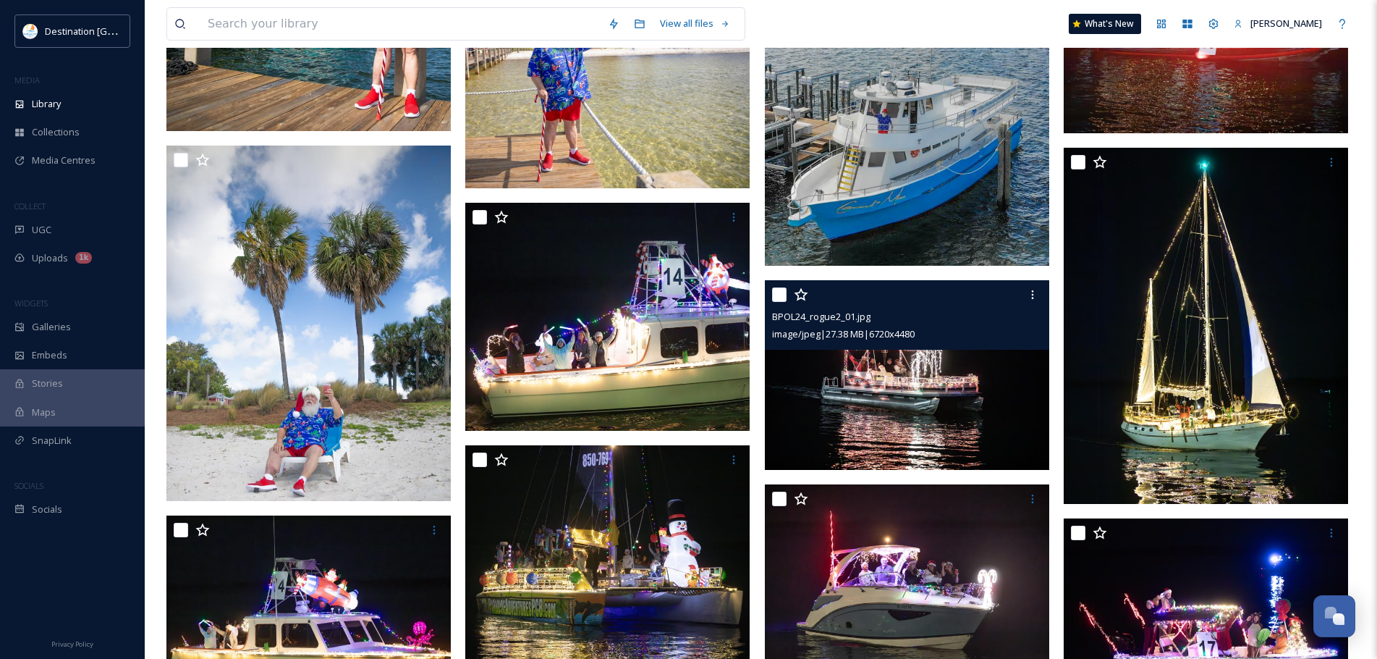
scroll to position [507, 0]
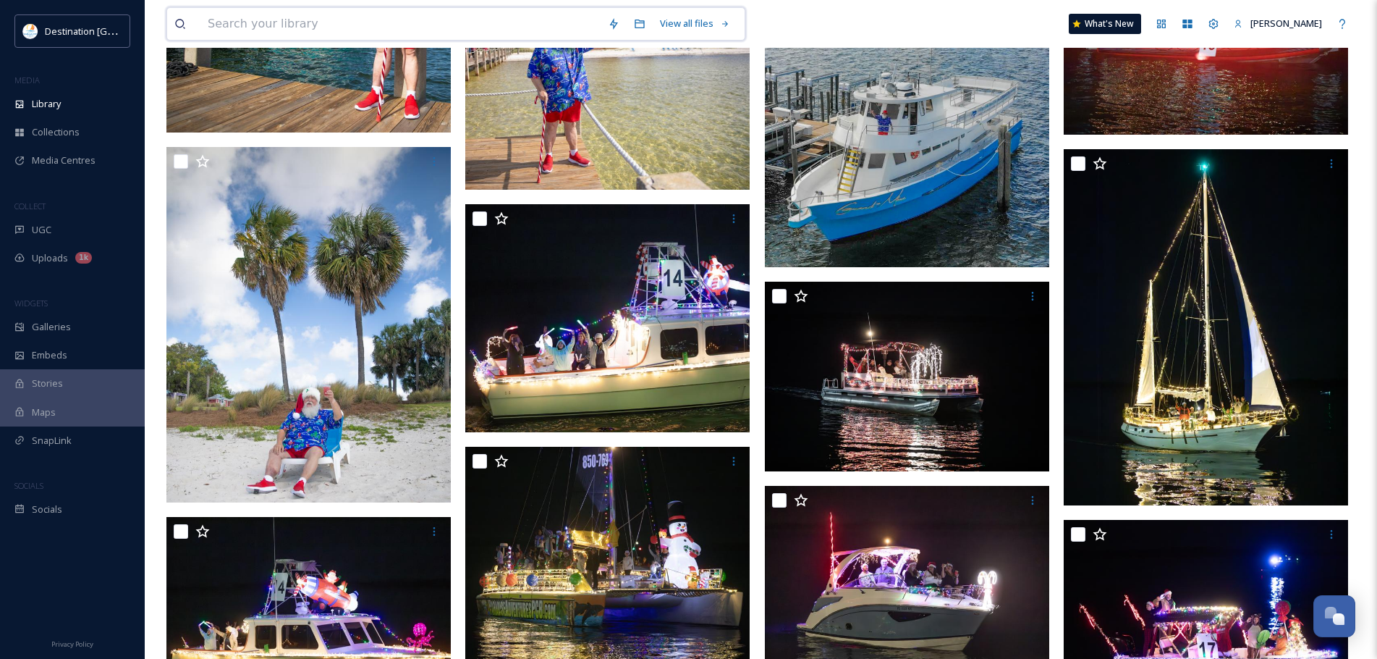
click at [448, 12] on input at bounding box center [400, 24] width 400 height 32
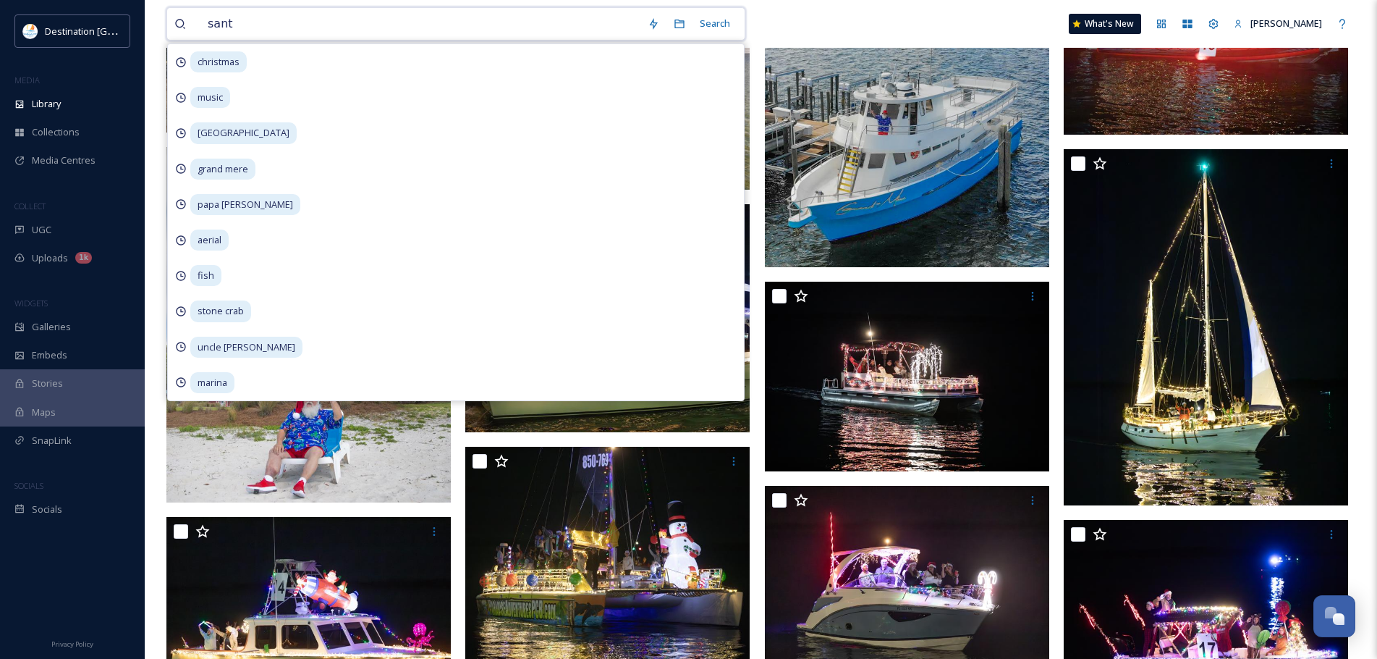
type input "santa"
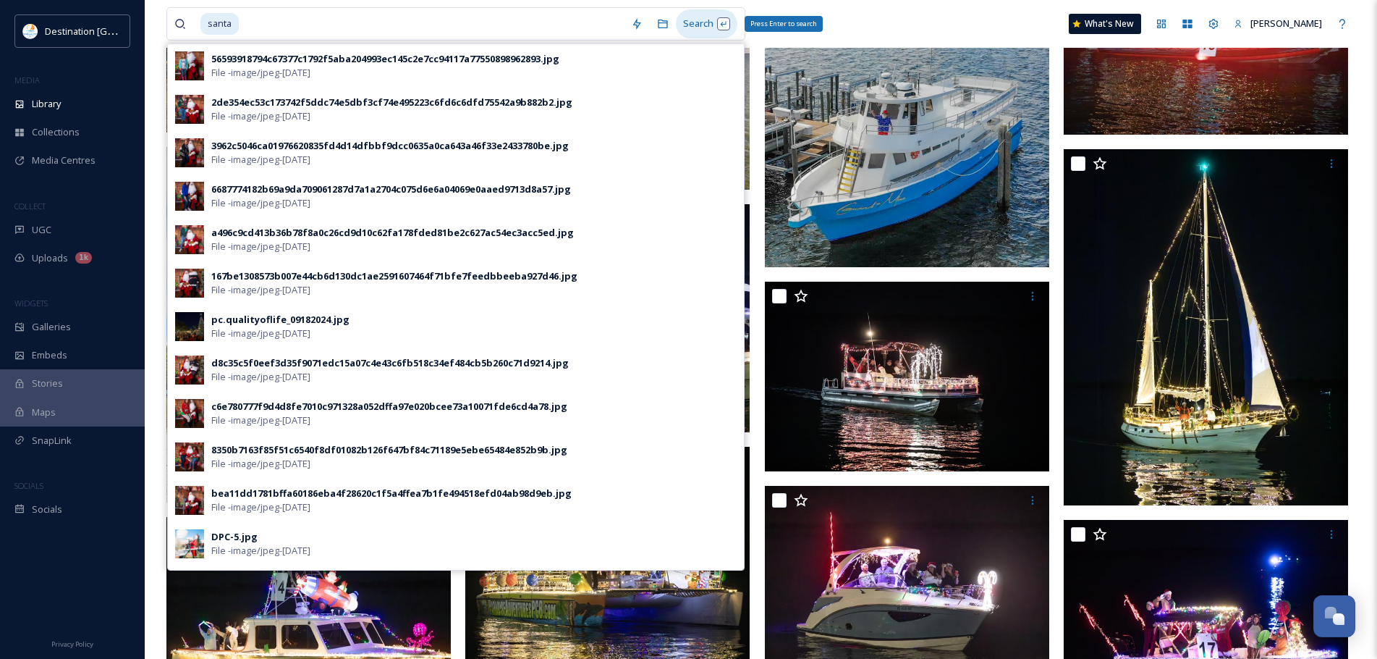
click at [709, 24] on div "Search Press Enter to search" at bounding box center [707, 23] width 62 height 28
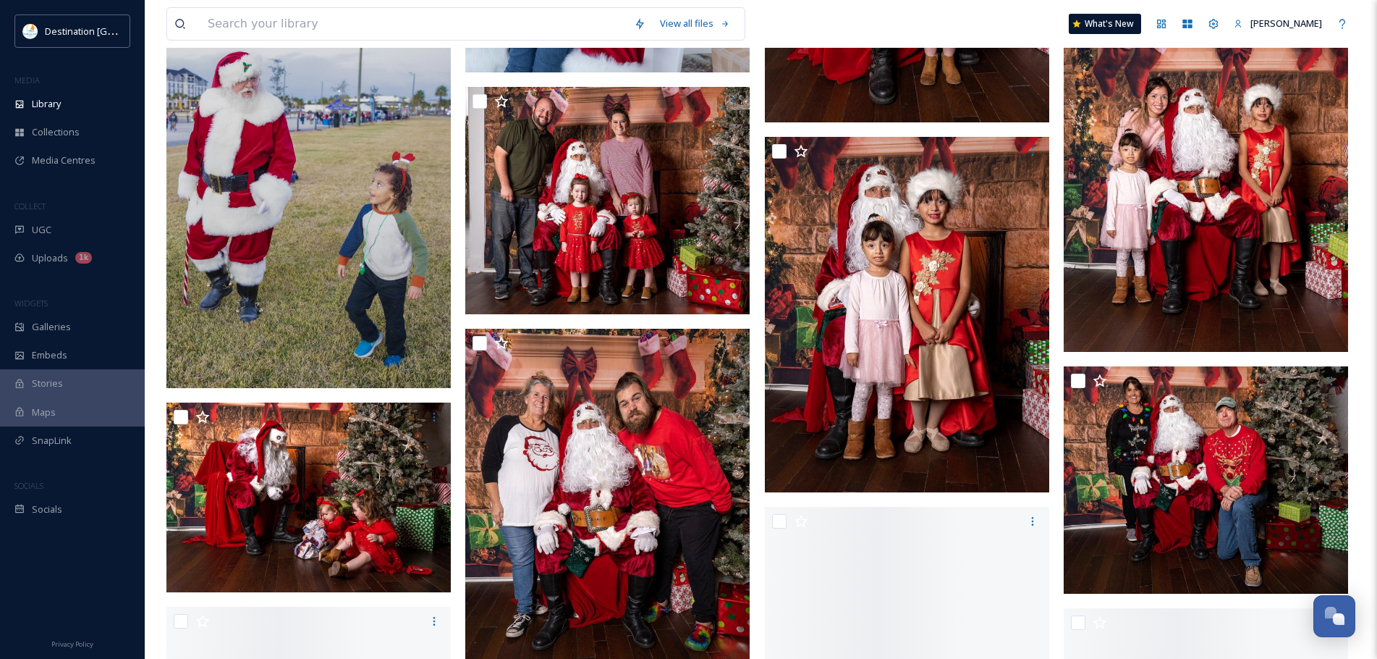
scroll to position [1013, 0]
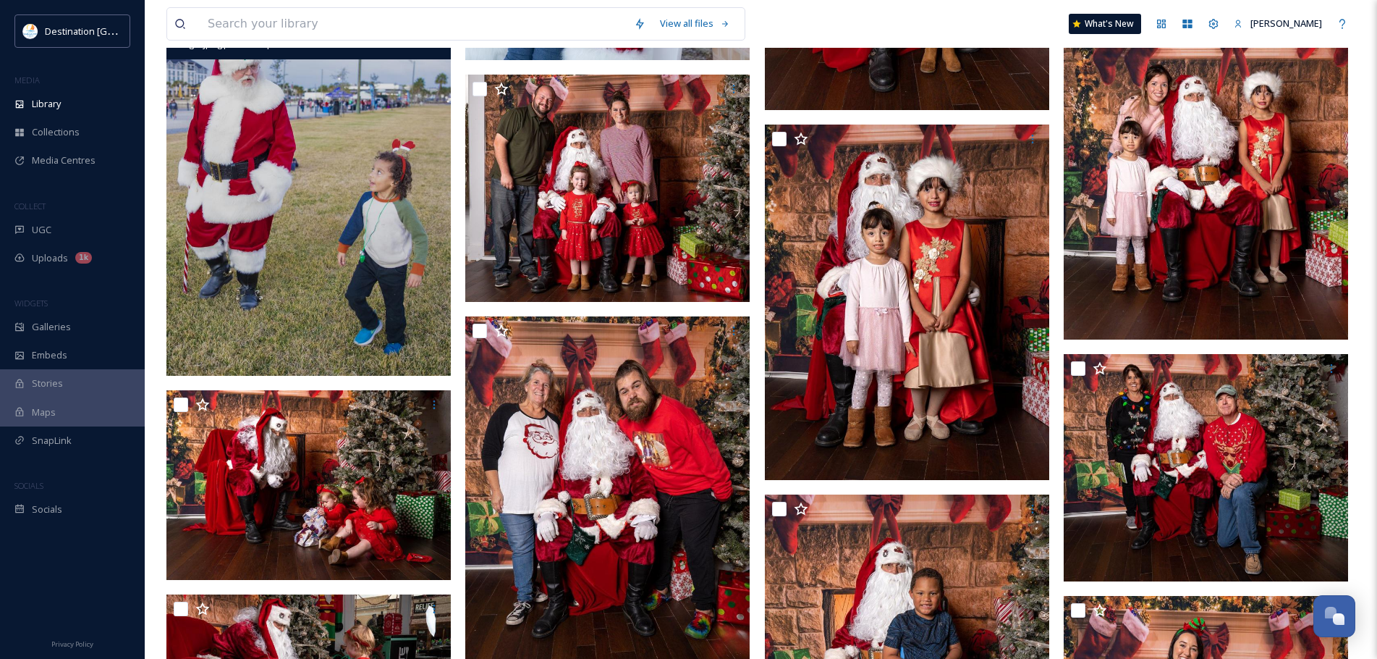
click at [288, 274] on img at bounding box center [308, 183] width 284 height 385
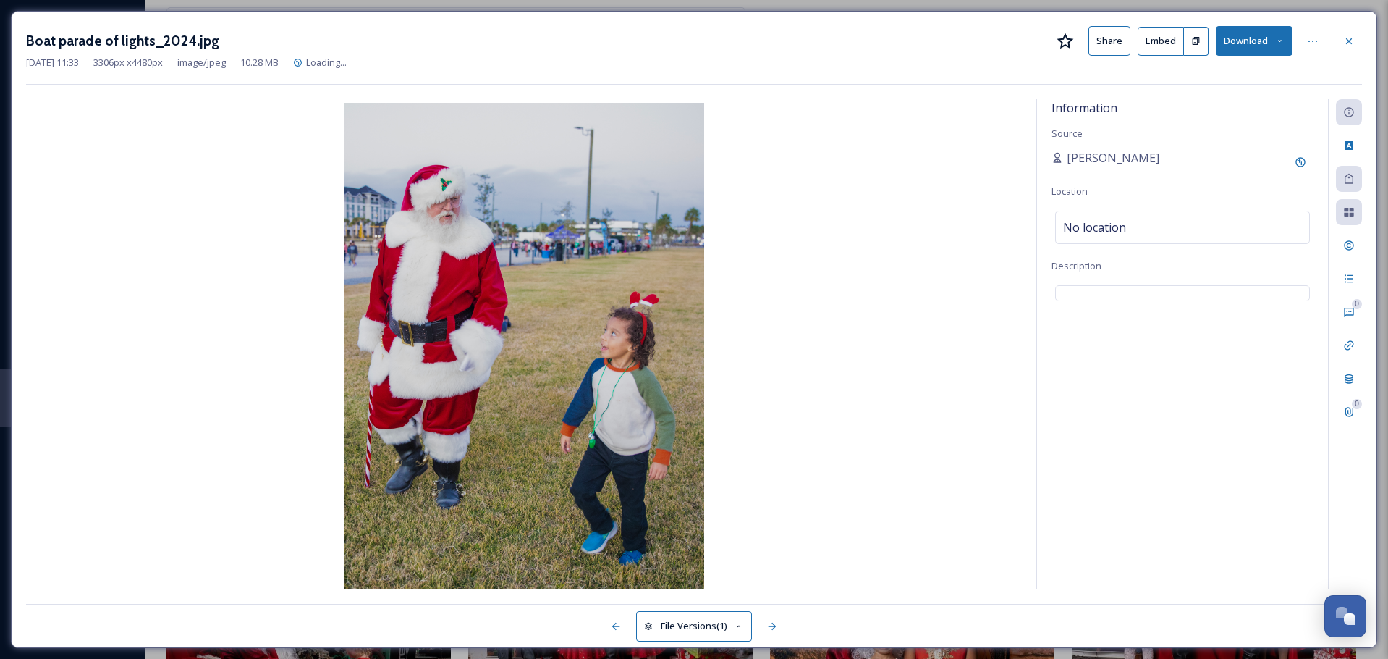
scroll to position [622, 0]
click at [1348, 41] on icon at bounding box center [1349, 41] width 12 height 12
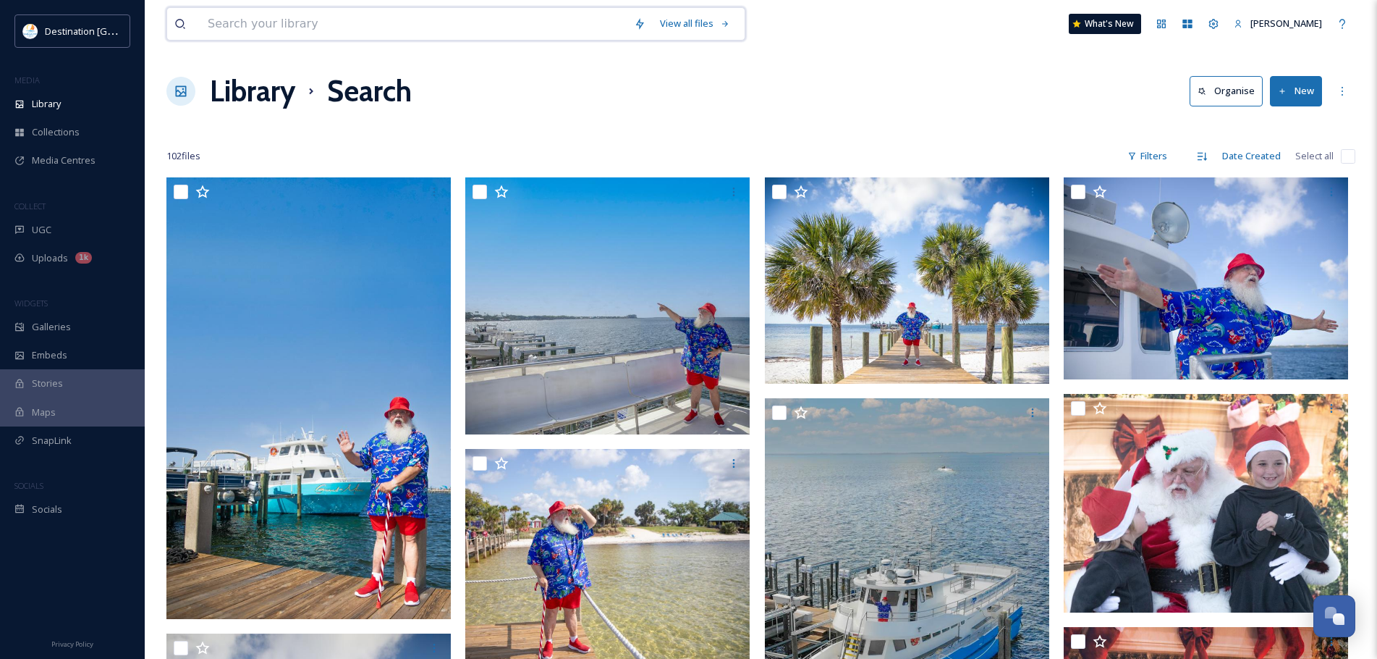
click at [245, 34] on input at bounding box center [413, 24] width 426 height 32
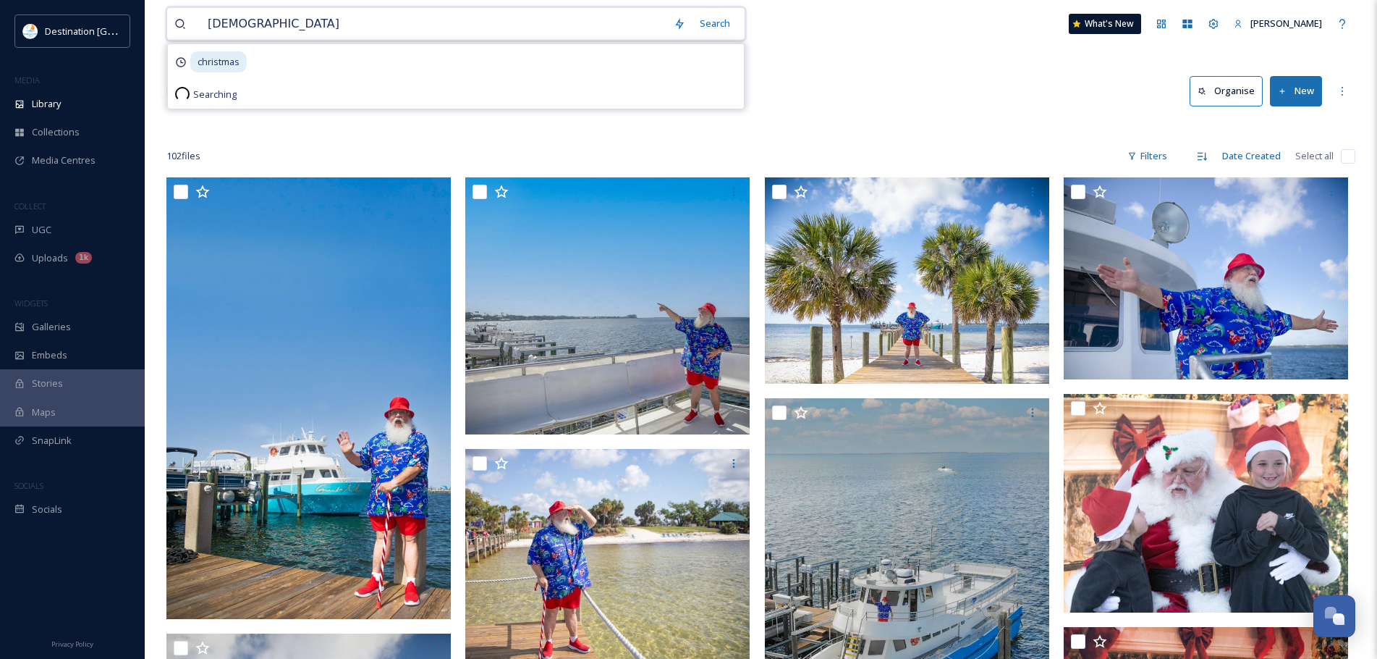
type input "christmas"
click at [693, 23] on div "Search Press Enter to search" at bounding box center [707, 23] width 62 height 28
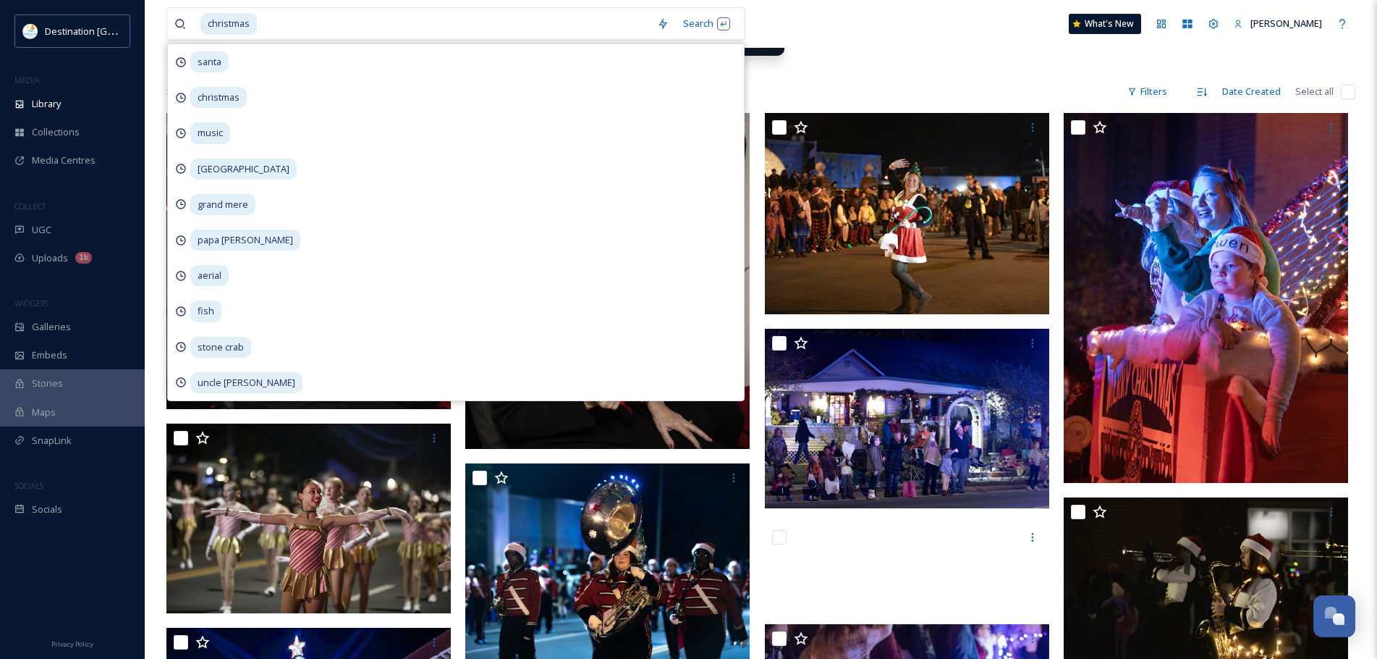
scroll to position [217, 0]
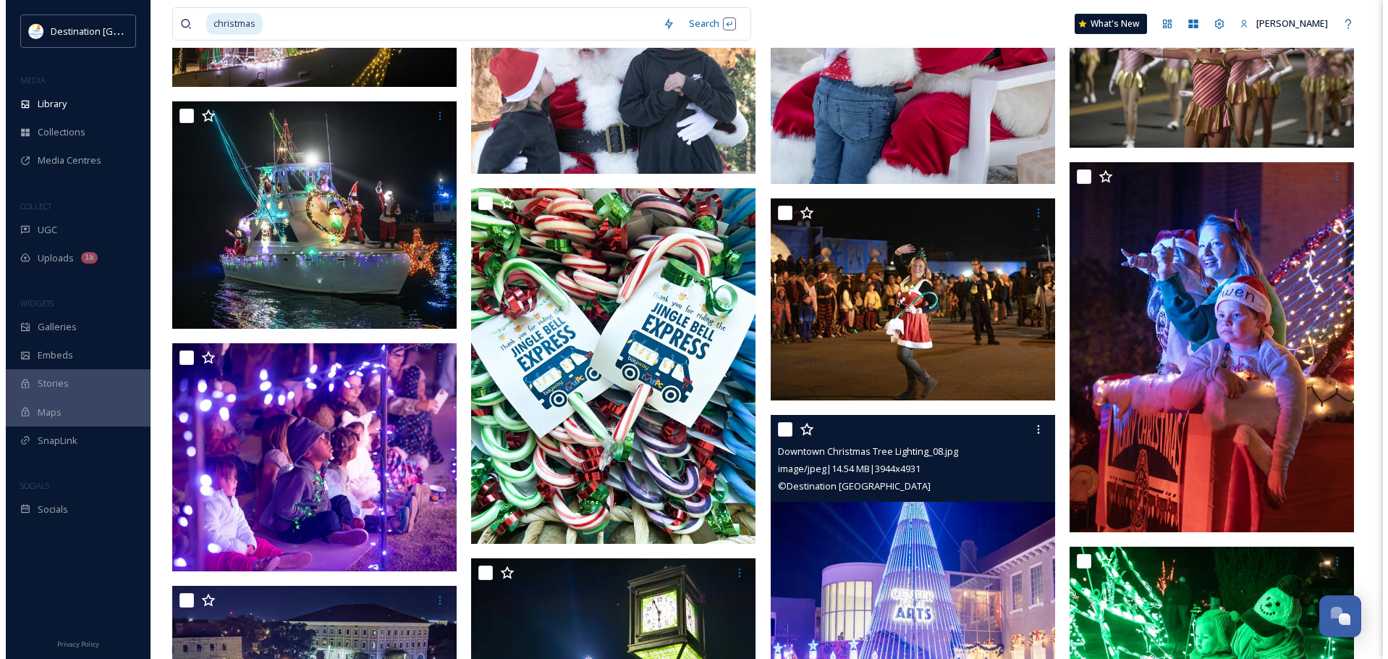
scroll to position [1954, 0]
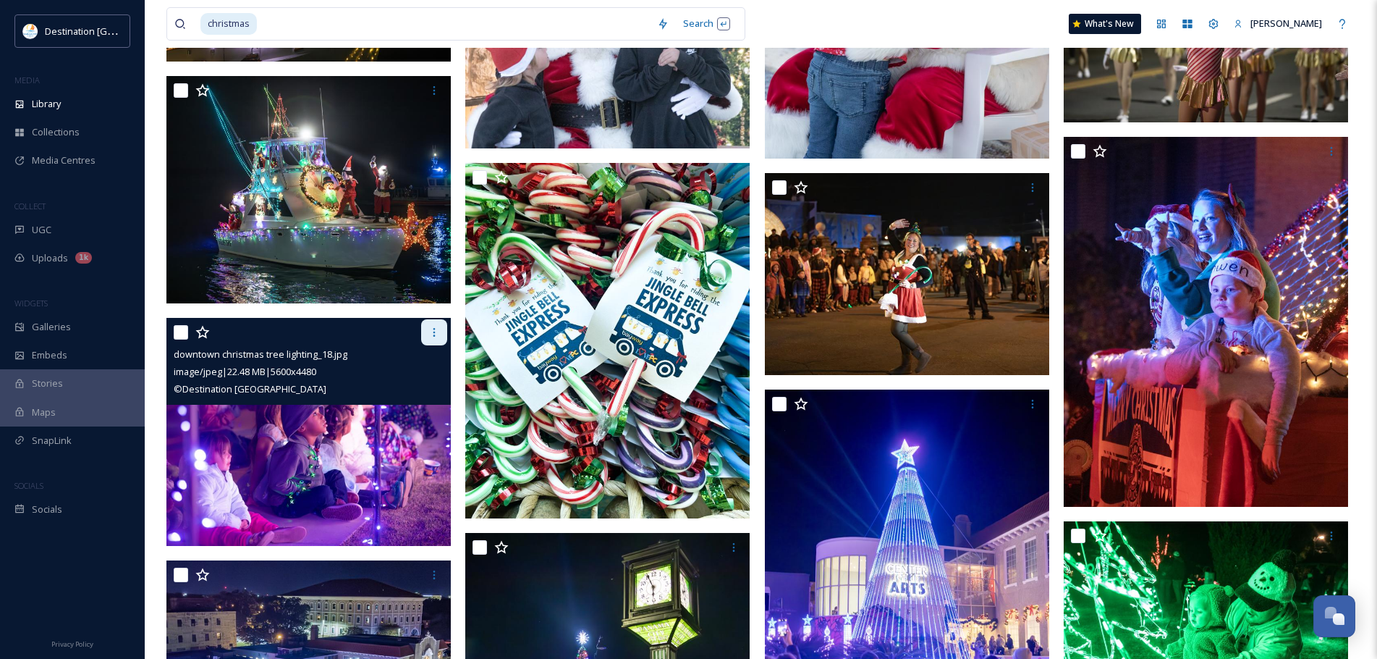
click at [439, 332] on icon at bounding box center [434, 332] width 12 height 12
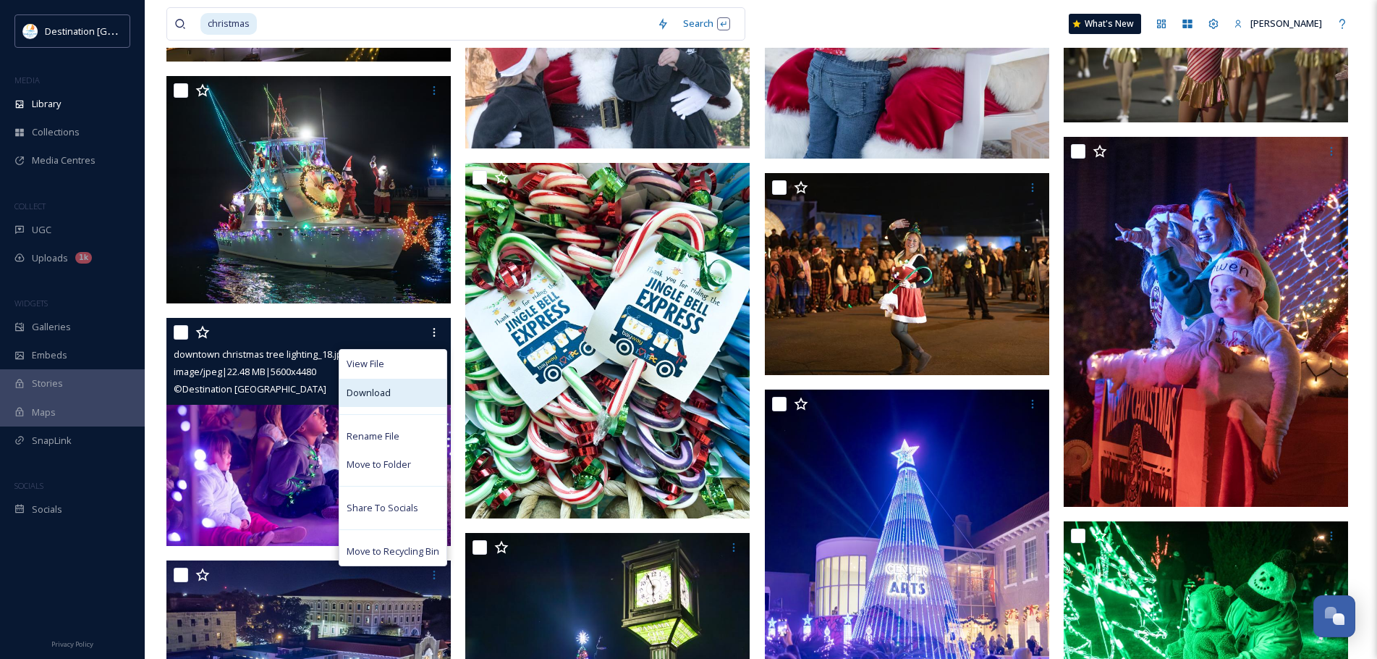
click at [403, 383] on div "Download" at bounding box center [392, 393] width 107 height 28
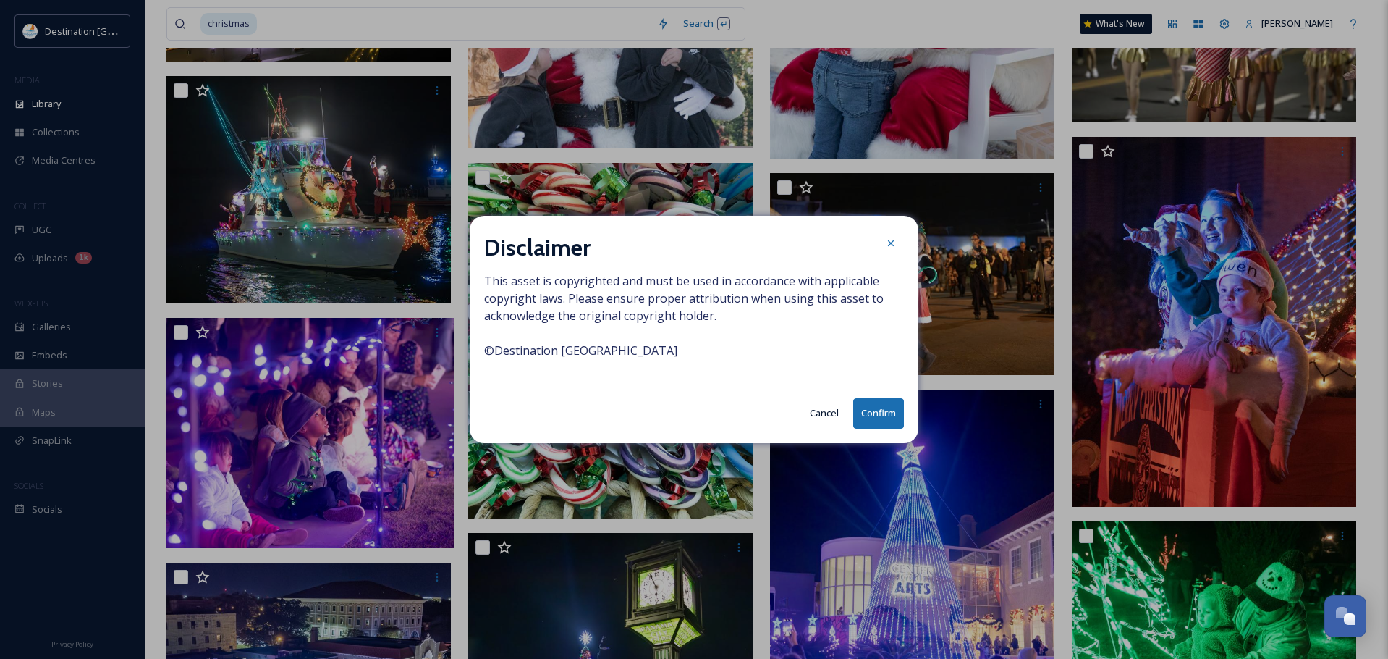
click at [856, 415] on button "Confirm" at bounding box center [878, 413] width 51 height 30
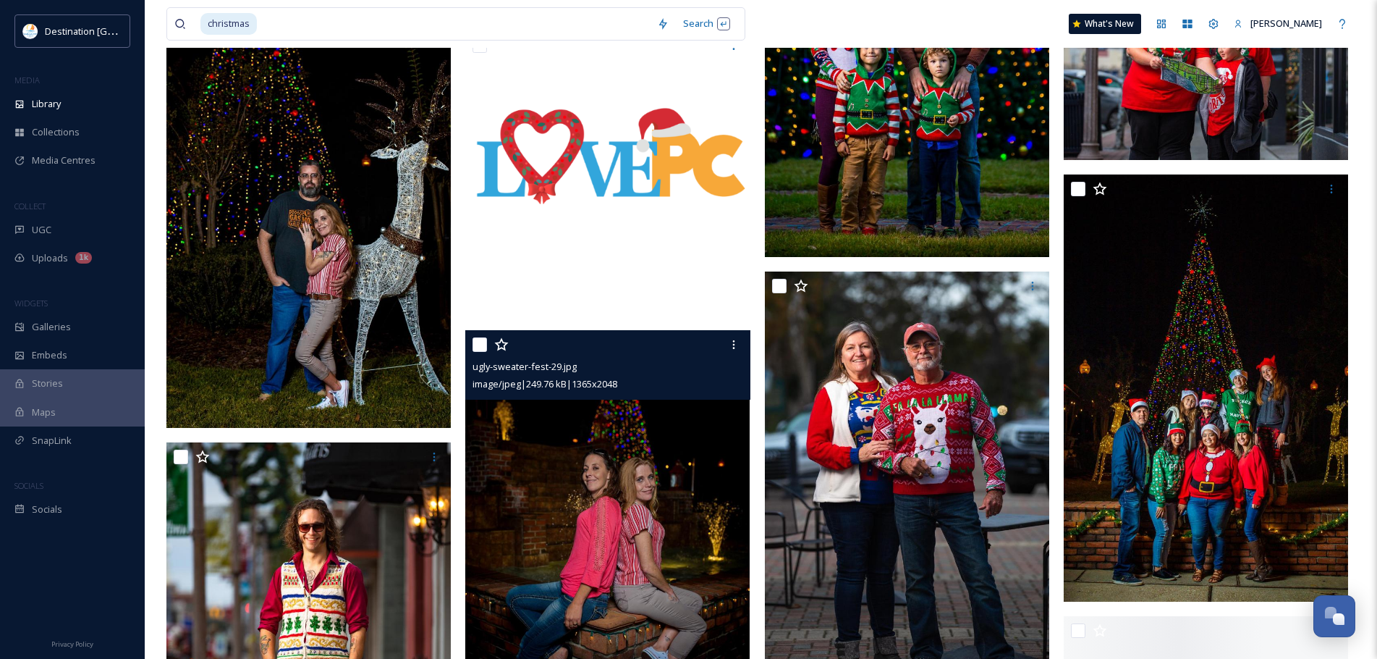
scroll to position [4053, 0]
